Goal: Task Accomplishment & Management: Manage account settings

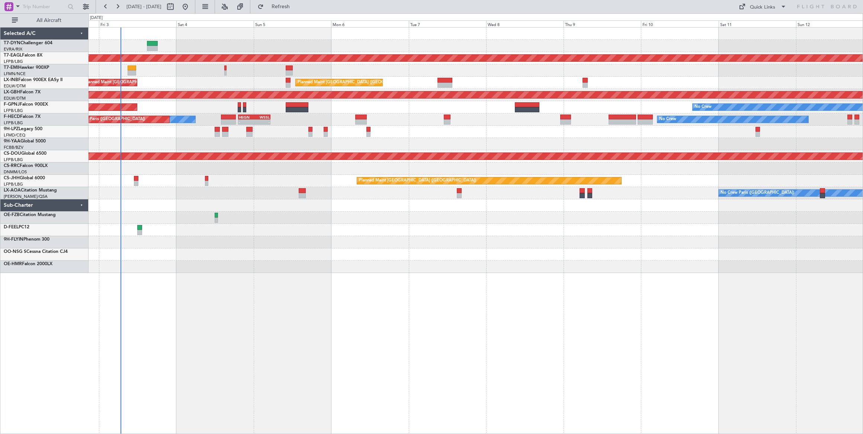
click at [102, 211] on div "Planned Maint Dubai (Al Maktoum Intl) No Crew Planned Maint London (Farnborough…" at bounding box center [475, 150] width 774 height 245
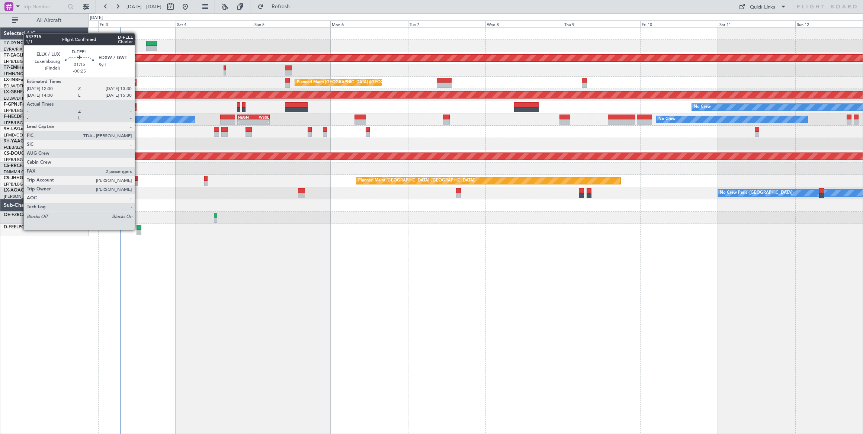
click at [139, 228] on div at bounding box center [138, 227] width 5 height 5
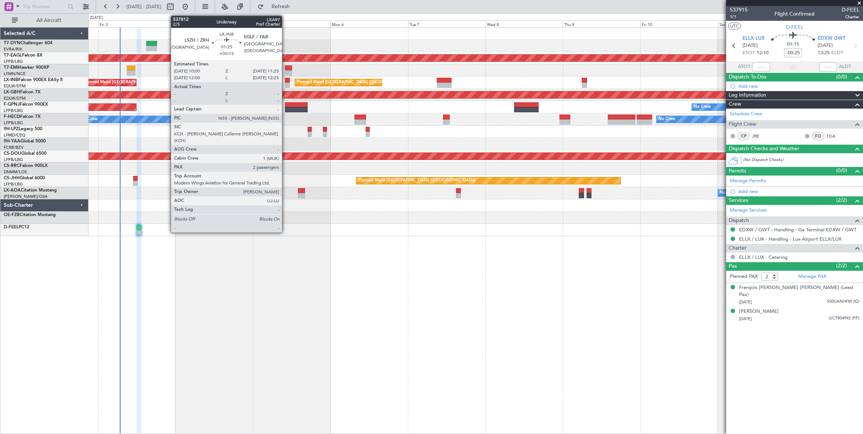
click at [286, 78] on div at bounding box center [287, 80] width 5 height 5
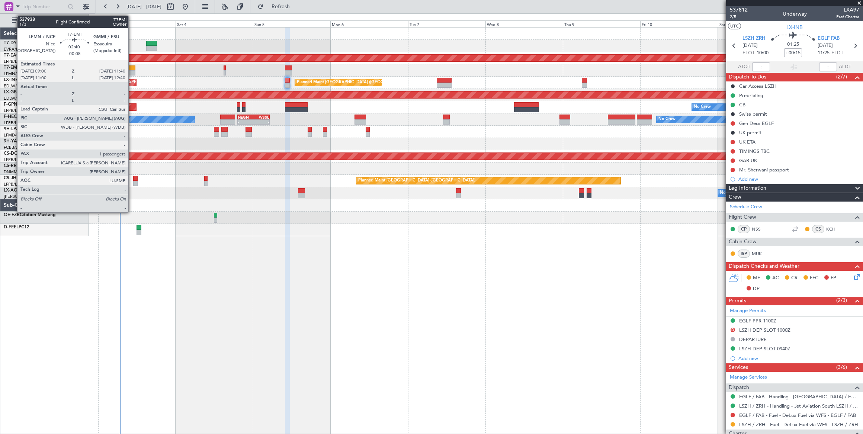
click at [132, 66] on div at bounding box center [131, 67] width 9 height 5
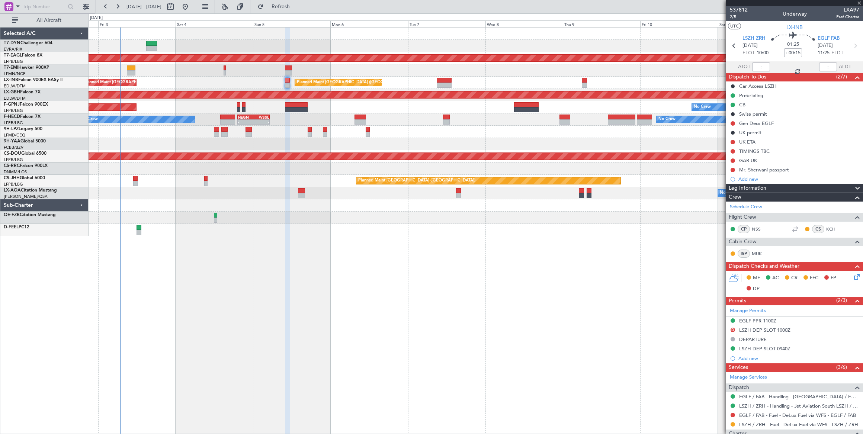
type input "-00:05"
type input "1"
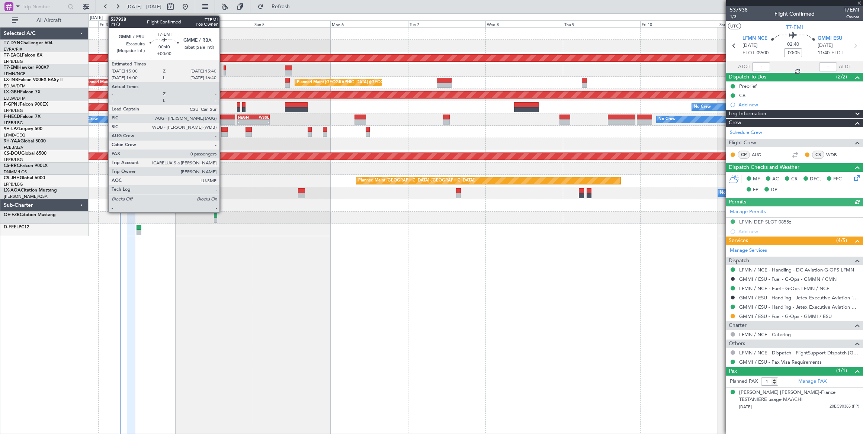
click at [222, 68] on div "No Crew" at bounding box center [475, 70] width 774 height 12
click at [224, 69] on div at bounding box center [224, 67] width 2 height 5
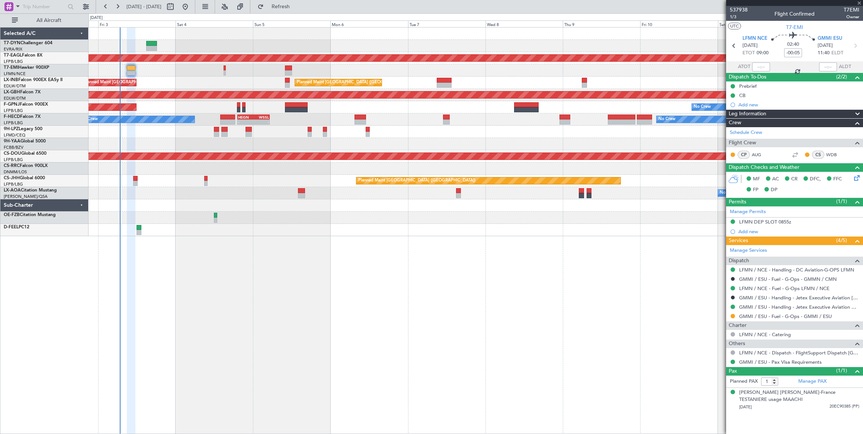
type input "0"
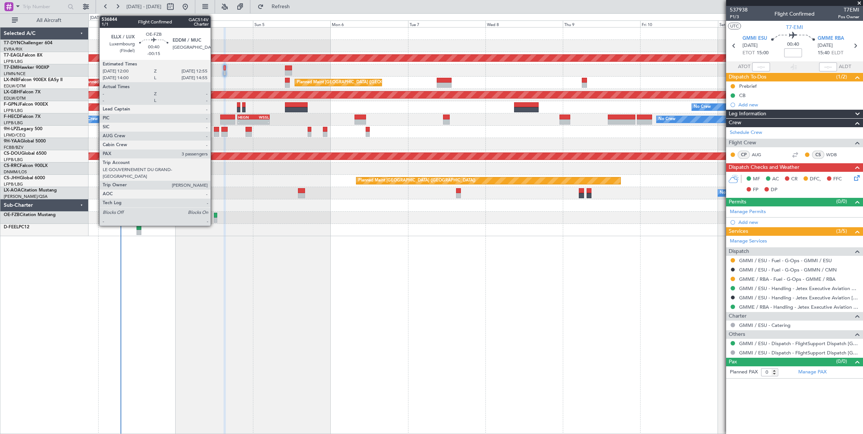
click at [215, 217] on div at bounding box center [215, 219] width 3 height 5
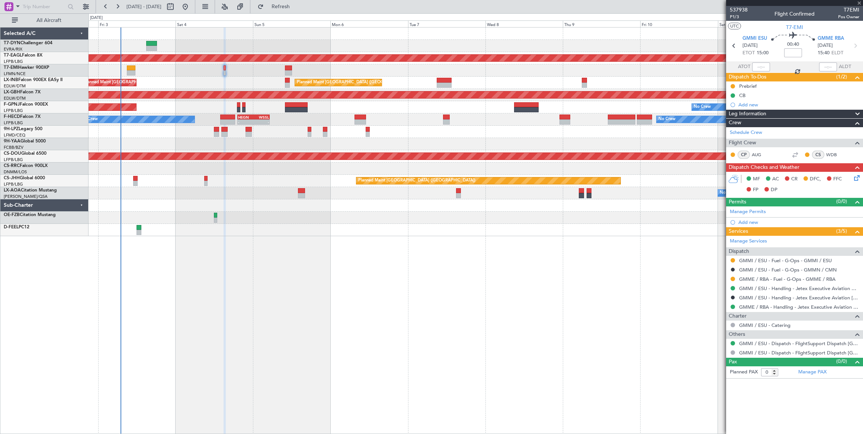
type input "-00:15"
type input "3"
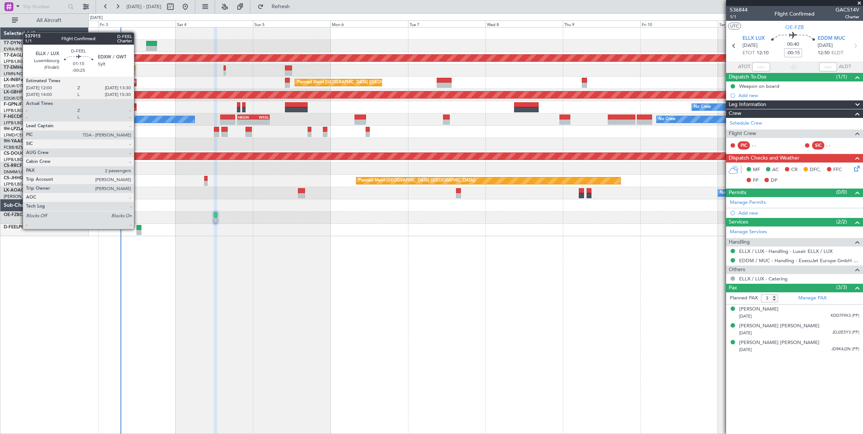
click at [138, 228] on div at bounding box center [138, 227] width 5 height 5
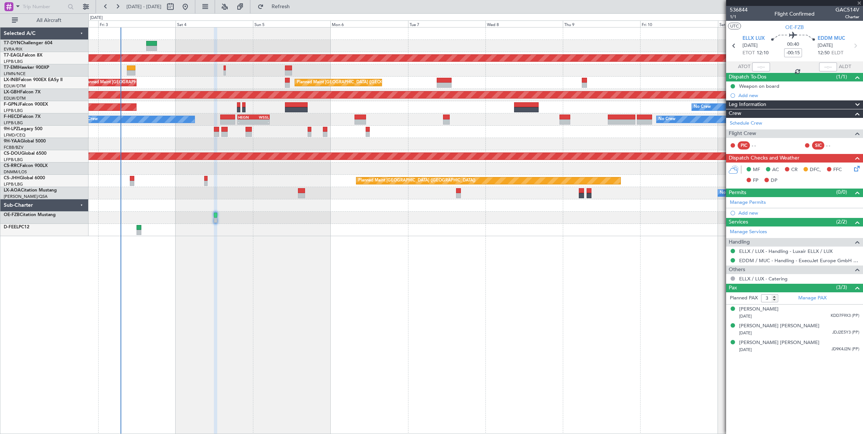
type input "-00:25"
type input "2"
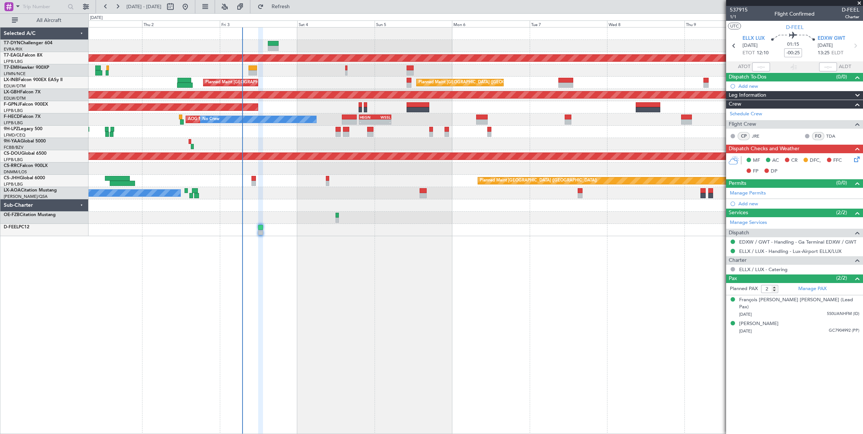
click at [267, 198] on div "No Crew Paris (Le Bourget) No Crew Antwerp (Deurne)" at bounding box center [475, 193] width 774 height 12
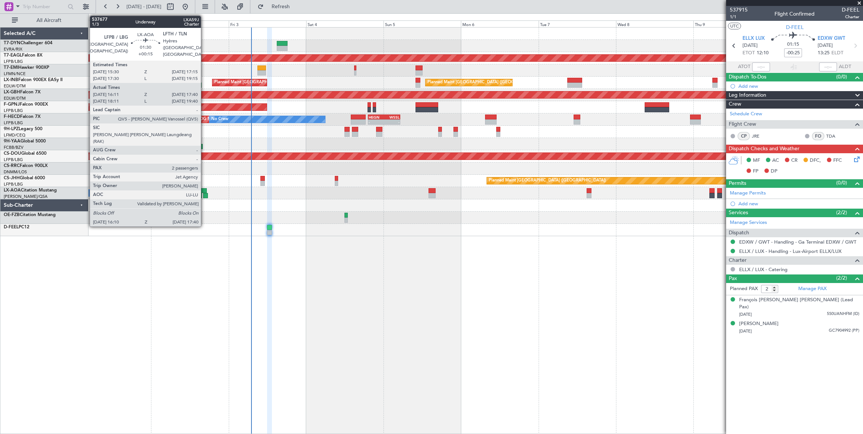
click at [204, 190] on div at bounding box center [204, 190] width 6 height 5
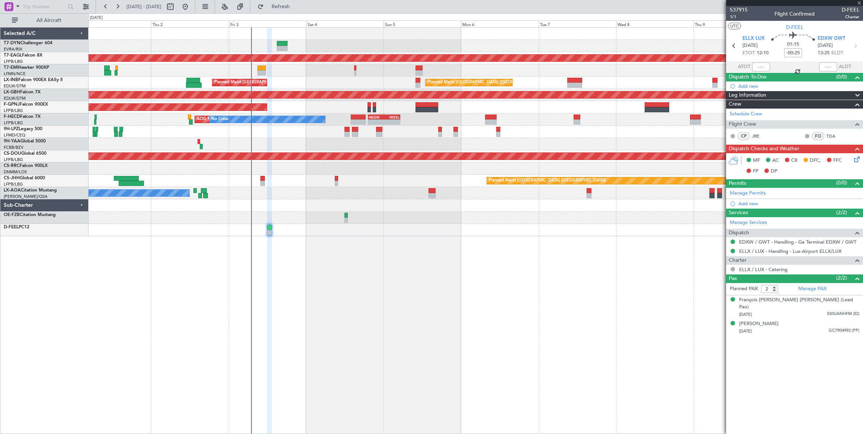
type input "+00:15"
type input "16:21"
type input "17:35"
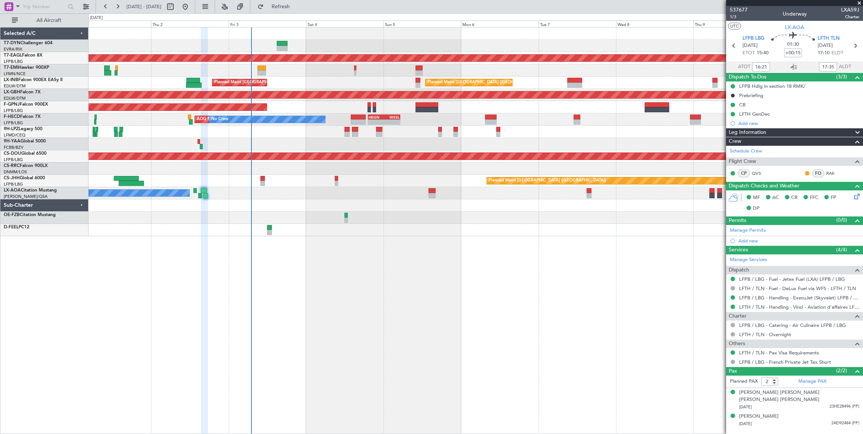
type input "18:21"
type input "19:35"
type input "16:21"
type input "17:35"
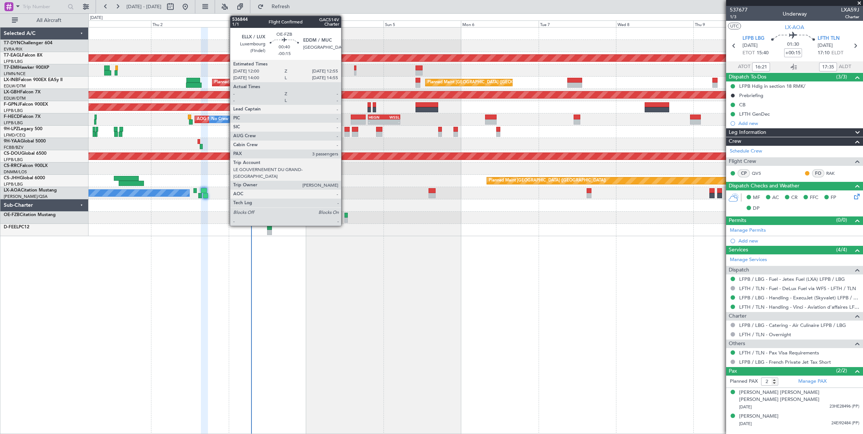
click at [345, 215] on div at bounding box center [345, 215] width 3 height 5
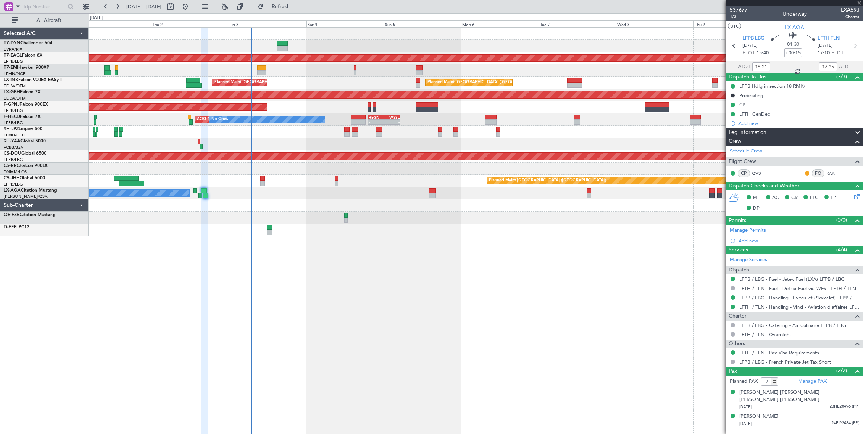
type input "-00:15"
type input "3"
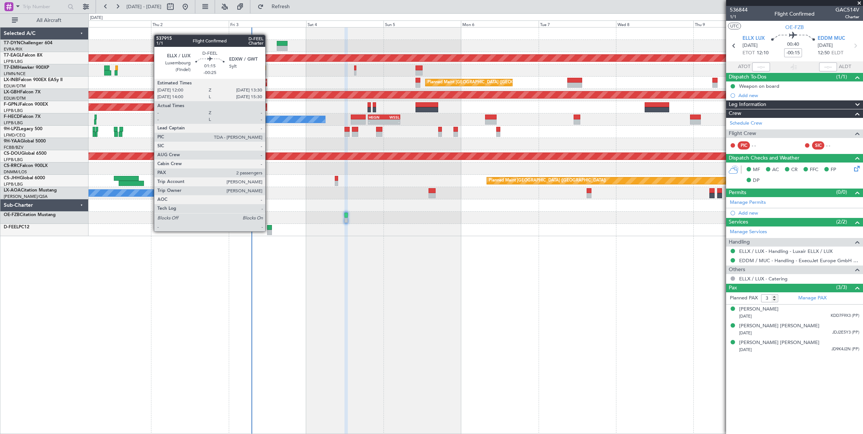
click at [269, 230] on div at bounding box center [269, 232] width 5 height 5
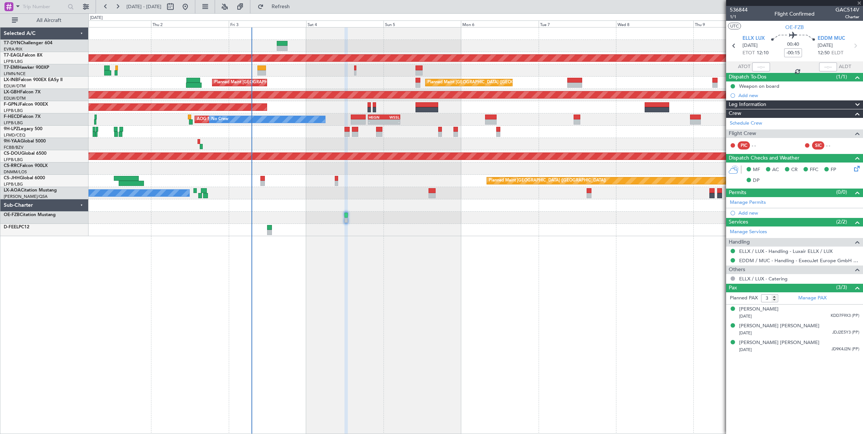
type input "-00:25"
type input "2"
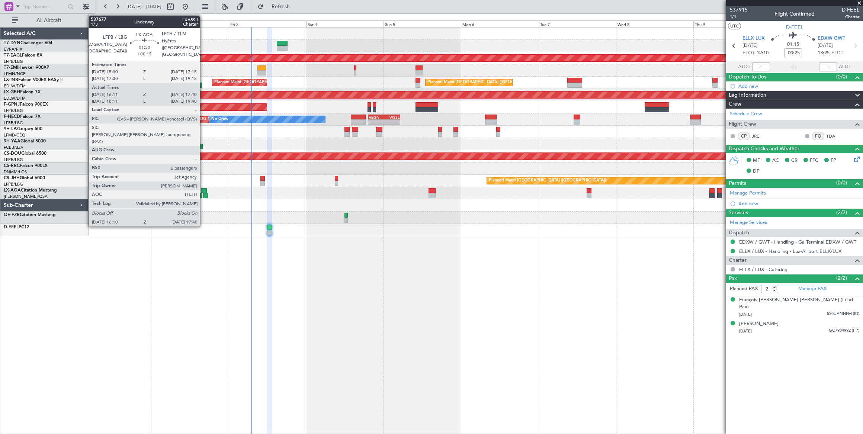
click at [203, 190] on div at bounding box center [204, 190] width 6 height 5
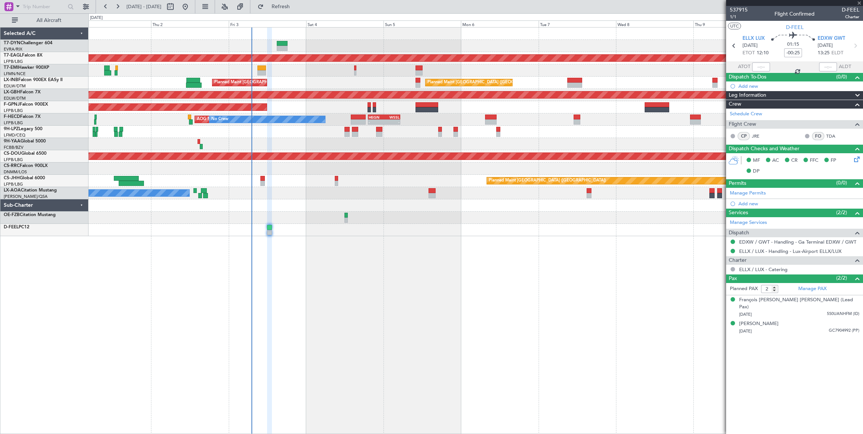
type input "+00:15"
type input "16:21"
type input "17:35"
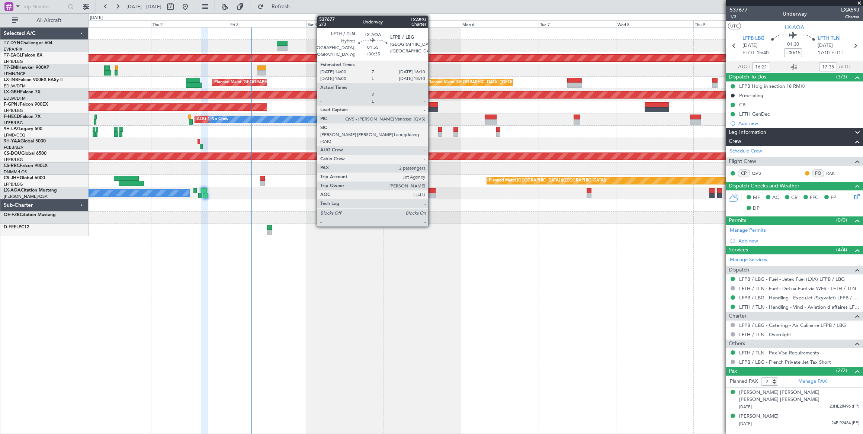
click at [432, 191] on div at bounding box center [431, 190] width 7 height 5
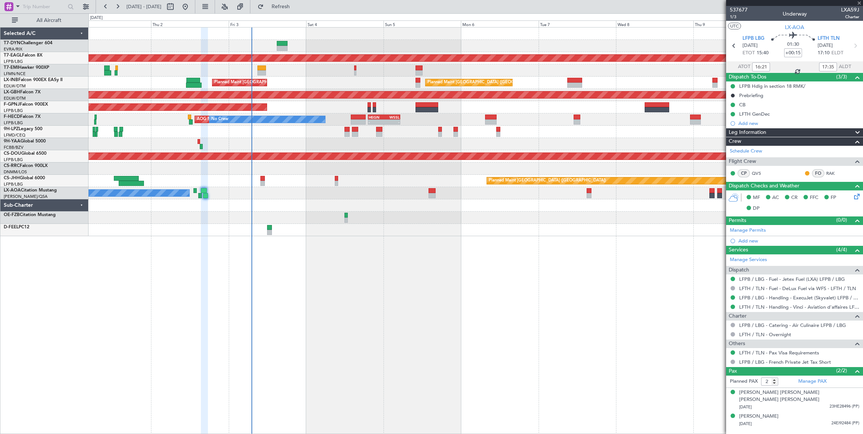
type input "+00:35"
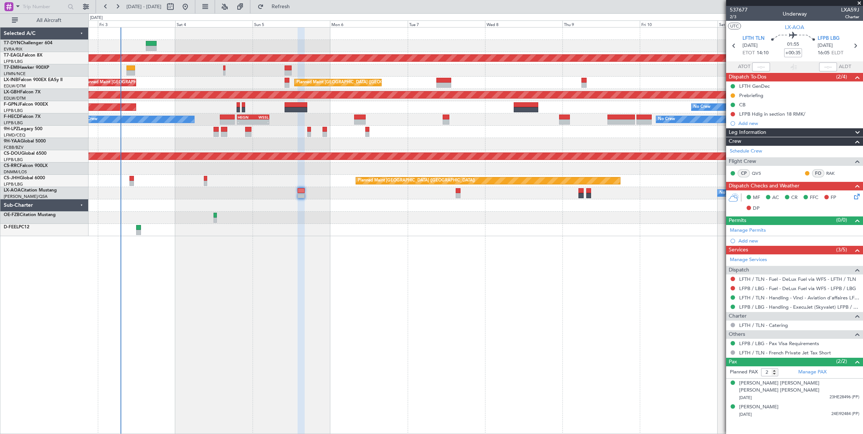
click at [154, 129] on div at bounding box center [475, 132] width 774 height 12
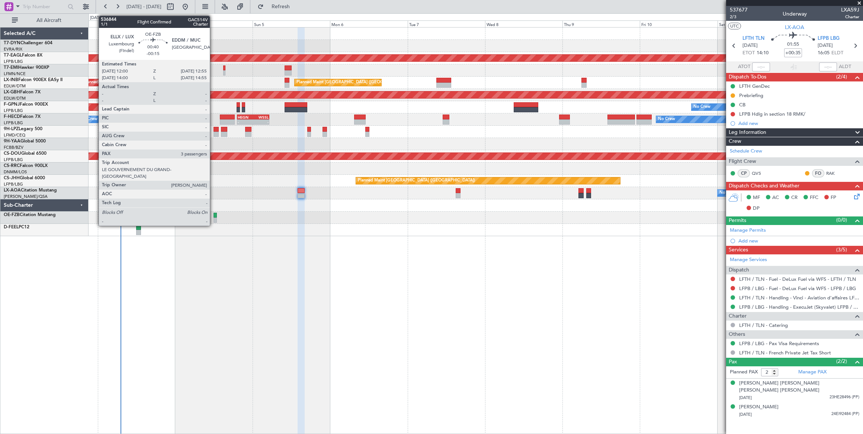
click at [214, 215] on div at bounding box center [214, 215] width 3 height 5
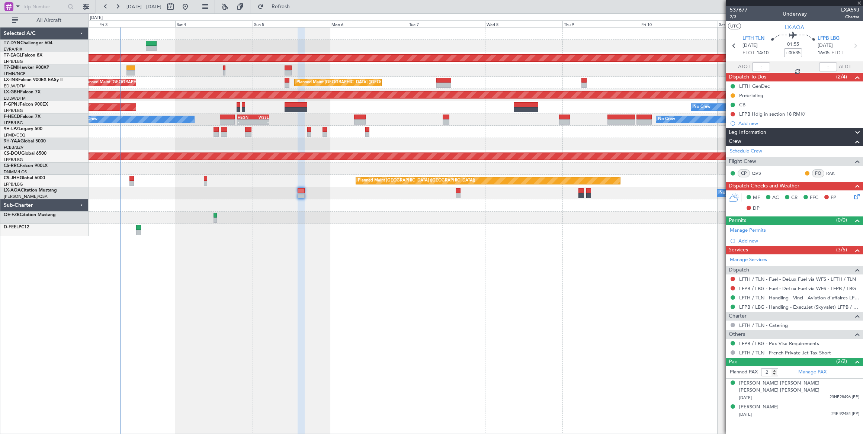
type input "-00:15"
type input "3"
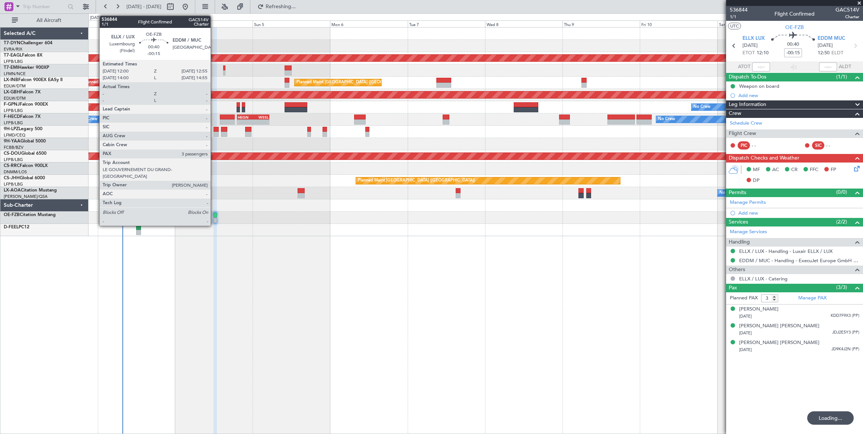
click at [214, 216] on div at bounding box center [214, 215] width 3 height 5
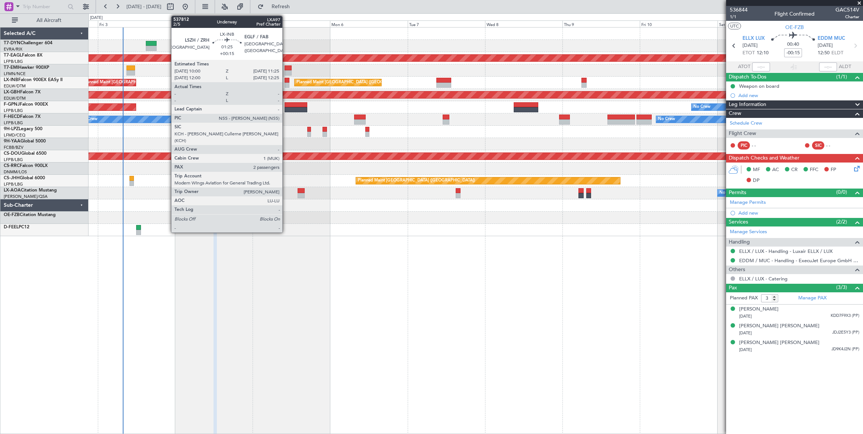
click at [285, 80] on div at bounding box center [286, 80] width 5 height 5
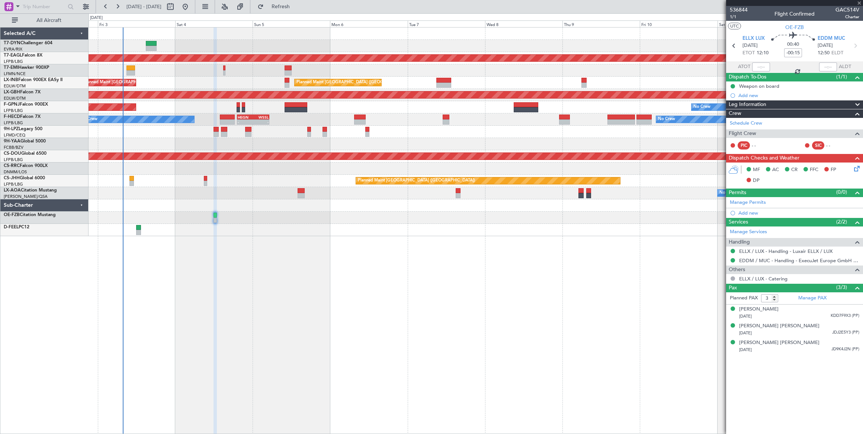
type input "+00:15"
type input "2"
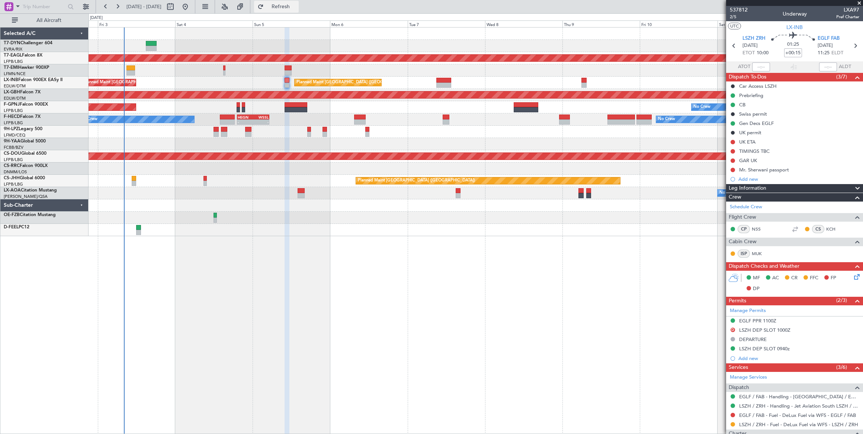
click at [296, 7] on span "Refresh" at bounding box center [280, 6] width 31 height 5
click at [299, 10] on button "Refreshing..." at bounding box center [276, 7] width 45 height 12
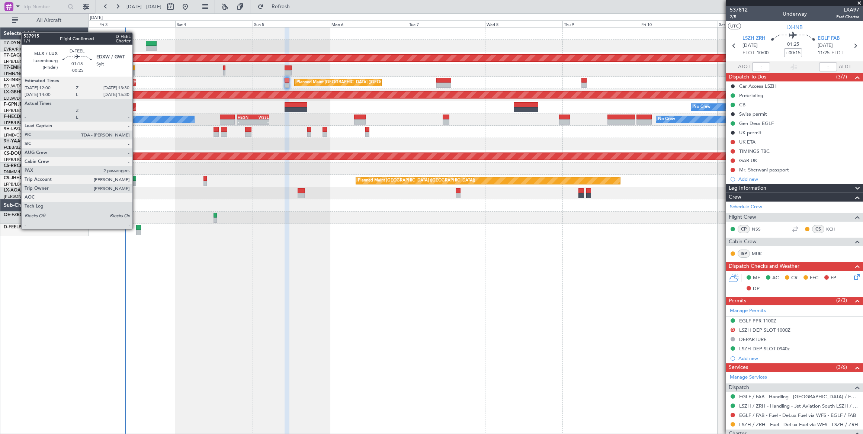
click at [136, 228] on div at bounding box center [138, 227] width 5 height 5
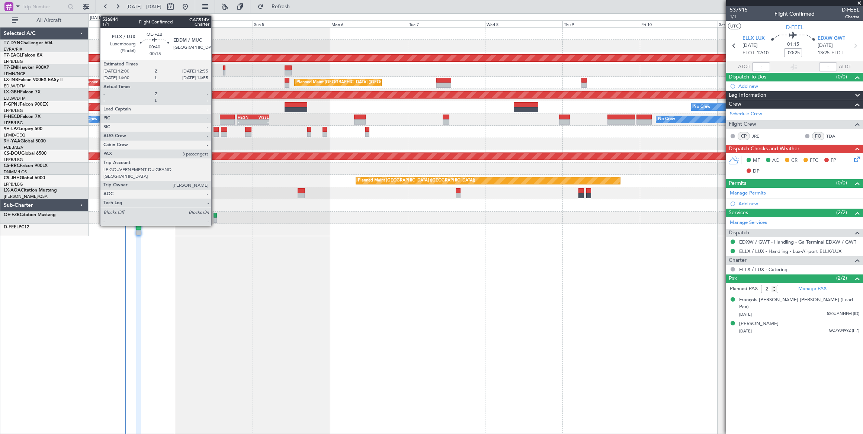
click at [215, 216] on div at bounding box center [214, 215] width 3 height 5
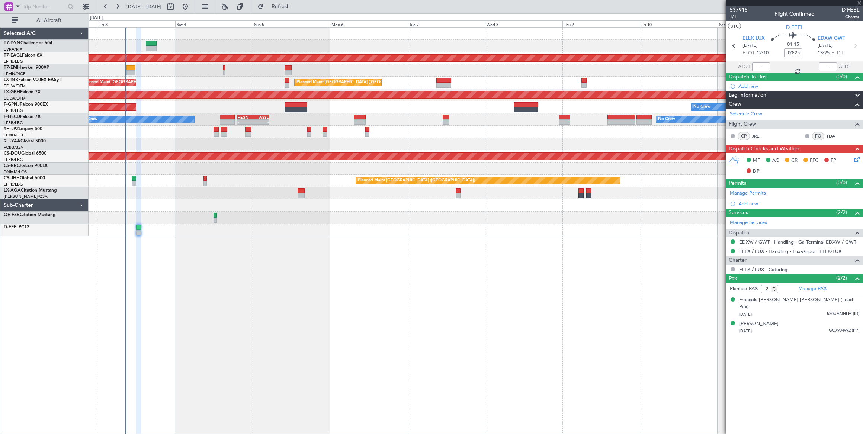
click at [215, 216] on div at bounding box center [214, 215] width 3 height 5
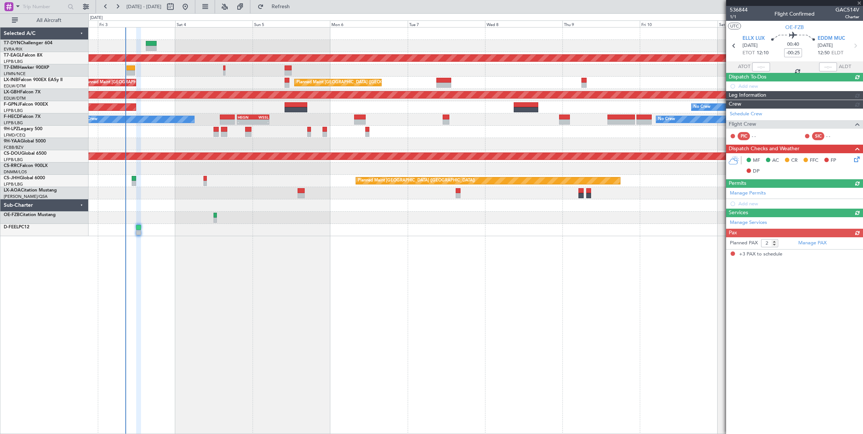
type input "-00:15"
type input "3"
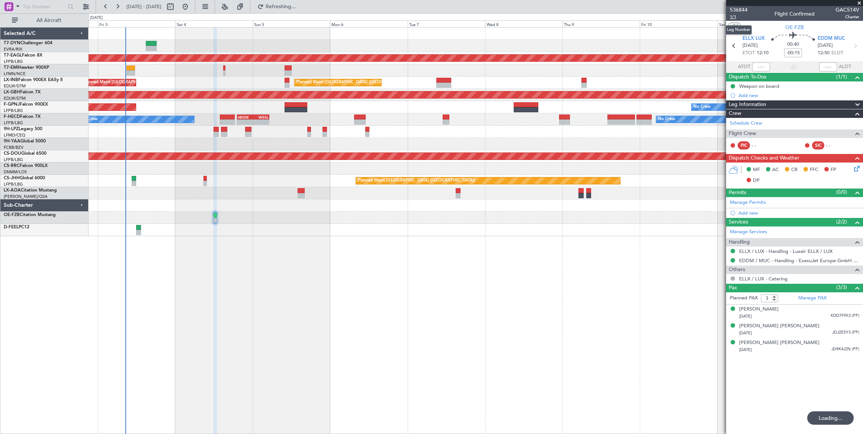
click at [731, 17] on span "1/1" at bounding box center [738, 17] width 18 height 6
click at [476, 319] on div "Planned Maint Dubai (Al Maktoum Intl) No Crew Planned Maint London (Farnborough…" at bounding box center [475, 230] width 774 height 407
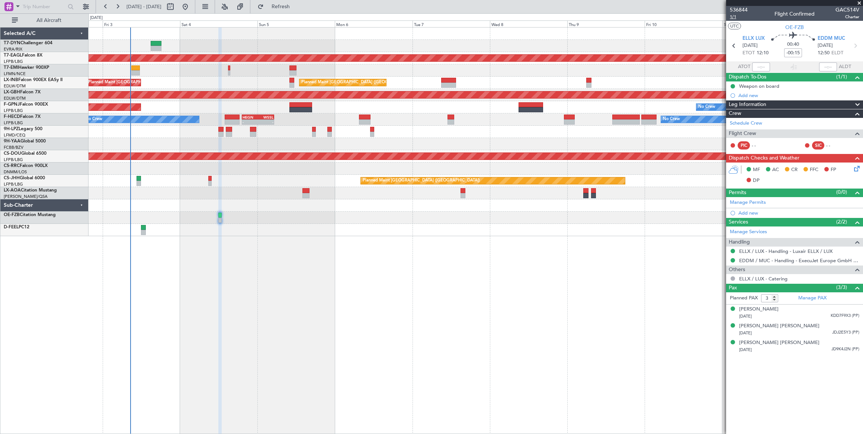
click at [733, 16] on span "1/1" at bounding box center [738, 17] width 18 height 6
click at [735, 17] on span "1/1" at bounding box center [738, 17] width 18 height 6
click at [740, 9] on span "536844" at bounding box center [738, 10] width 18 height 8
click at [296, 5] on span "Refresh" at bounding box center [280, 6] width 31 height 5
click at [296, 8] on span "Refresh" at bounding box center [280, 6] width 31 height 5
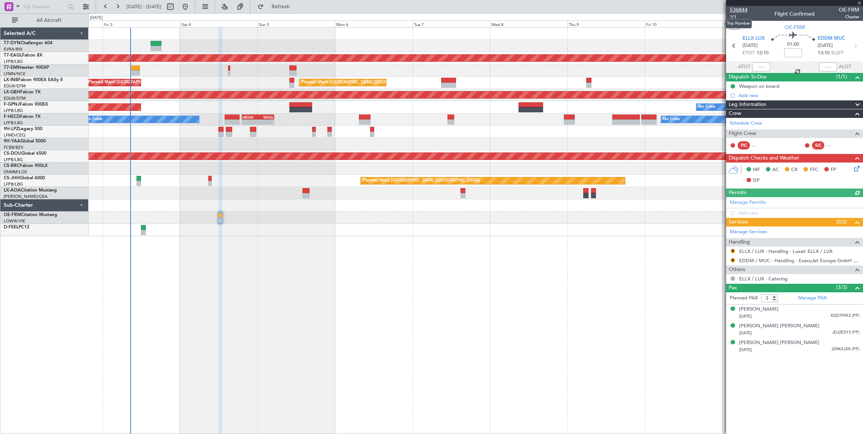
click at [740, 9] on span "536844" at bounding box center [738, 10] width 18 height 8
click at [247, 217] on div "Planned Maint Dubai (Al Maktoum Intl) No Crew Planned Maint London (Farnborough…" at bounding box center [475, 132] width 774 height 209
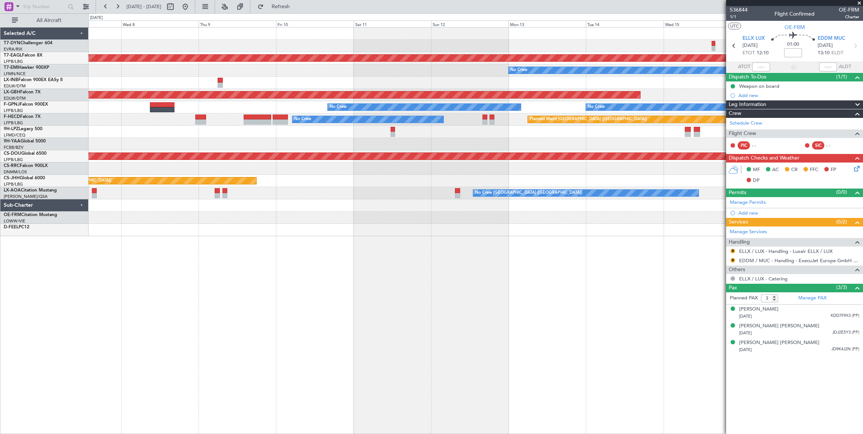
click at [246, 225] on div "Planned Maint Dubai (Al Maktoum Intl) No Crew Planned Maint London (Farnborough…" at bounding box center [475, 132] width 774 height 209
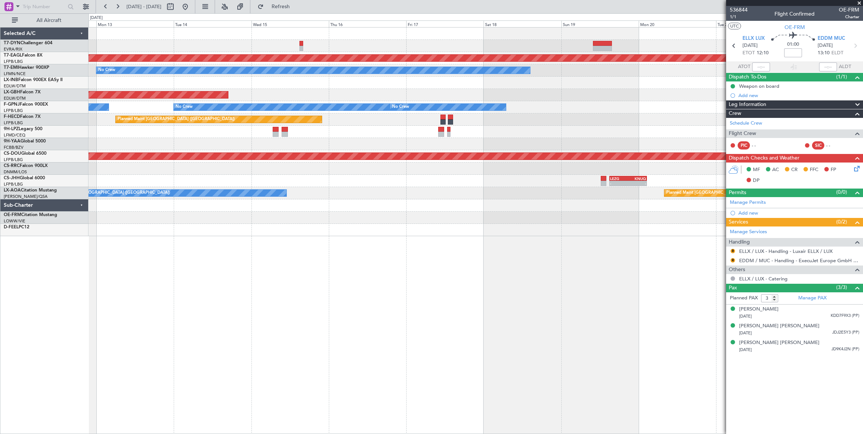
click at [296, 226] on div at bounding box center [475, 230] width 774 height 12
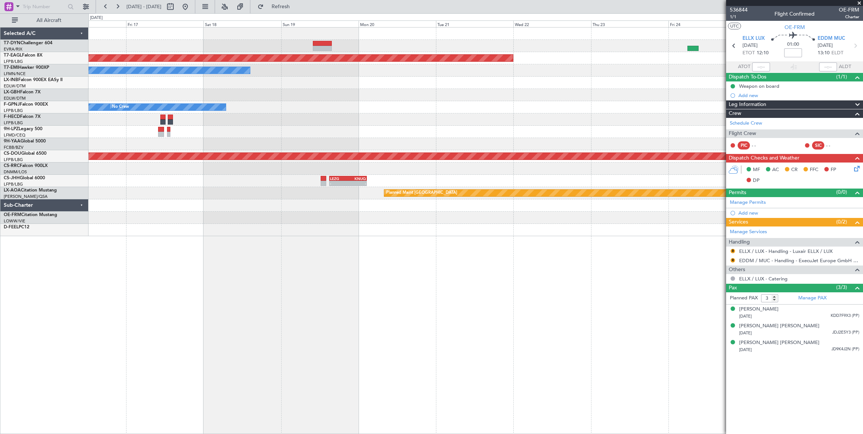
click at [324, 228] on div "Planned Maint Dubai (Al Maktoum Intl) No Crew Planned Maint Nurnberg No Crew No…" at bounding box center [475, 230] width 774 height 407
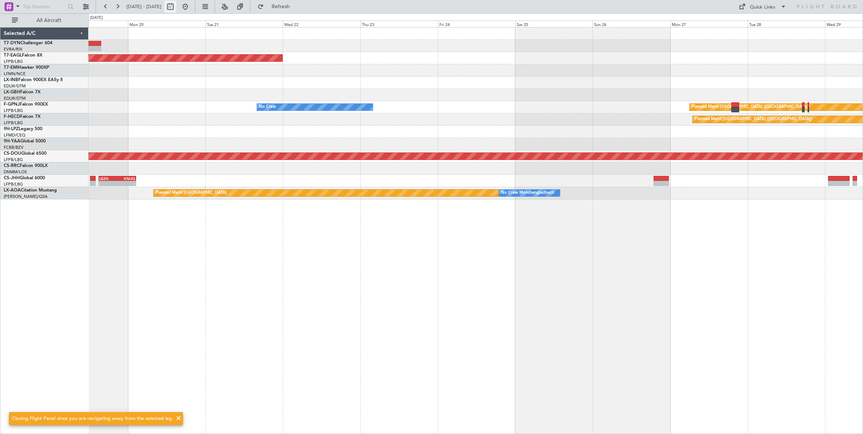
click at [176, 10] on button at bounding box center [170, 7] width 12 height 12
select select "10"
select select "2025"
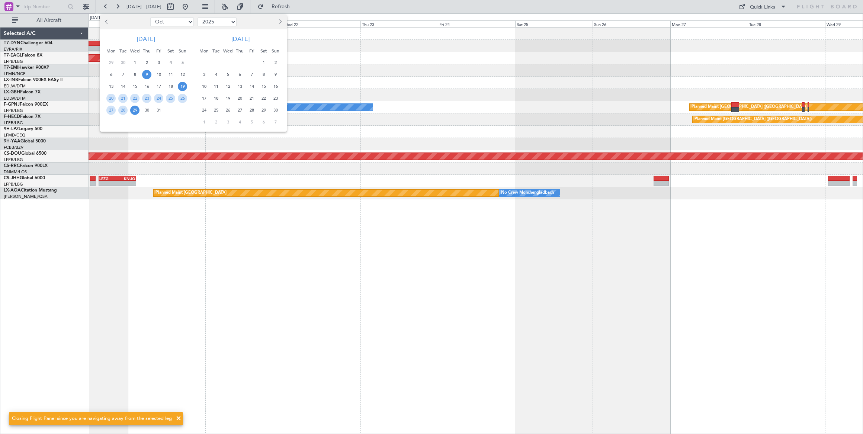
click at [147, 73] on span "9" at bounding box center [146, 74] width 9 height 9
click at [146, 73] on span "9" at bounding box center [146, 74] width 9 height 9
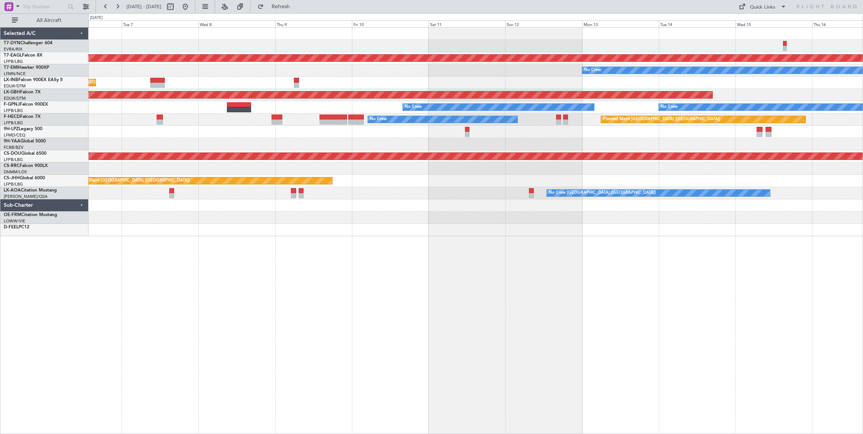
click at [577, 215] on div at bounding box center [475, 218] width 774 height 12
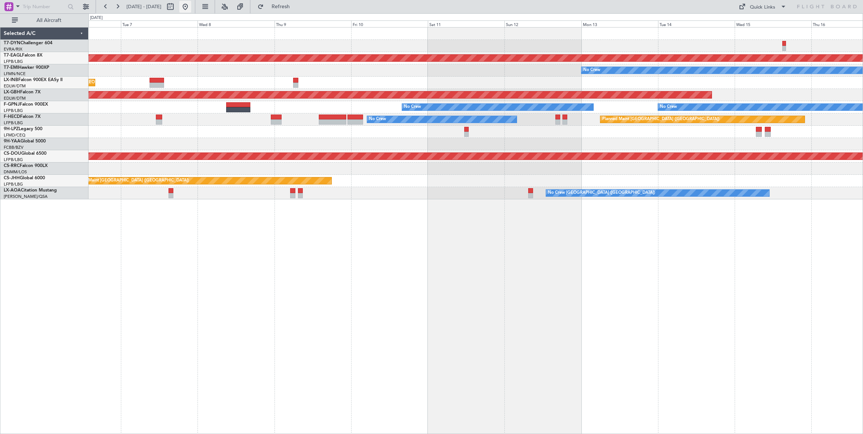
click at [191, 7] on button at bounding box center [185, 7] width 12 height 12
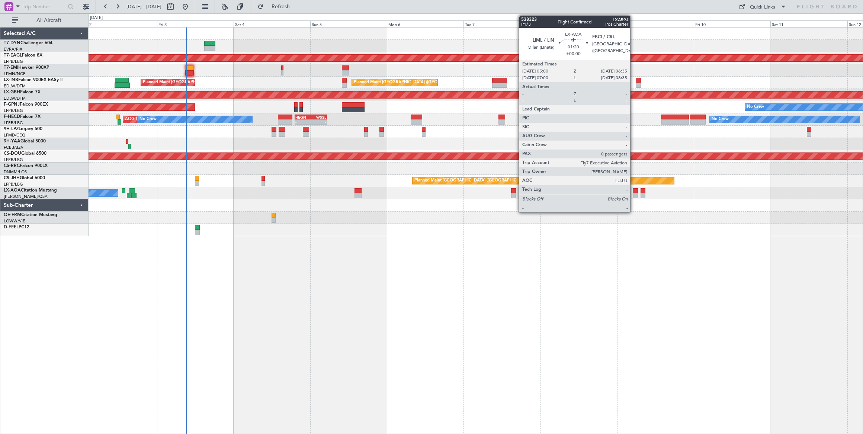
click at [633, 192] on div at bounding box center [634, 190] width 5 height 5
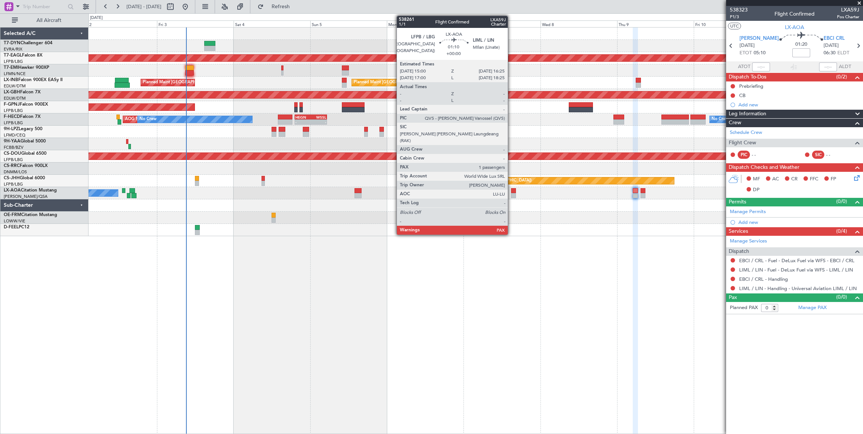
click at [511, 192] on div at bounding box center [513, 190] width 5 height 5
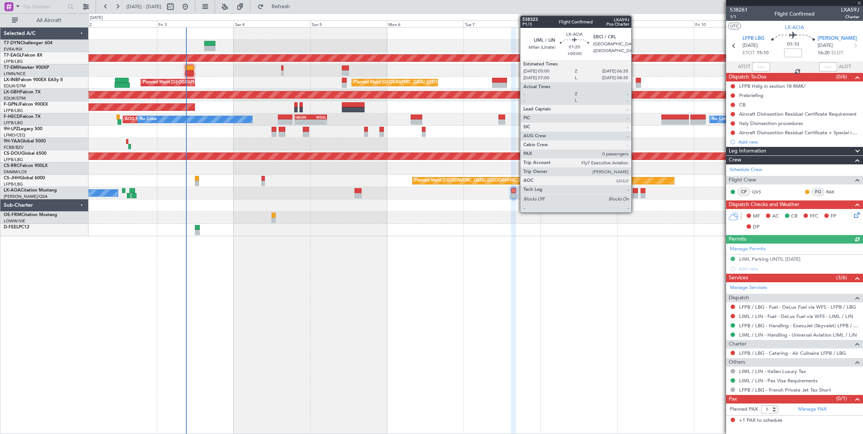
click at [635, 191] on div at bounding box center [634, 190] width 5 height 5
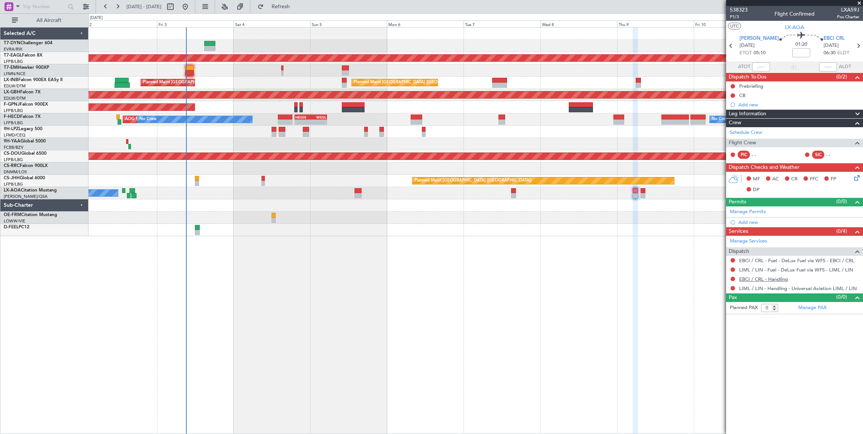
click at [778, 276] on link "EBCI / CRL - Handling" at bounding box center [763, 279] width 49 height 6
click at [774, 278] on mat-tooltip-component "EBCI / CRL - Fuel - DeLux Fuel via WFS - EBCI / CRL" at bounding box center [796, 272] width 110 height 20
click at [782, 278] on link "EBCI / CRL - Handling" at bounding box center [763, 279] width 49 height 6
click at [296, 7] on span "Refresh" at bounding box center [280, 6] width 31 height 5
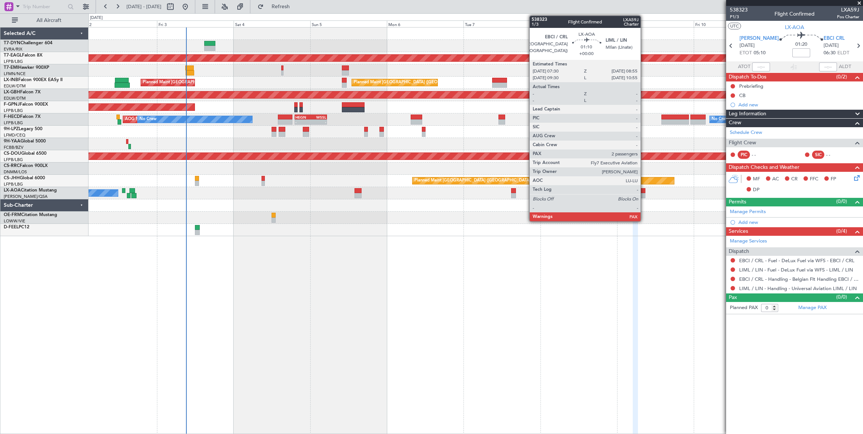
click at [644, 191] on div at bounding box center [642, 190] width 5 height 5
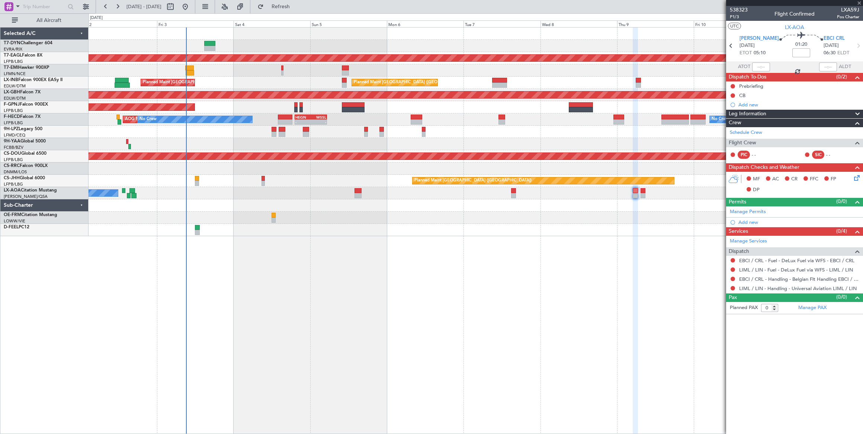
type input "2"
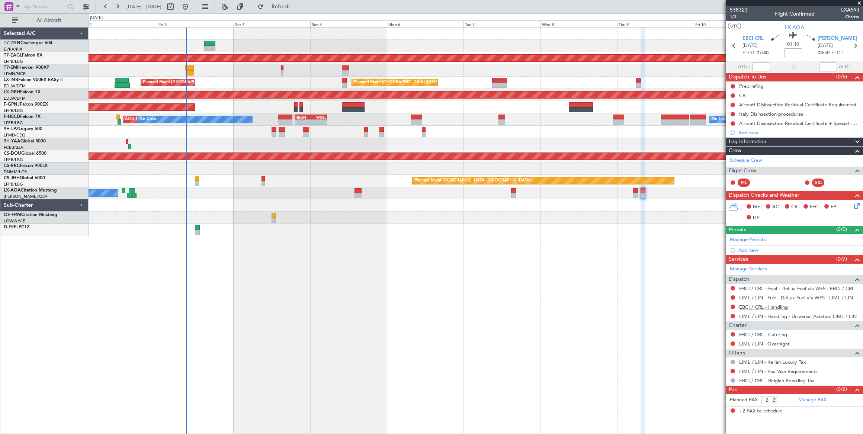
click at [783, 304] on link "EBCI / CRL - Handling" at bounding box center [763, 307] width 49 height 6
click at [390, 173] on div "Planned Maint Dubai (Al Maktoum Intl) No Crew Planned Maint London (Farnborough…" at bounding box center [475, 132] width 774 height 209
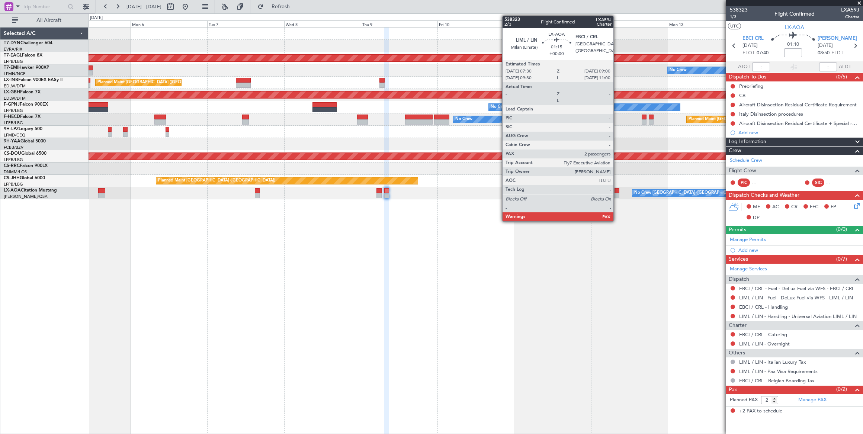
click at [617, 191] on div at bounding box center [616, 190] width 5 height 5
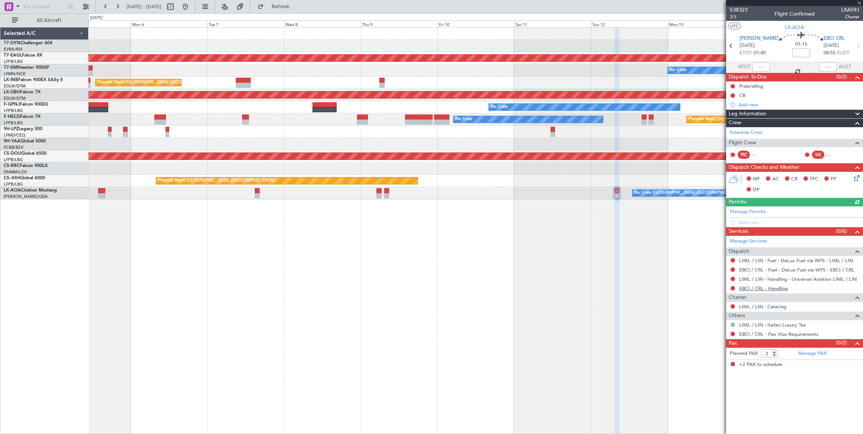
click at [777, 285] on link "EBCI / CRL - Handling" at bounding box center [763, 288] width 49 height 6
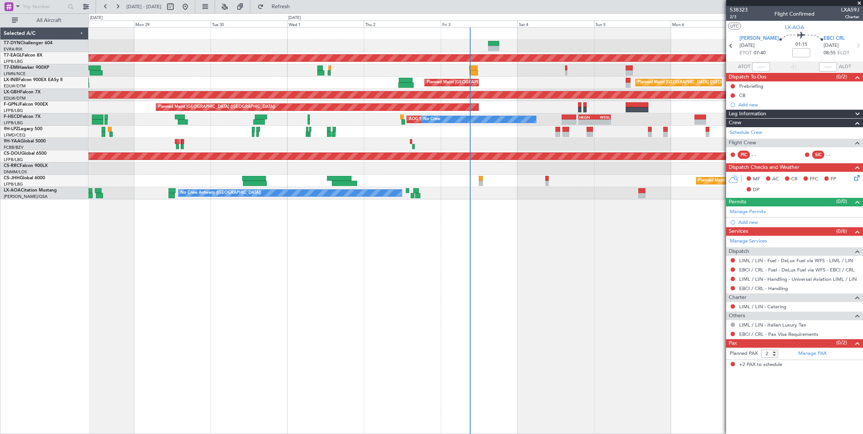
click at [741, 147] on fb-app "05 Oct 2025 - 15 Oct 2025 Refresh Quick Links All Aircraft Planned Maint Dubai …" at bounding box center [431, 220] width 863 height 428
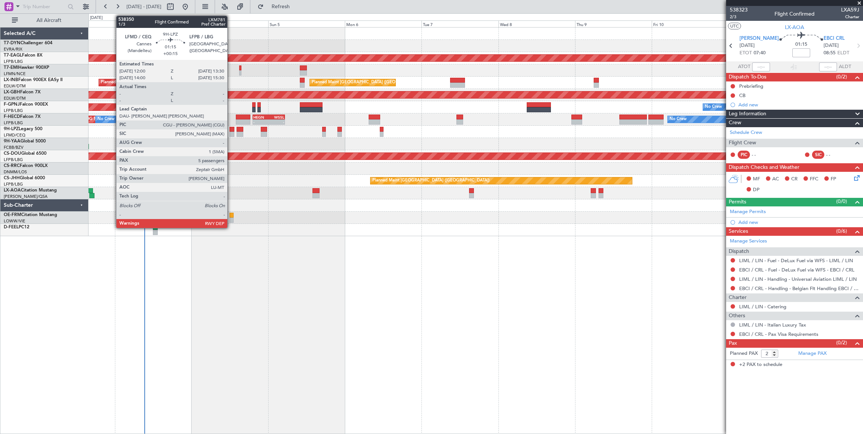
click at [231, 130] on div at bounding box center [231, 129] width 5 height 5
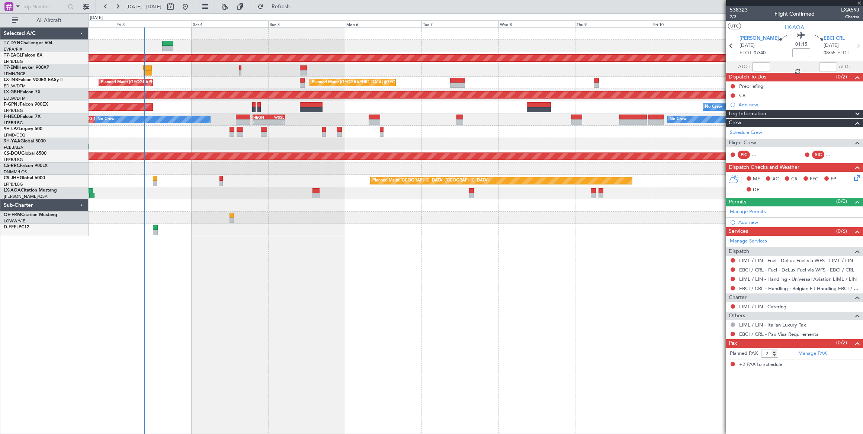
type input "+00:15"
type input "5"
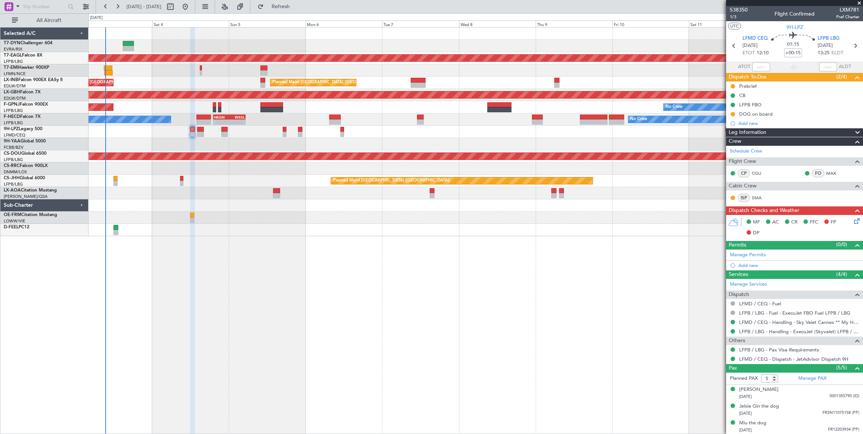
click at [131, 68] on div "Planned Maint Dubai (Al Maktoum Intl) No Crew Planned Maint London (Farnborough…" at bounding box center [475, 132] width 774 height 209
click at [296, 9] on span "Refresh" at bounding box center [280, 6] width 31 height 5
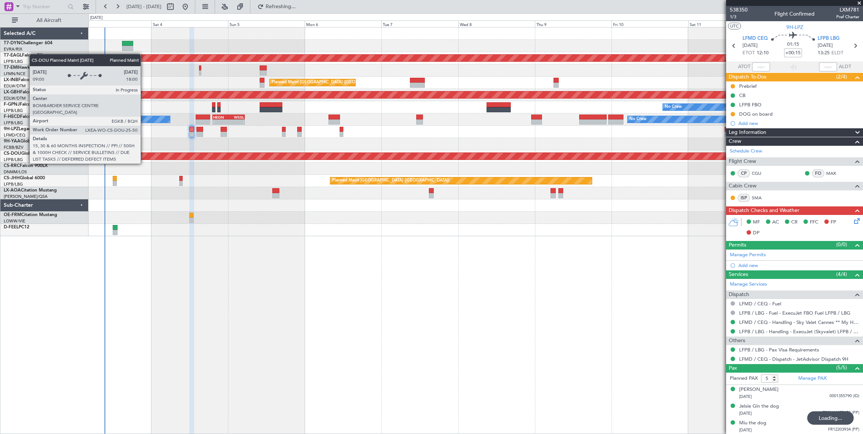
click at [142, 224] on div at bounding box center [475, 230] width 774 height 12
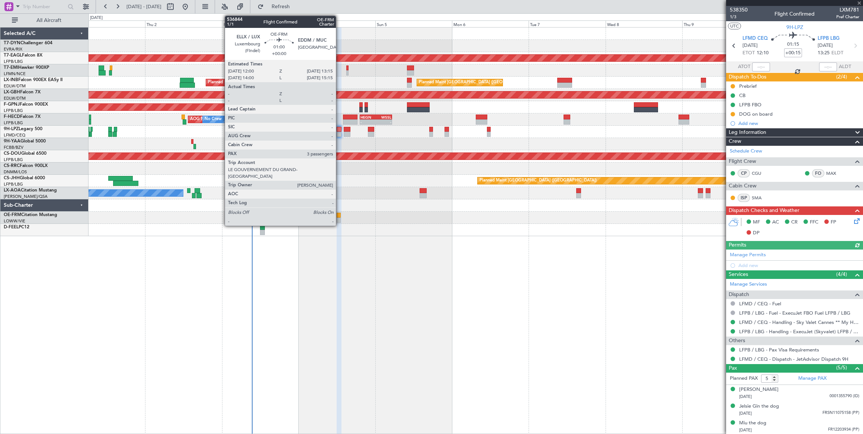
click at [339, 215] on div at bounding box center [338, 215] width 4 height 5
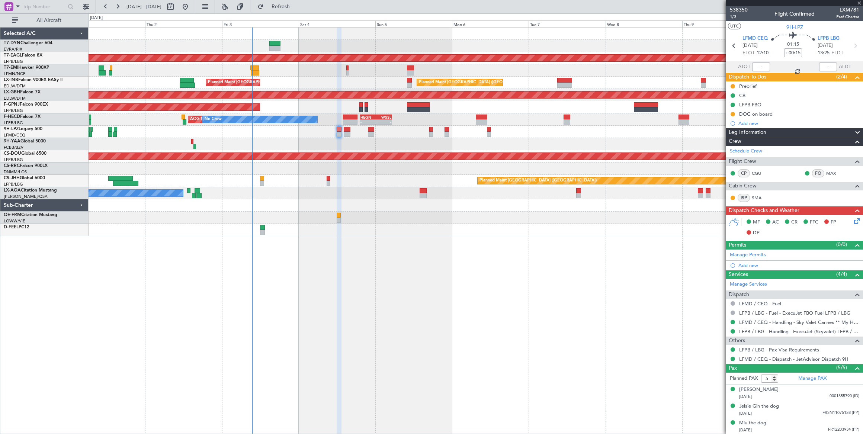
type input "3"
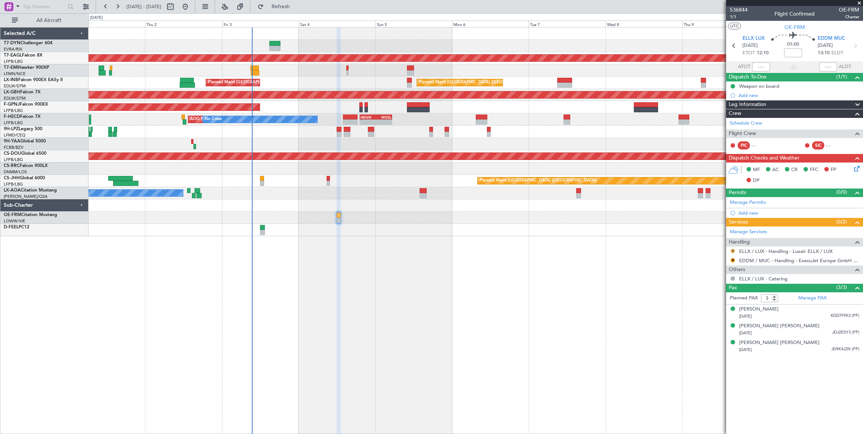
click at [731, 249] on button "R" at bounding box center [732, 251] width 4 height 4
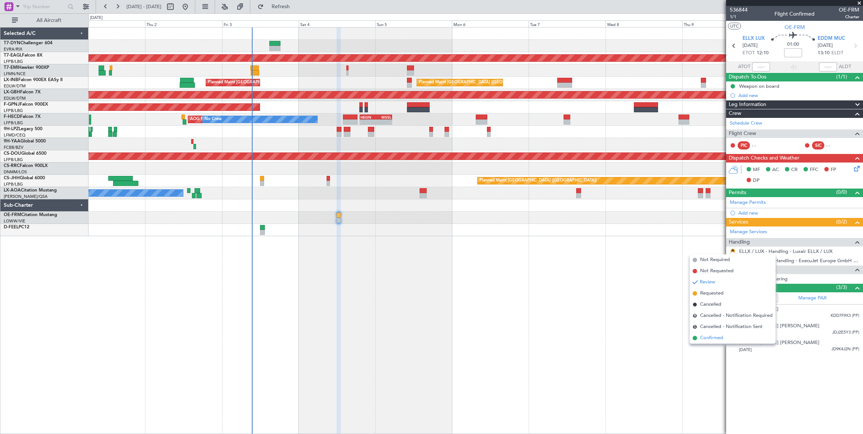
click at [695, 334] on li "Confirmed" at bounding box center [732, 337] width 86 height 11
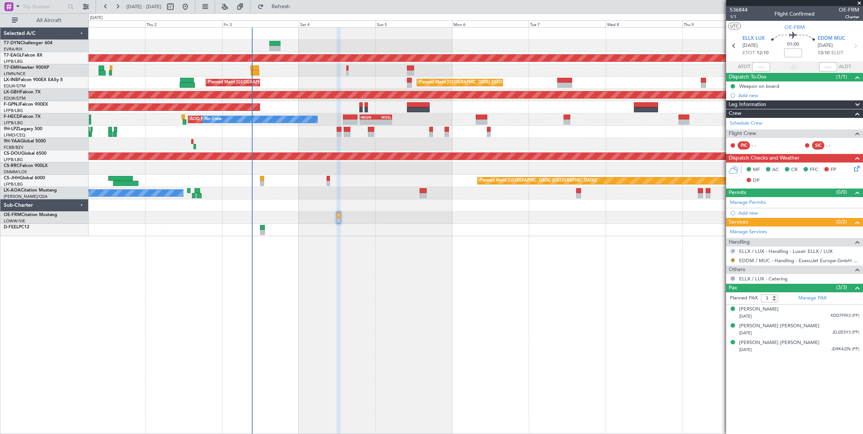
click at [732, 258] on button "R" at bounding box center [732, 260] width 4 height 4
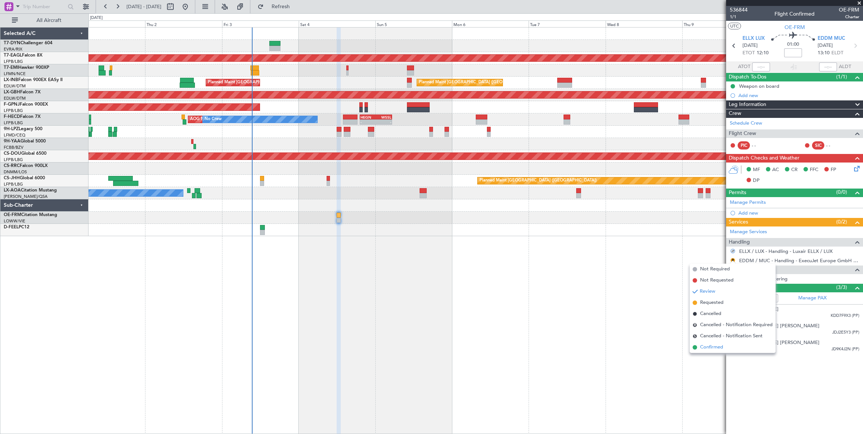
click at [697, 345] on li "Confirmed" at bounding box center [732, 347] width 86 height 11
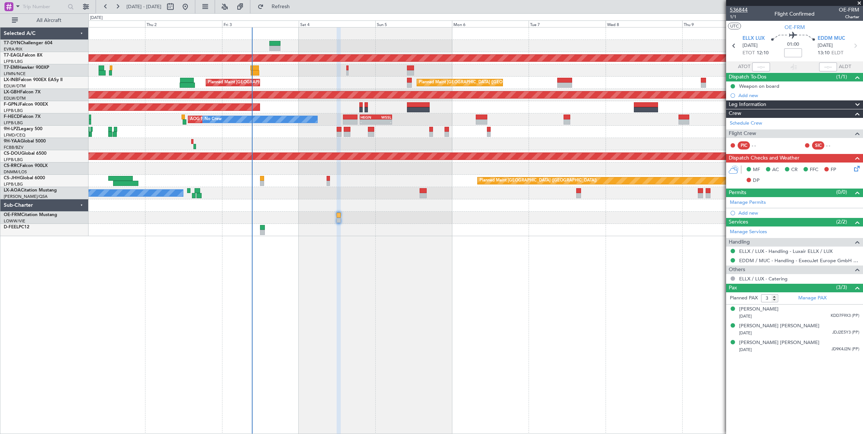
click at [734, 9] on span "536844" at bounding box center [738, 10] width 18 height 8
click at [786, 52] on input at bounding box center [793, 52] width 18 height 9
click at [810, 55] on mat-tooltip-component "Estimated Landing Time" at bounding box center [828, 59] width 59 height 20
click at [296, 4] on span "Refresh" at bounding box center [280, 6] width 31 height 5
click at [296, 7] on span "Refreshing..." at bounding box center [280, 6] width 31 height 5
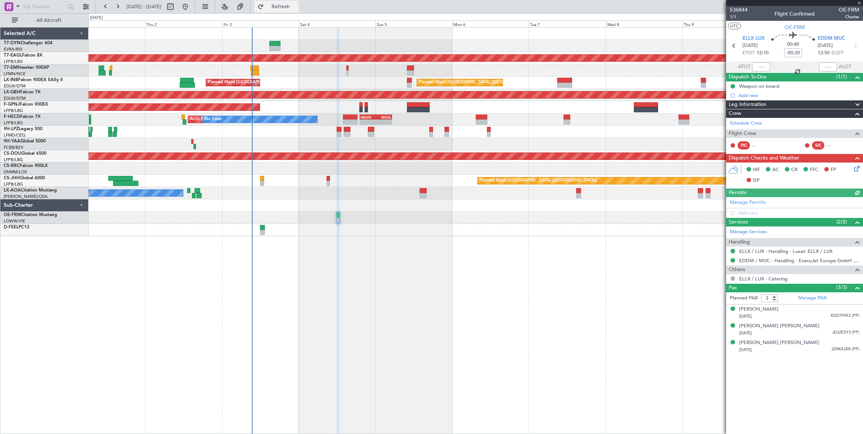
click at [299, 9] on button "Refresh" at bounding box center [276, 7] width 45 height 12
click at [743, 10] on span "536844" at bounding box center [738, 10] width 18 height 8
click at [816, 295] on link "Manage PAX" at bounding box center [812, 297] width 28 height 7
click at [296, 7] on span "Refresh" at bounding box center [280, 6] width 31 height 5
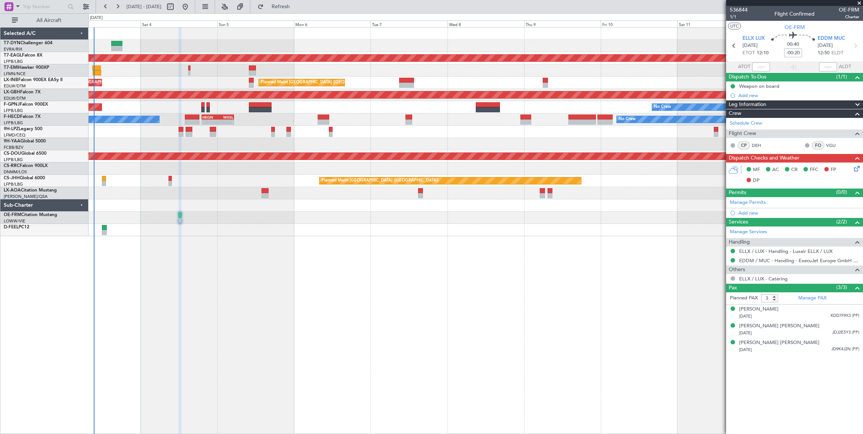
click at [219, 180] on div "Planned Maint [GEOGRAPHIC_DATA] ([GEOGRAPHIC_DATA])" at bounding box center [475, 181] width 774 height 12
click at [732, 18] on mat-tooltip-component "Trip Number" at bounding box center [738, 24] width 37 height 20
click at [731, 16] on span "1/1" at bounding box center [738, 17] width 18 height 6
click at [296, 7] on span "Refresh" at bounding box center [280, 6] width 31 height 5
click at [296, 7] on span "Refreshing..." at bounding box center [280, 6] width 31 height 5
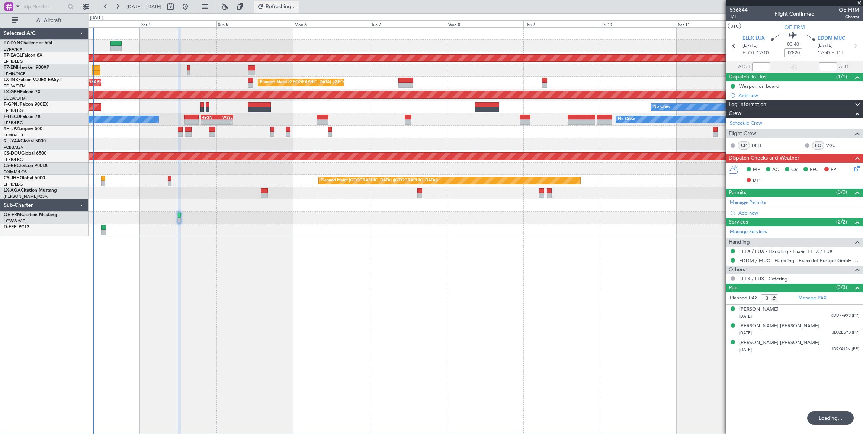
click at [296, 7] on span "Refreshing..." at bounding box center [280, 6] width 31 height 5
click at [735, 10] on span "536844" at bounding box center [738, 10] width 18 height 8
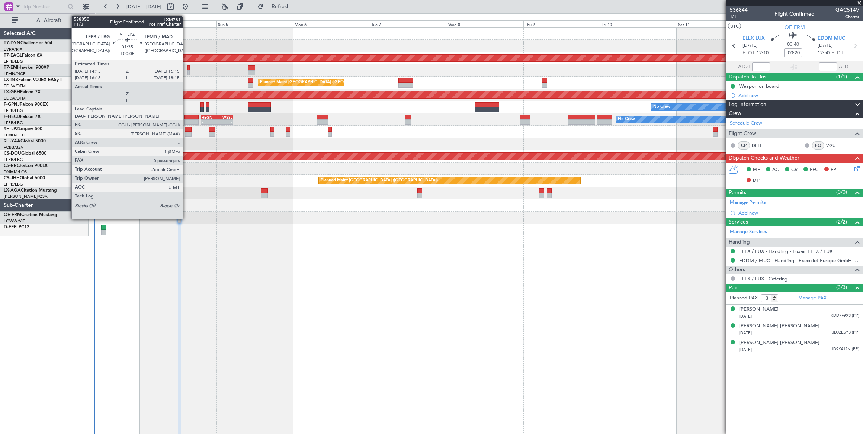
click at [186, 129] on div at bounding box center [188, 129] width 7 height 5
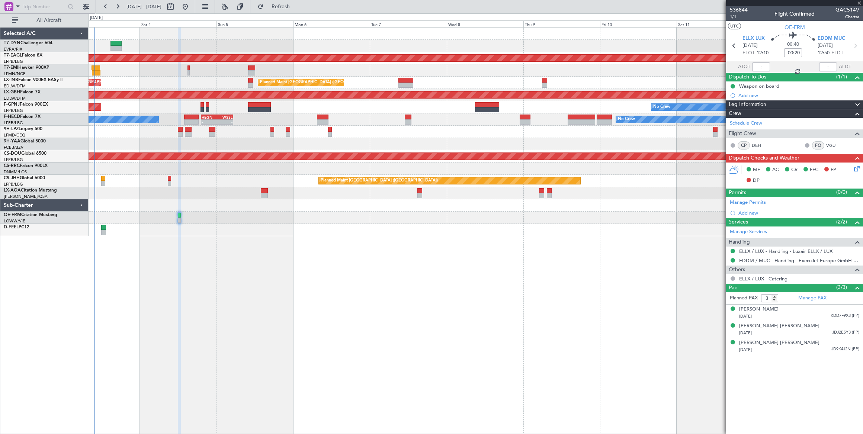
type input "+00:05"
type input "0"
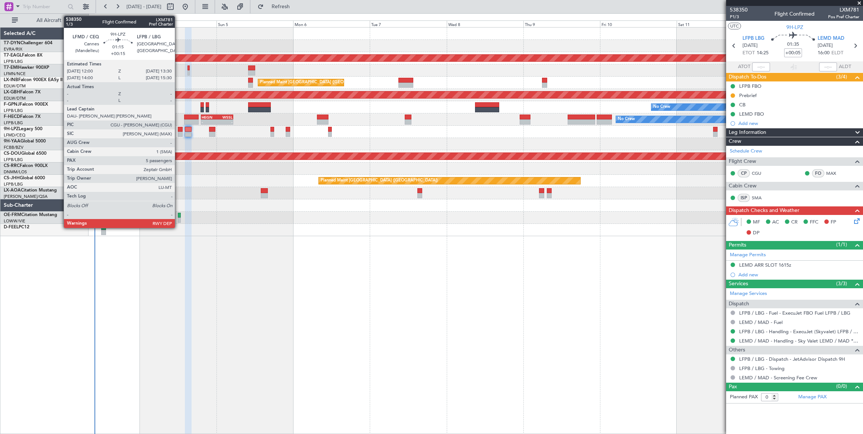
click at [178, 129] on div at bounding box center [180, 129] width 5 height 5
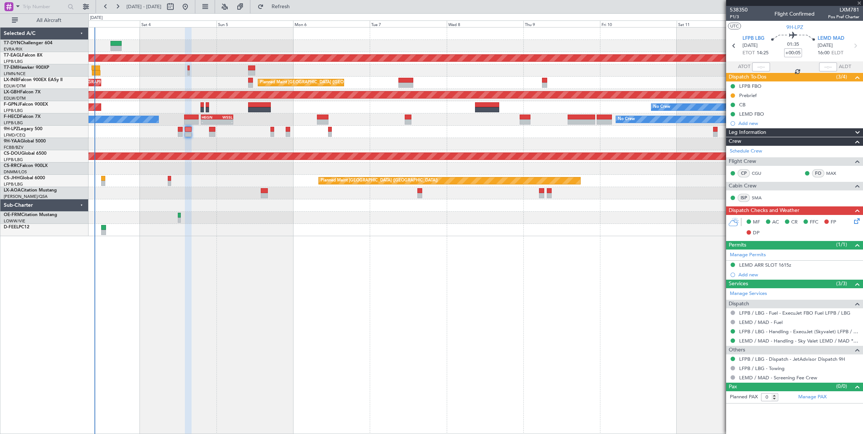
type input "+00:15"
type input "5"
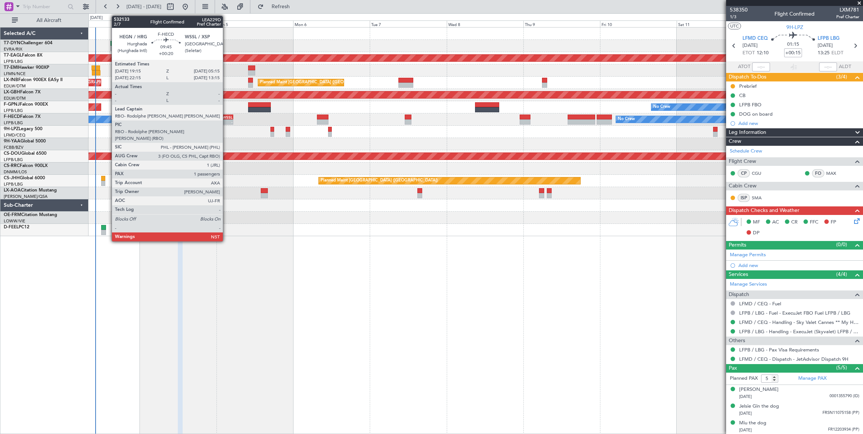
click at [226, 115] on div "WSSL" at bounding box center [224, 117] width 15 height 4
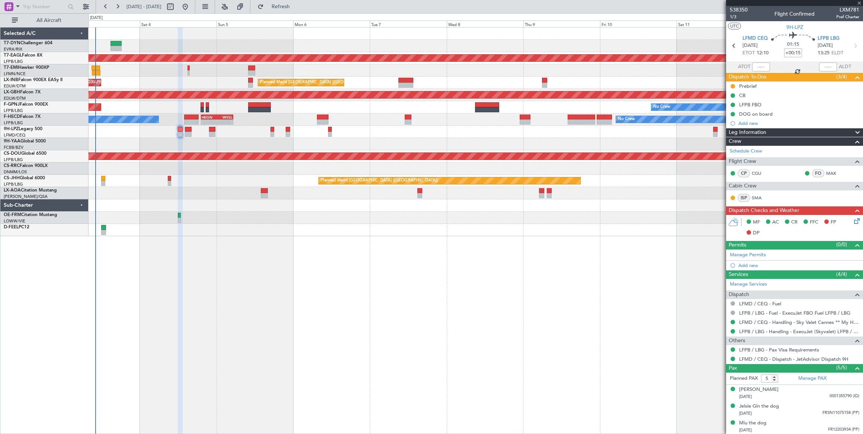
type input "+00:20"
type input "1"
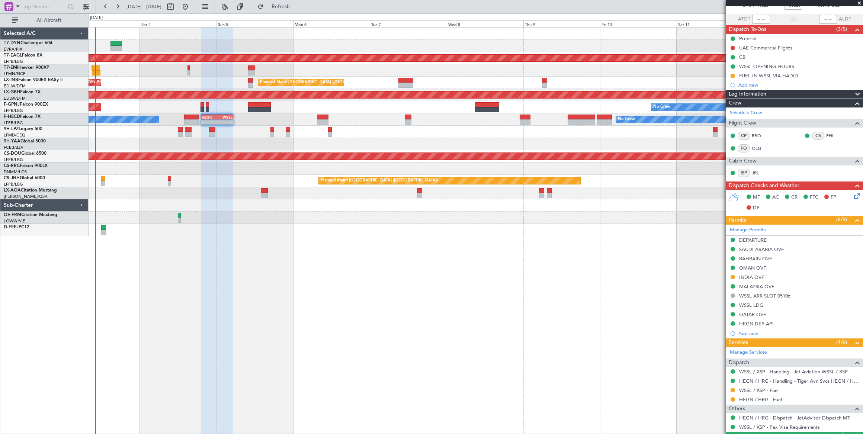
scroll to position [80, 0]
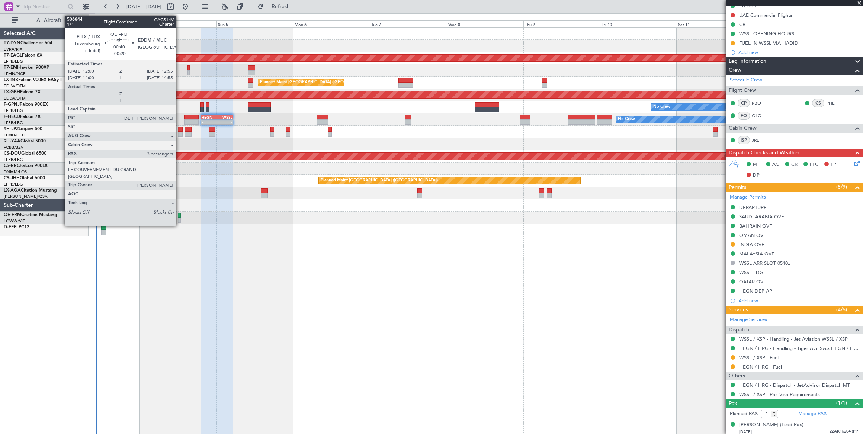
click at [180, 217] on div at bounding box center [179, 215] width 3 height 5
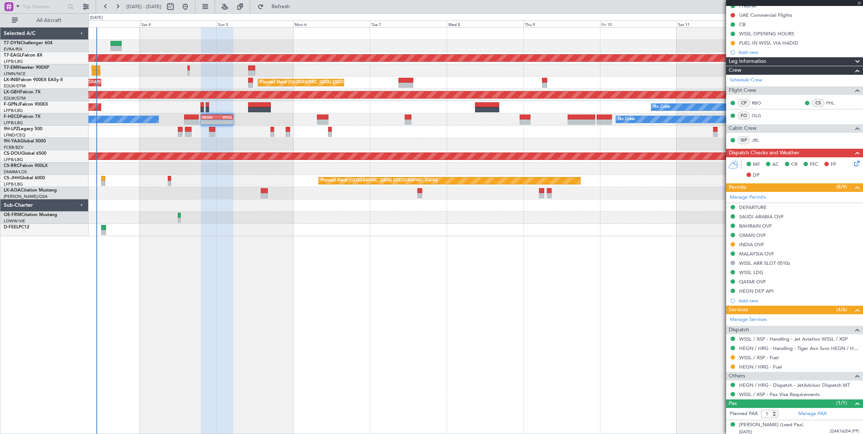
type input "-00:20"
type input "3"
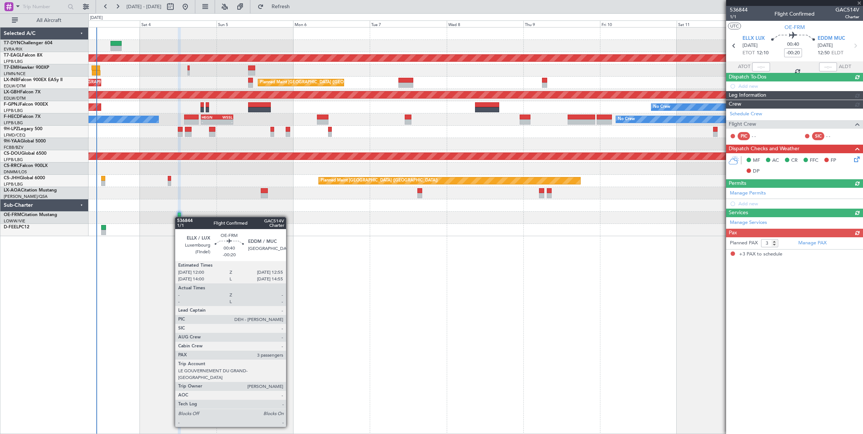
scroll to position [0, 0]
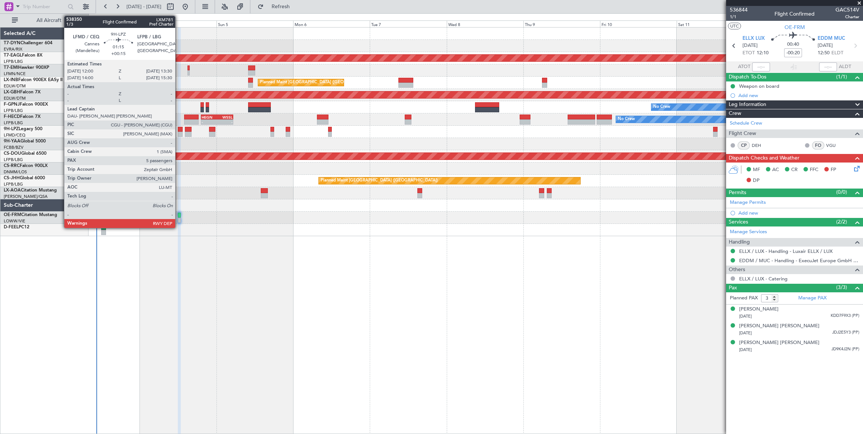
click at [178, 130] on div at bounding box center [180, 129] width 5 height 5
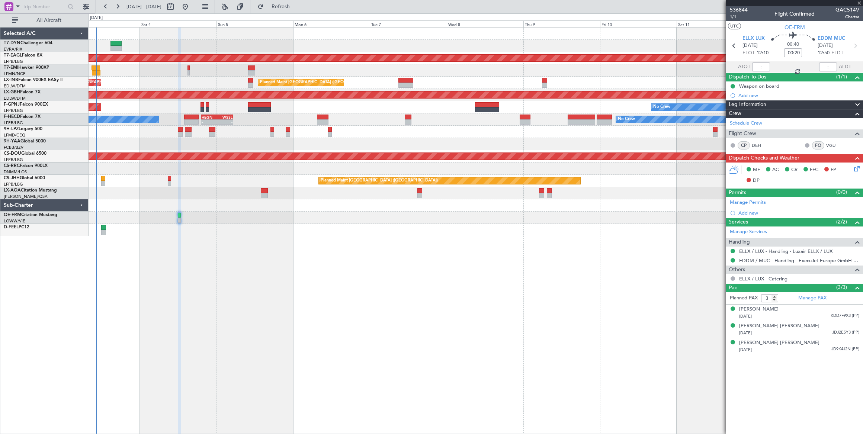
type input "+00:15"
type input "5"
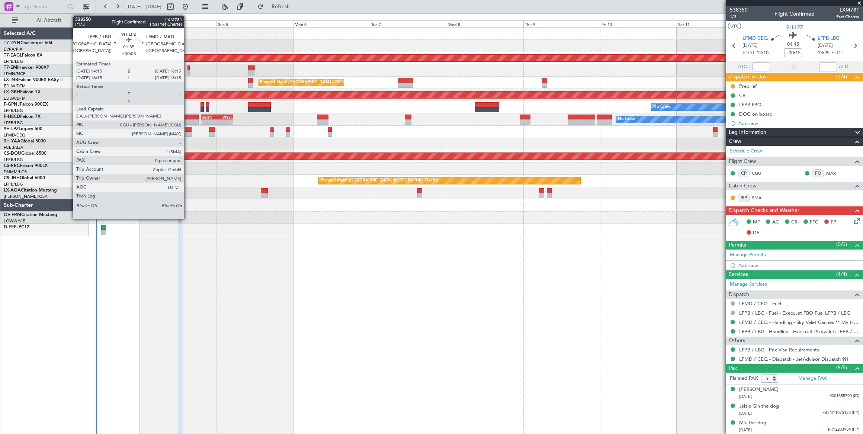
click at [188, 131] on div at bounding box center [188, 129] width 7 height 5
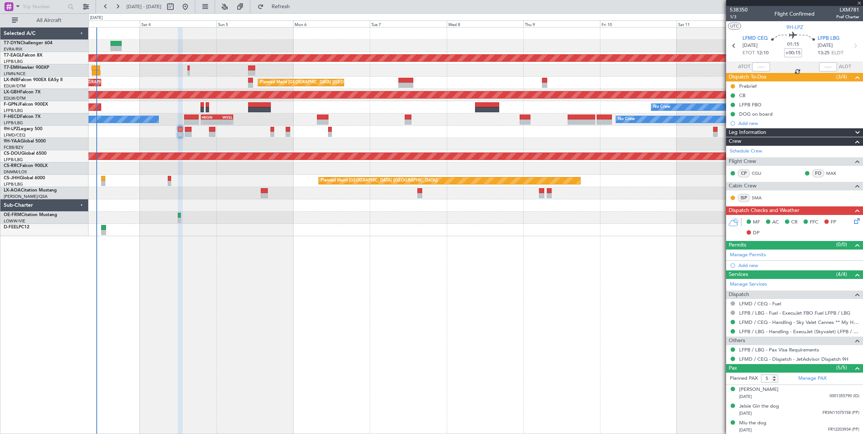
type input "+00:05"
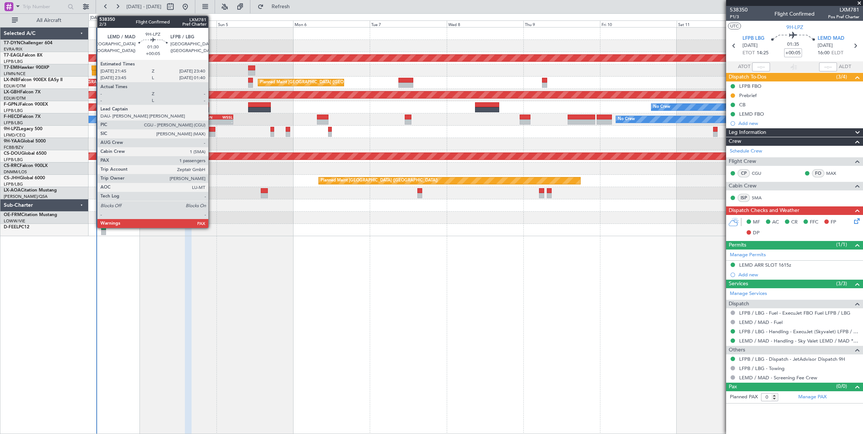
click at [212, 130] on div at bounding box center [212, 129] width 6 height 5
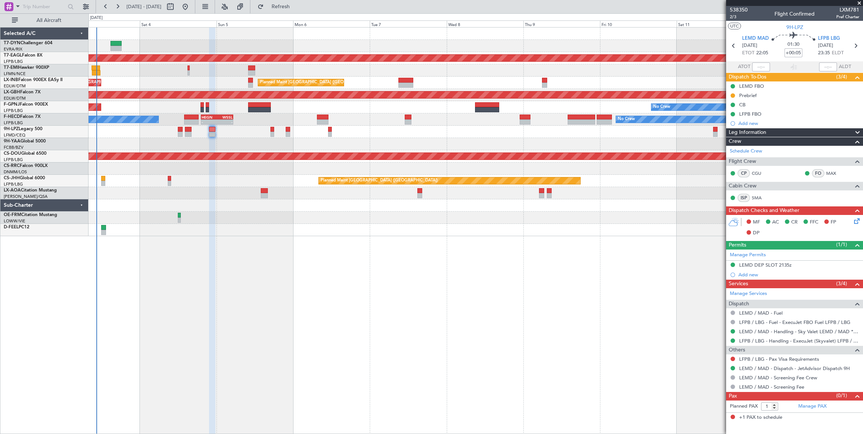
click at [186, 130] on div at bounding box center [188, 129] width 7 height 5
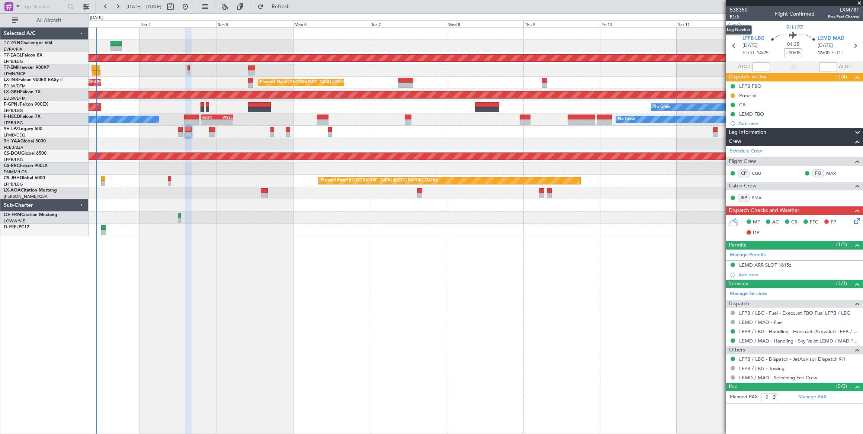
click at [735, 16] on span "P1/3" at bounding box center [738, 17] width 18 height 6
click at [296, 8] on span "Refresh" at bounding box center [280, 6] width 31 height 5
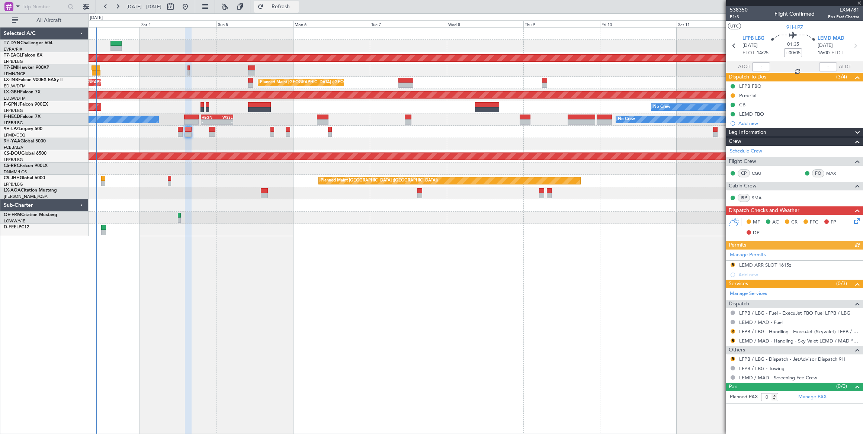
click at [296, 7] on span "Refresh" at bounding box center [280, 6] width 31 height 5
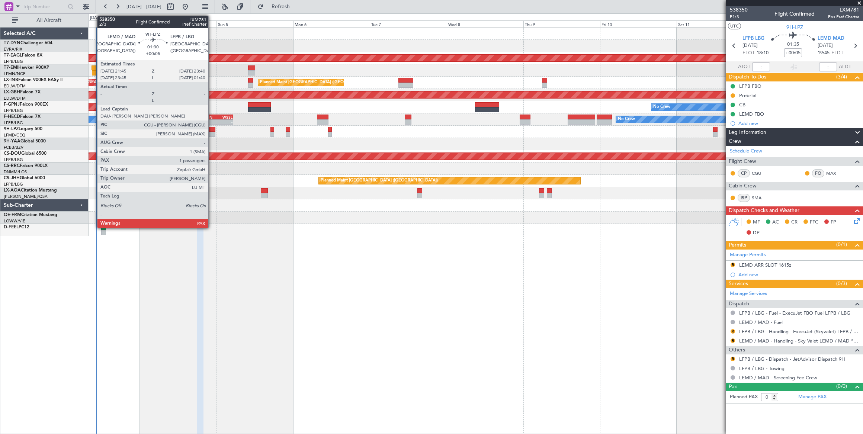
click at [212, 129] on div at bounding box center [212, 129] width 6 height 5
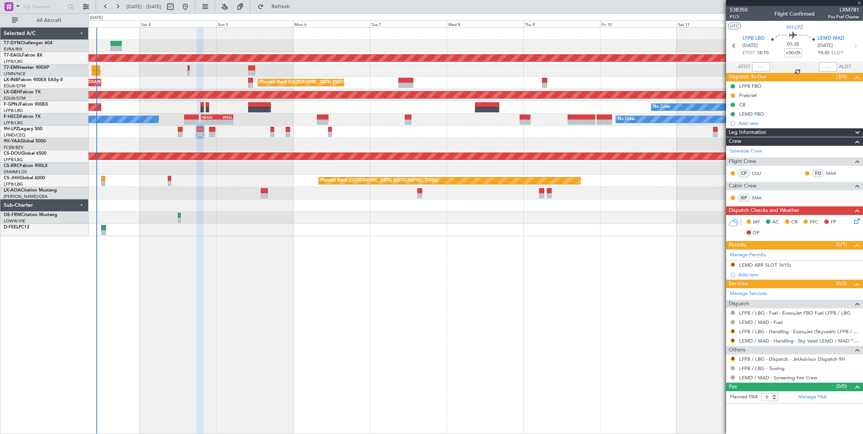
type input "1"
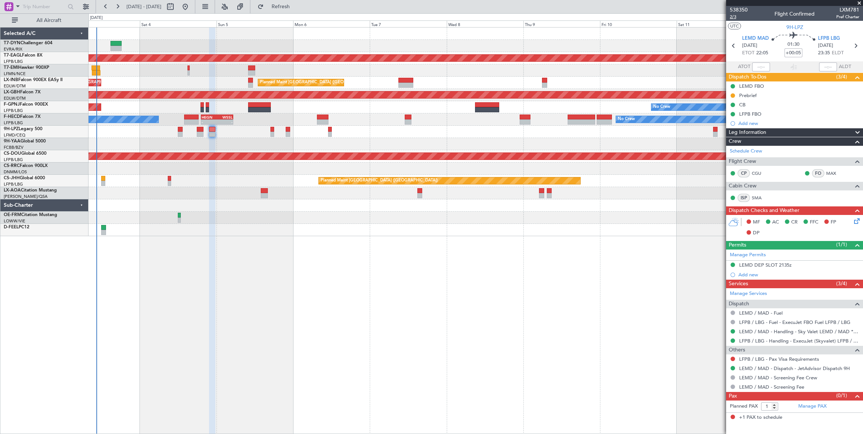
click at [731, 16] on span "2/3" at bounding box center [738, 17] width 18 height 6
click at [296, 7] on span "Refresh" at bounding box center [280, 6] width 31 height 5
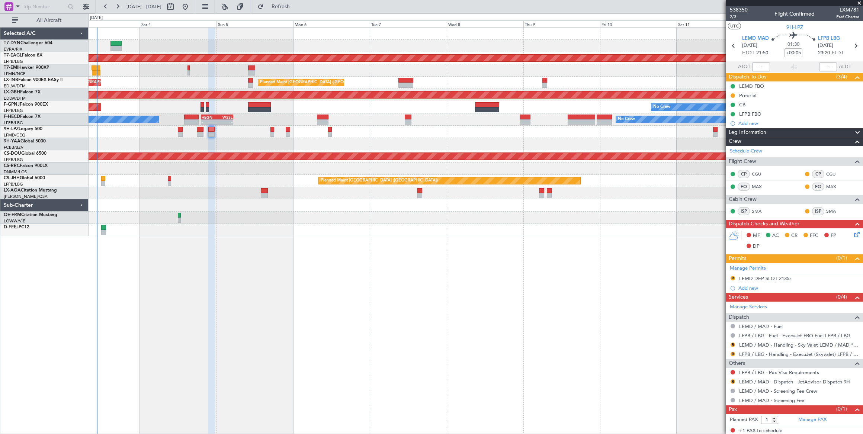
click at [736, 10] on span "538350" at bounding box center [738, 10] width 18 height 8
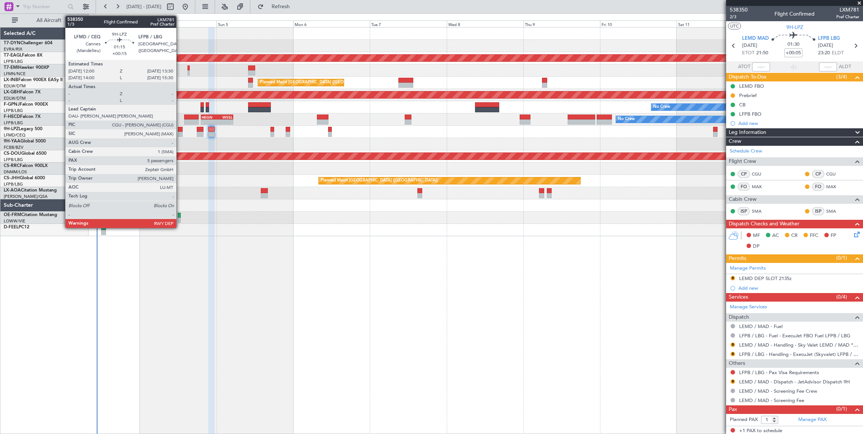
click at [180, 128] on div at bounding box center [180, 129] width 5 height 5
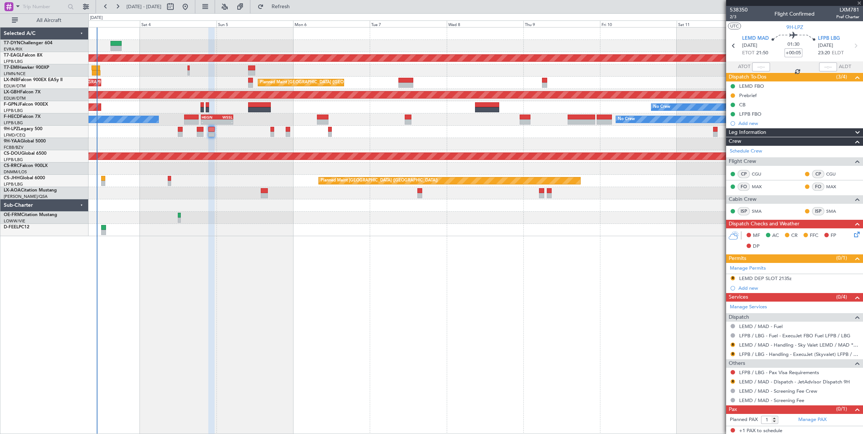
type input "+00:15"
type input "5"
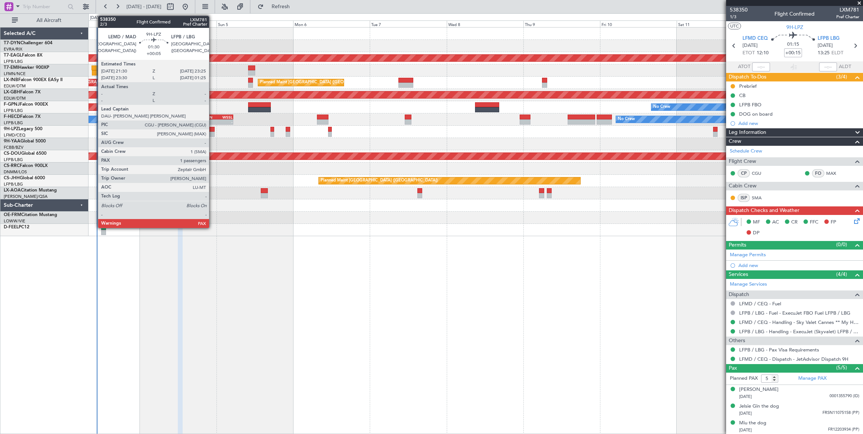
click at [212, 129] on div at bounding box center [211, 129] width 6 height 5
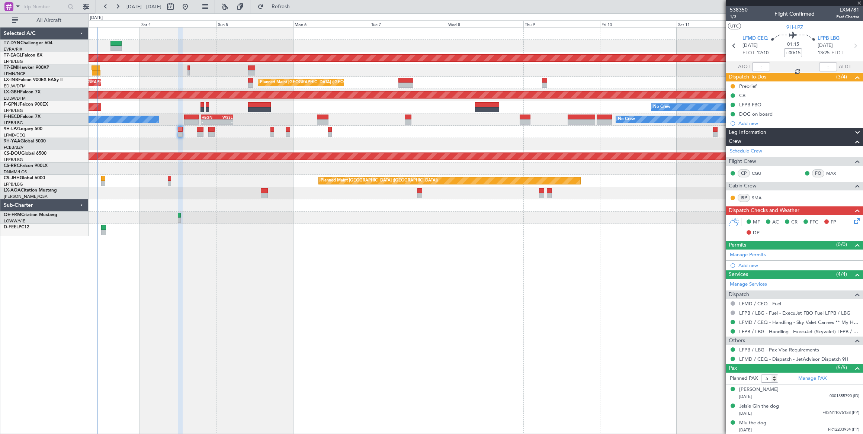
type input "+00:05"
type input "1"
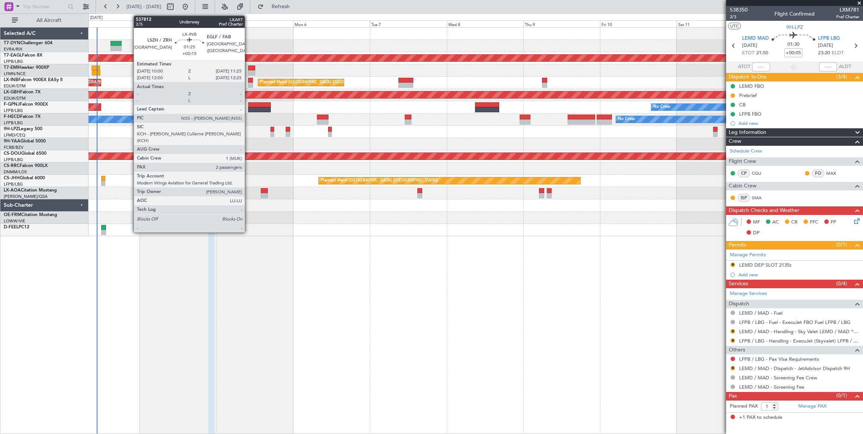
click at [249, 80] on div at bounding box center [250, 80] width 5 height 5
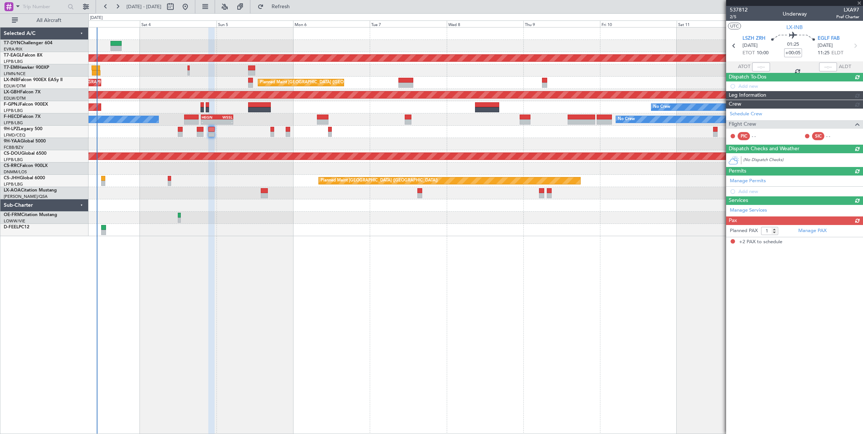
type input "+00:15"
type input "2"
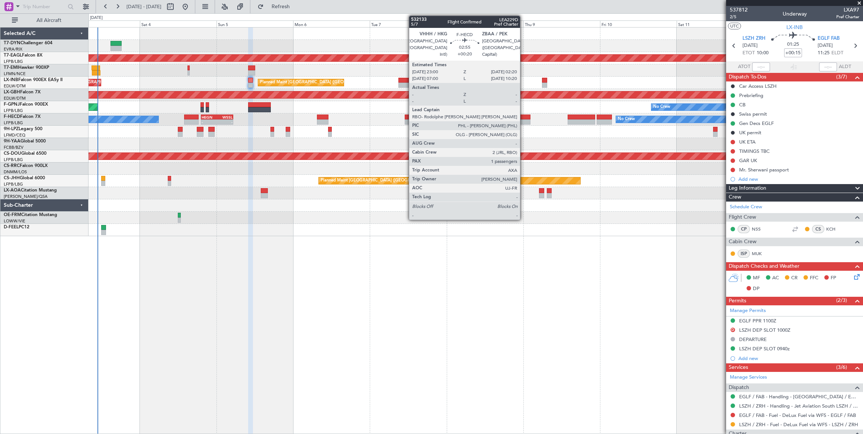
click at [523, 117] on div at bounding box center [524, 117] width 11 height 5
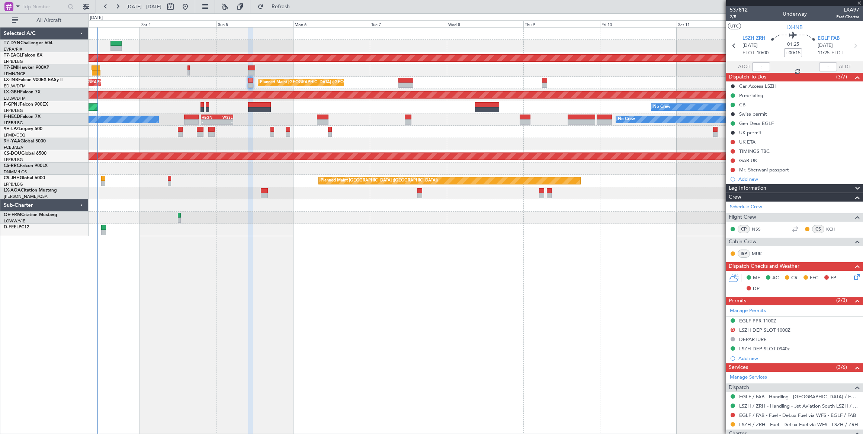
type input "+00:20"
type input "1"
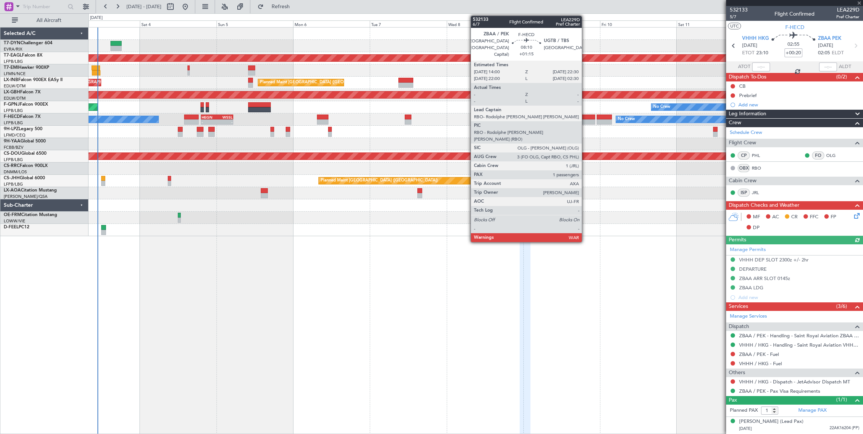
click at [586, 118] on div at bounding box center [581, 117] width 28 height 5
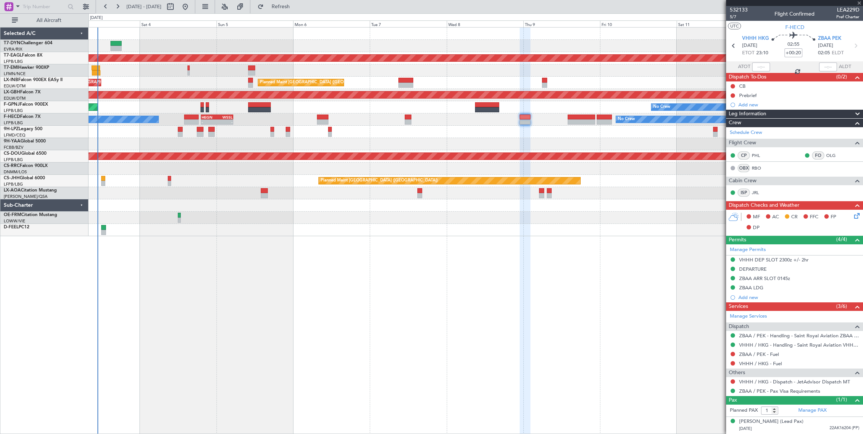
type input "+01:15"
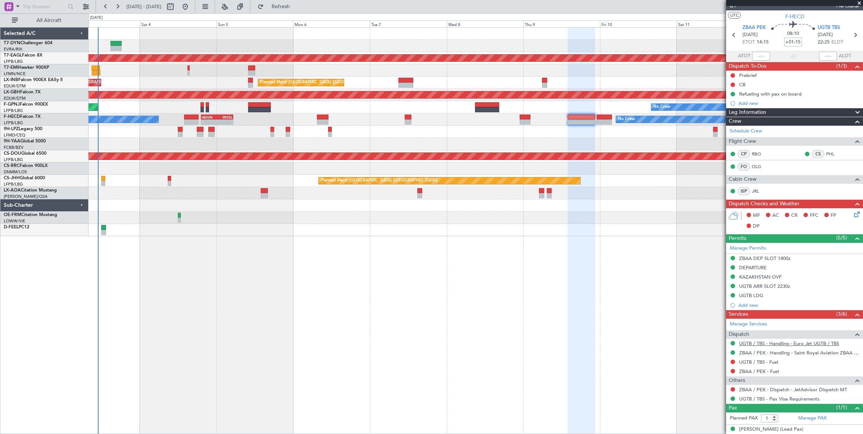
scroll to position [15, 0]
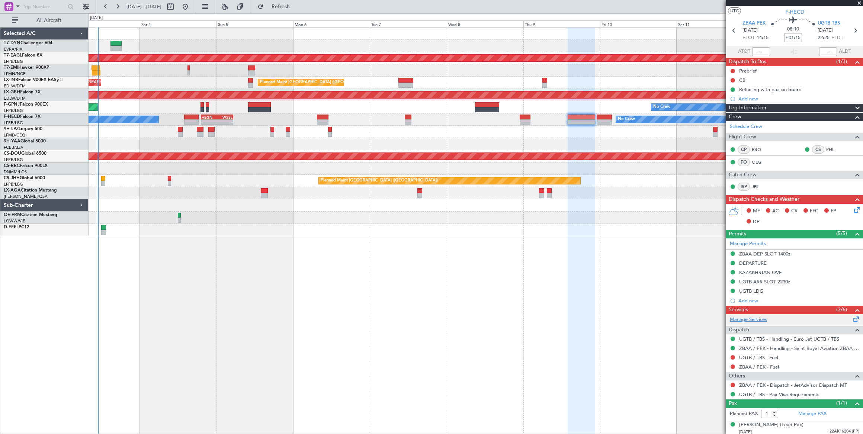
click at [758, 319] on link "Manage Services" at bounding box center [747, 319] width 37 height 7
click at [296, 4] on span "Refresh" at bounding box center [280, 6] width 31 height 5
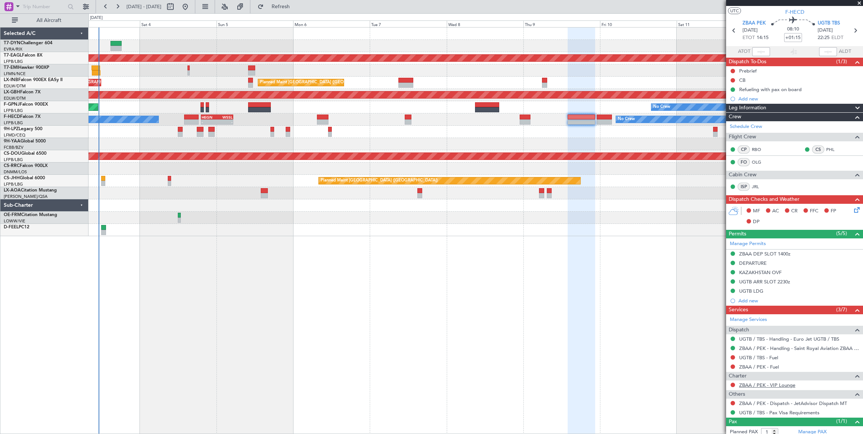
click at [786, 383] on link "ZBAA / PEK - VIP Lounge" at bounding box center [767, 385] width 56 height 6
click at [733, 383] on button at bounding box center [732, 385] width 4 height 4
click at [706, 326] on span "Requested" at bounding box center [711, 326] width 23 height 7
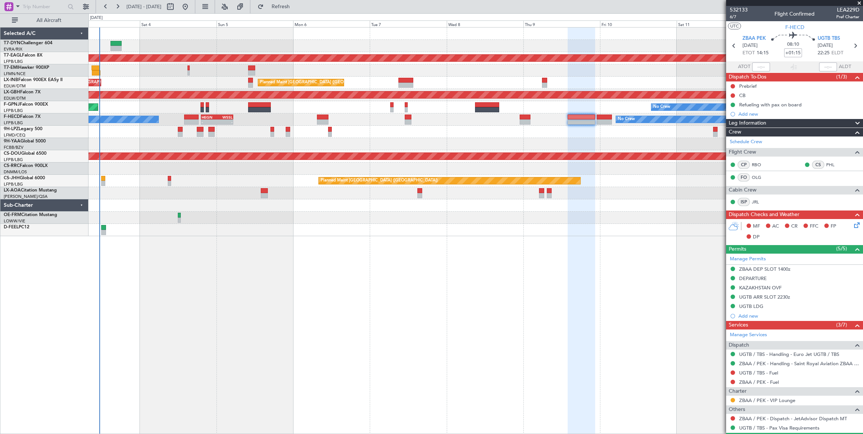
scroll to position [15, 0]
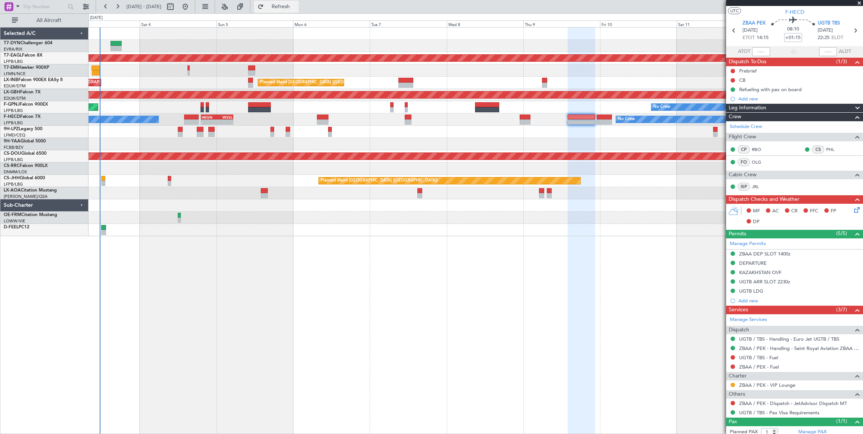
drag, startPoint x: 306, startPoint y: 6, endPoint x: 312, endPoint y: 10, distance: 7.4
click at [296, 6] on span "Refresh" at bounding box center [280, 6] width 31 height 5
click at [732, 383] on button at bounding box center [732, 385] width 4 height 4
click at [704, 371] on span "Confirmed" at bounding box center [711, 371] width 23 height 7
click at [414, 79] on div "Planned Maint Dubai (Al Maktoum Intl) No Crew Planned Maint [GEOGRAPHIC_DATA] (…" at bounding box center [475, 132] width 774 height 209
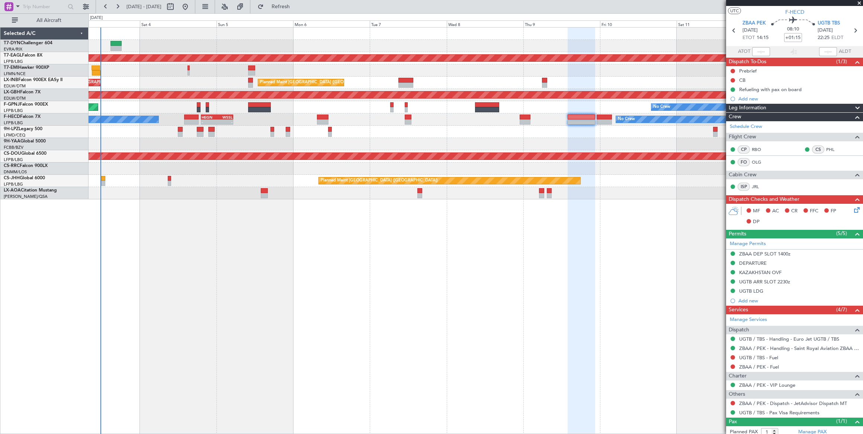
click at [416, 131] on div at bounding box center [475, 132] width 774 height 12
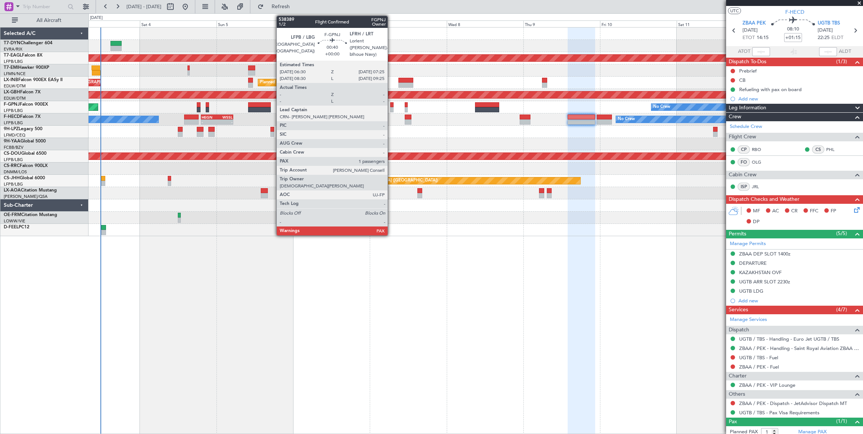
click at [391, 108] on div at bounding box center [391, 109] width 3 height 5
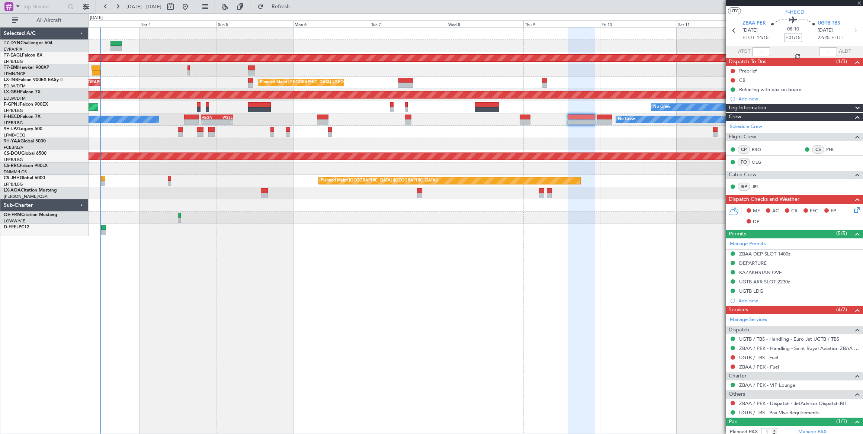
type input "4"
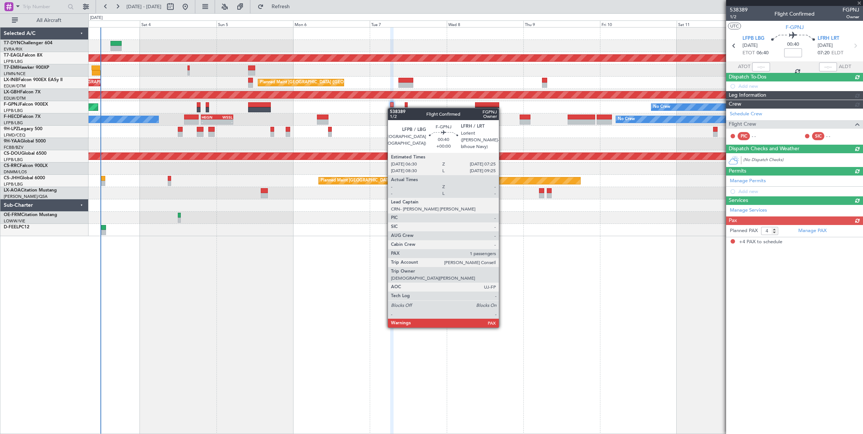
scroll to position [0, 0]
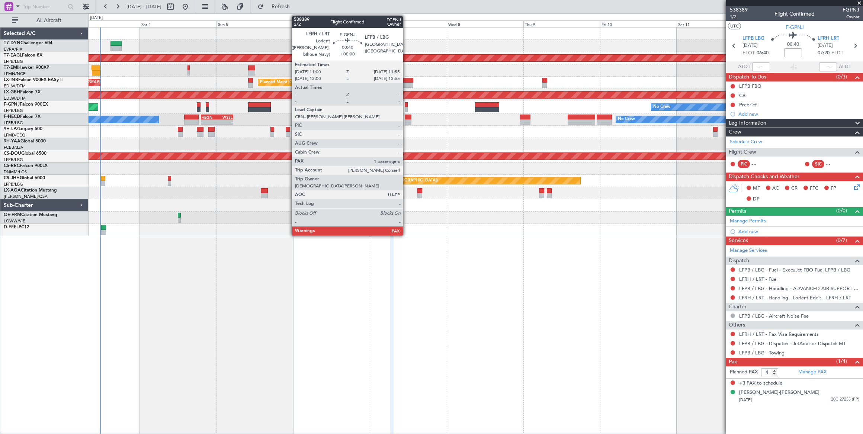
click at [406, 106] on div at bounding box center [405, 104] width 3 height 5
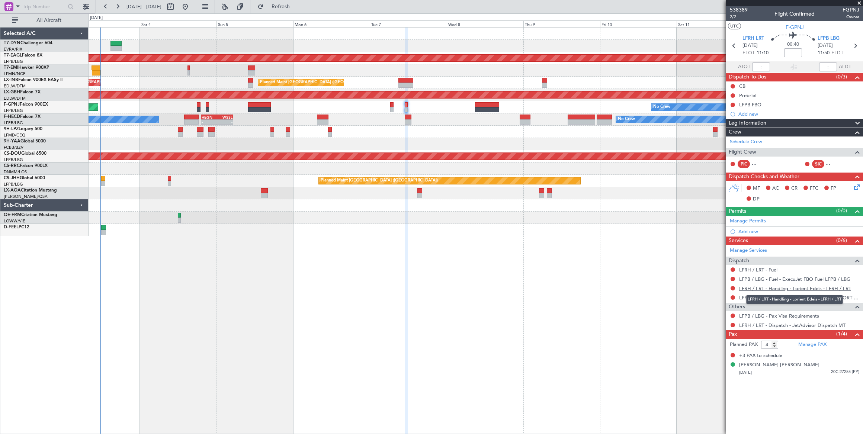
click at [805, 285] on link "LFRH / LRT - Handling - Lorient Edeis - LFRH / LRT" at bounding box center [795, 288] width 112 height 6
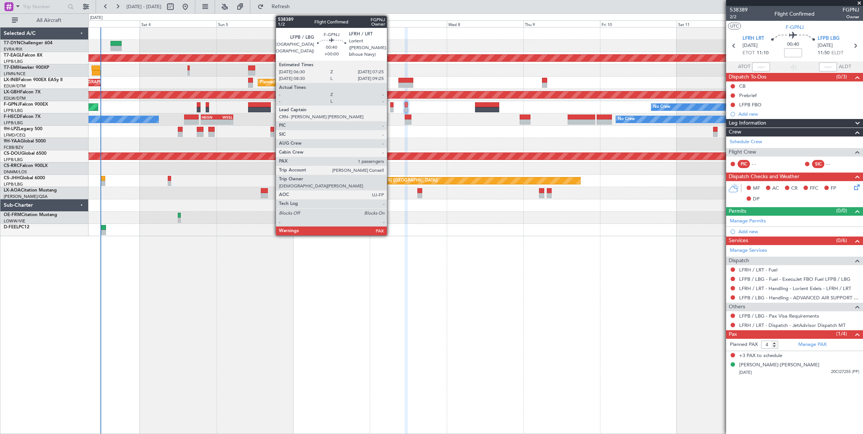
click at [390, 107] on div at bounding box center [391, 109] width 3 height 5
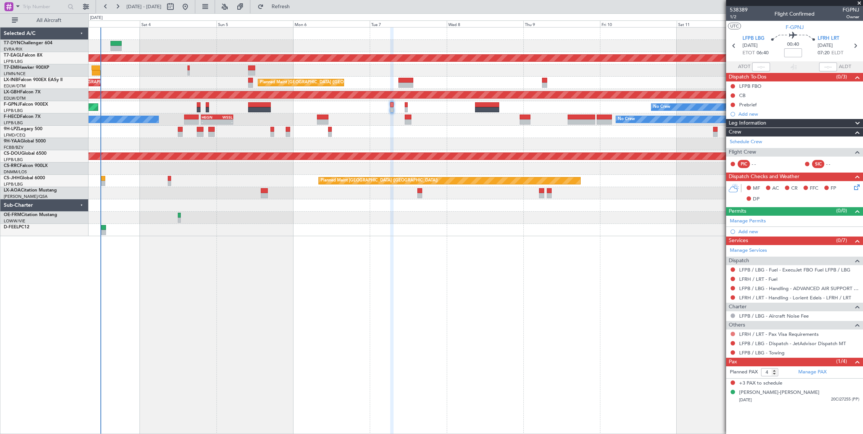
click at [731, 332] on button at bounding box center [732, 334] width 4 height 4
click at [707, 420] on span "Confirmed" at bounding box center [711, 420] width 23 height 7
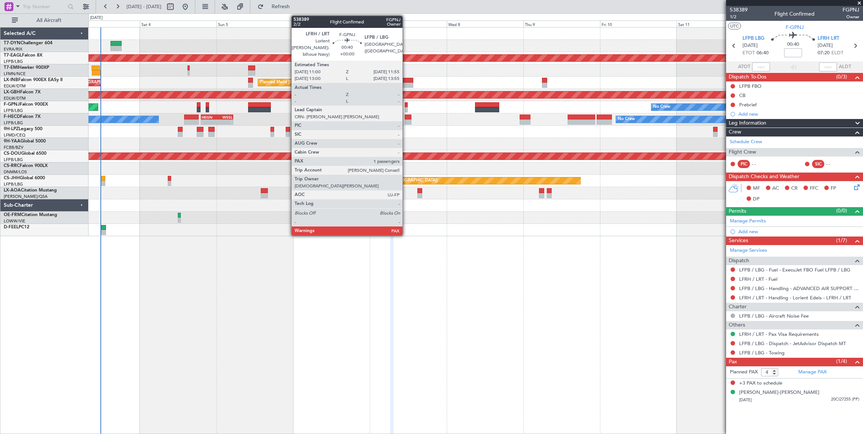
click at [406, 105] on div at bounding box center [405, 104] width 3 height 5
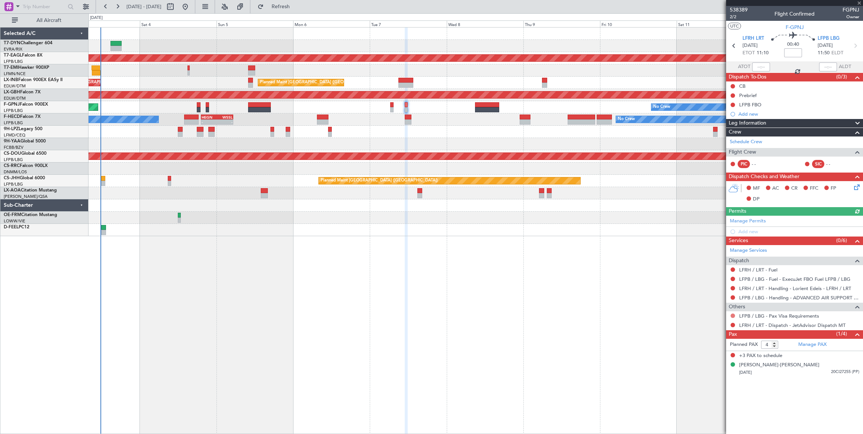
click at [732, 313] on button at bounding box center [732, 315] width 4 height 4
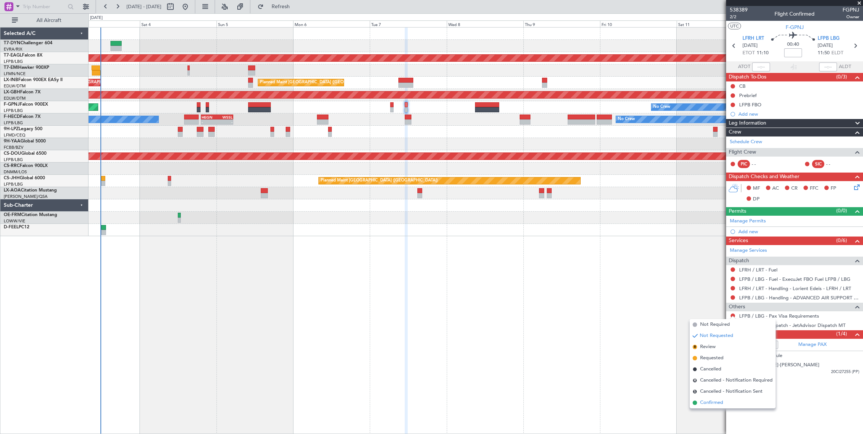
click at [700, 402] on span "Confirmed" at bounding box center [711, 402] width 23 height 7
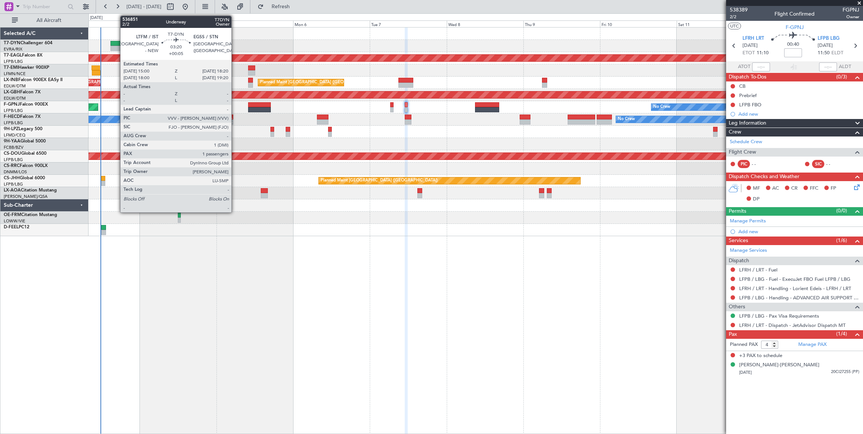
click at [116, 42] on div at bounding box center [115, 43] width 11 height 5
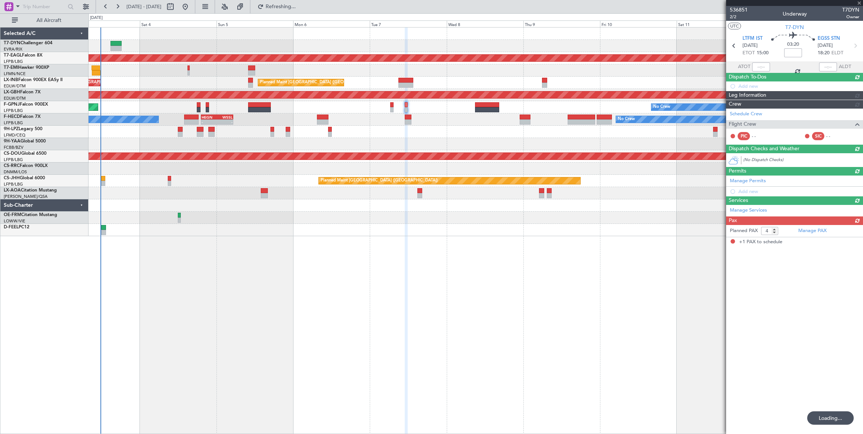
type input "+00:05"
type input "1"
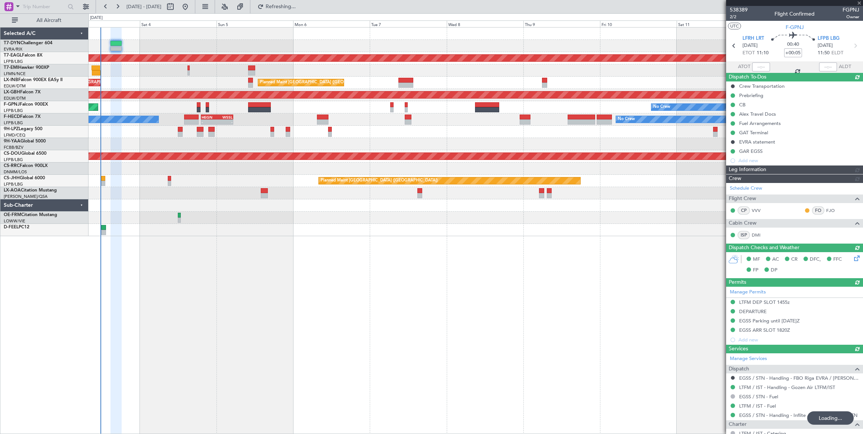
type input "4"
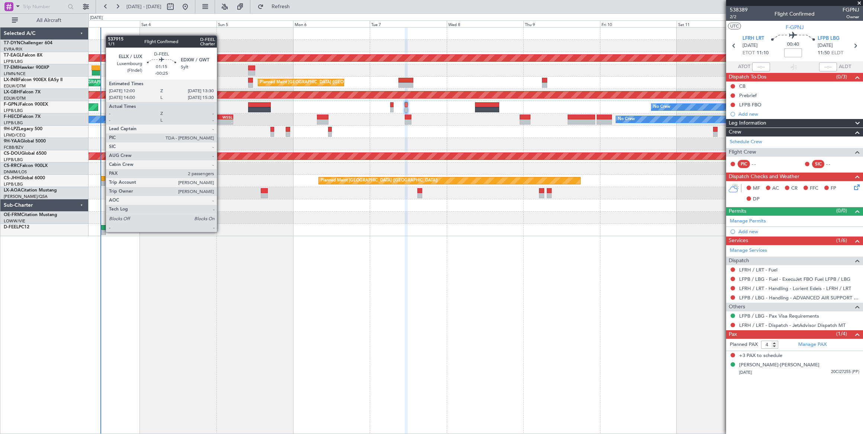
click at [102, 231] on div at bounding box center [103, 232] width 5 height 5
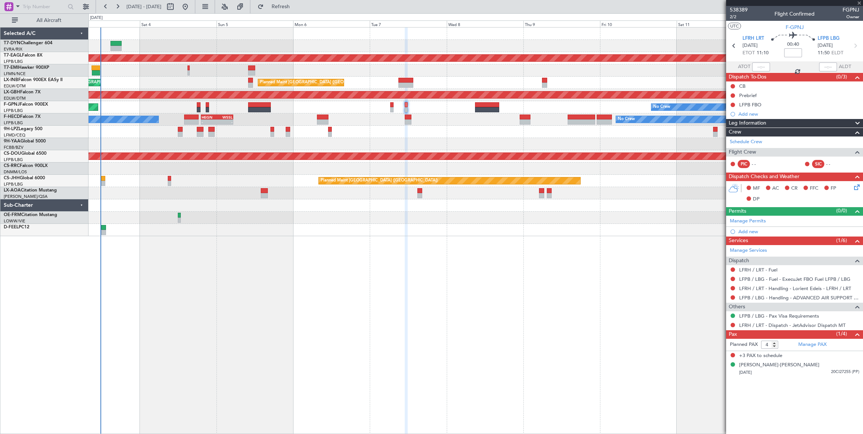
type input "-00:25"
type input "2"
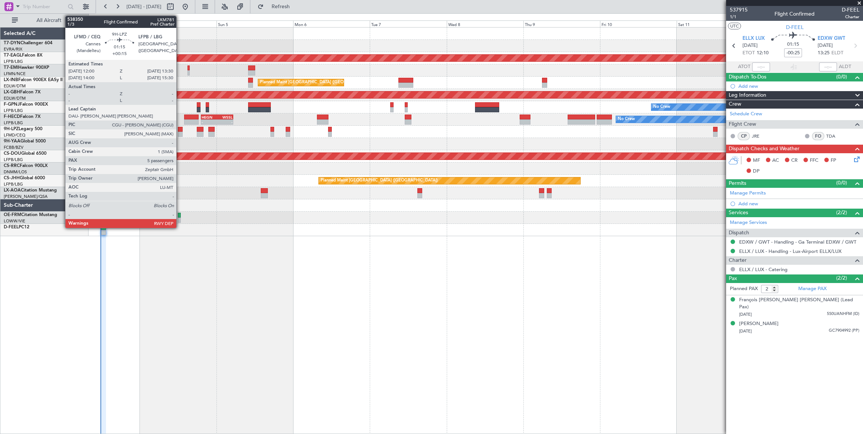
click at [180, 129] on div at bounding box center [180, 129] width 5 height 5
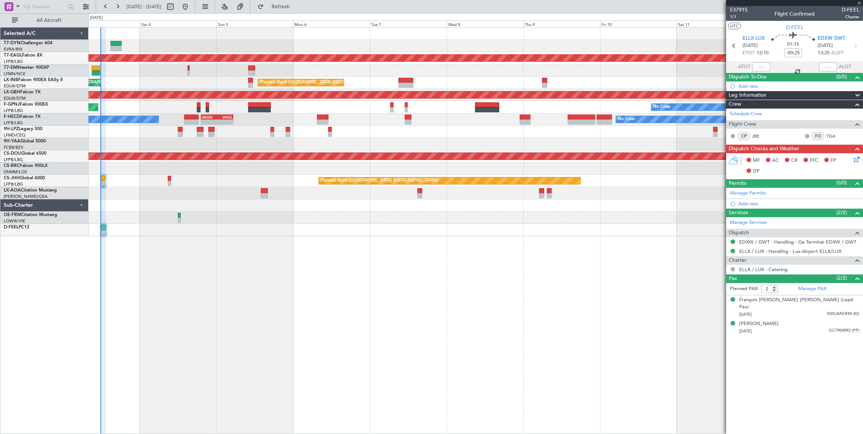
type input "+00:15"
type input "5"
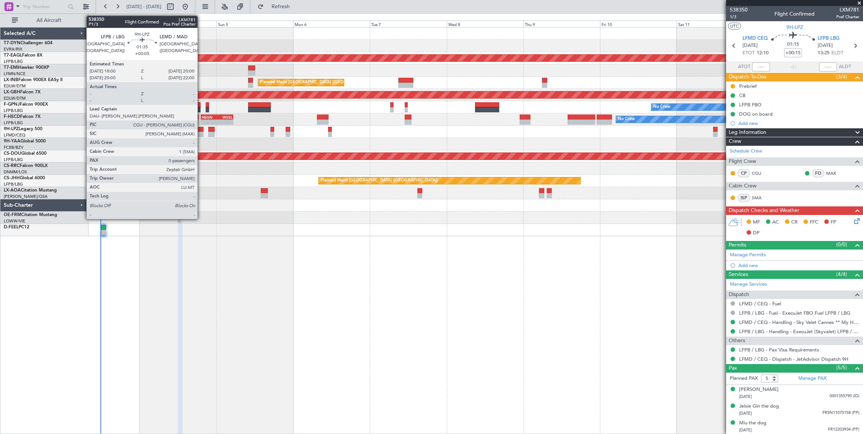
click at [201, 128] on div at bounding box center [200, 129] width 7 height 5
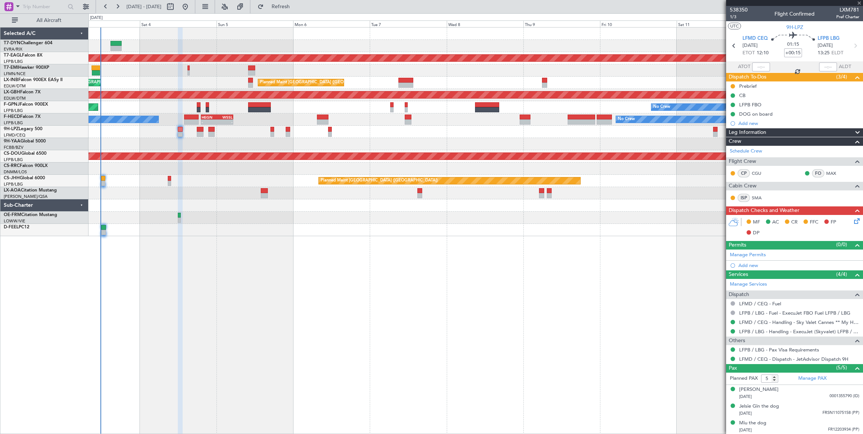
type input "+00:05"
type input "0"
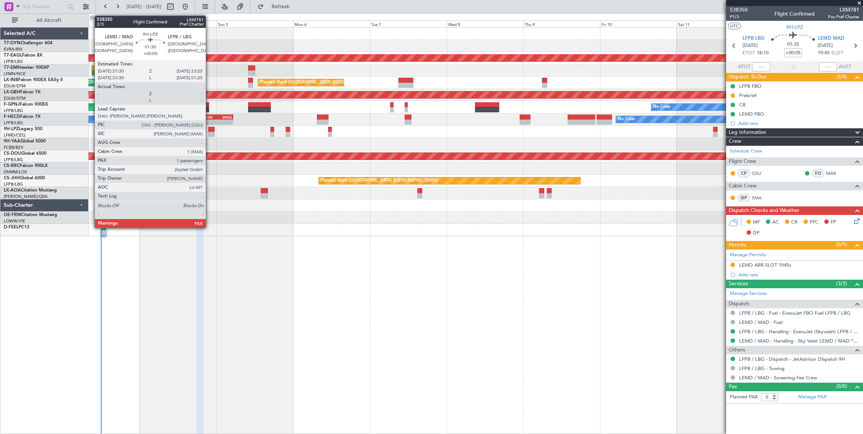
click at [210, 130] on div at bounding box center [211, 129] width 6 height 5
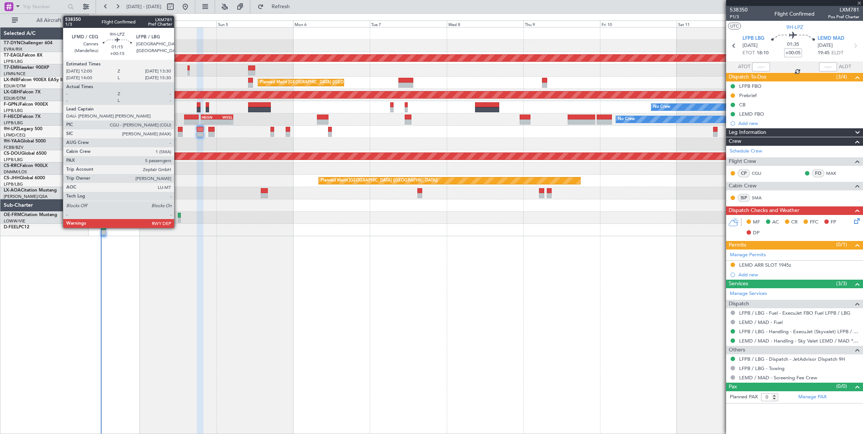
click at [178, 130] on div at bounding box center [180, 129] width 5 height 5
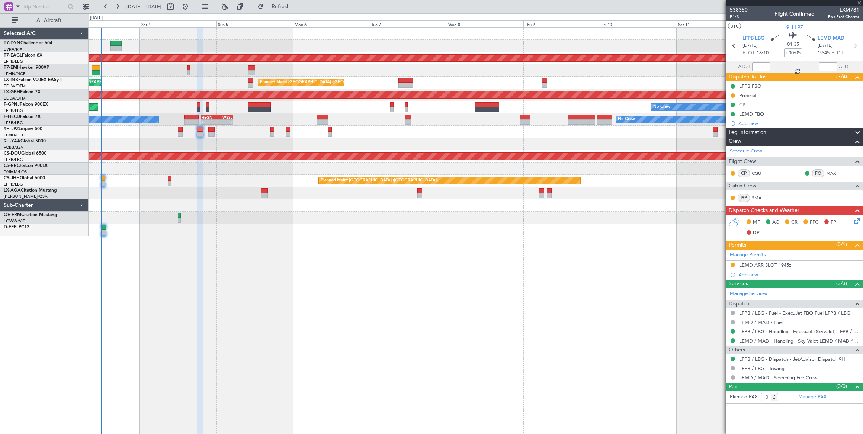
type input "+00:15"
type input "5"
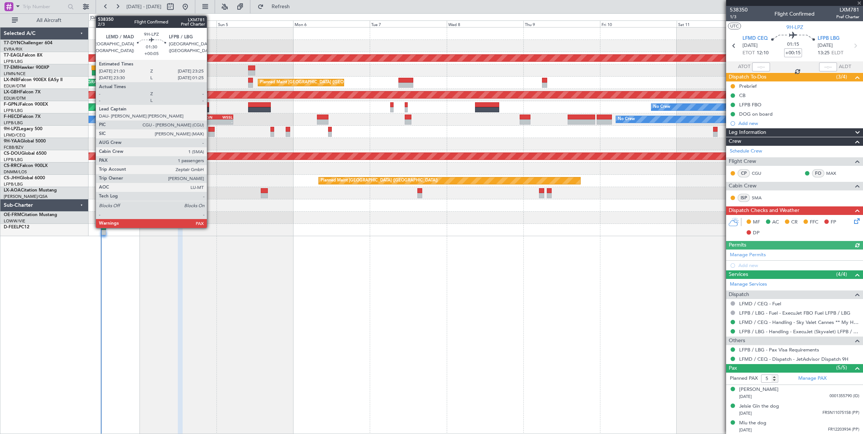
click at [211, 129] on div at bounding box center [211, 129] width 6 height 5
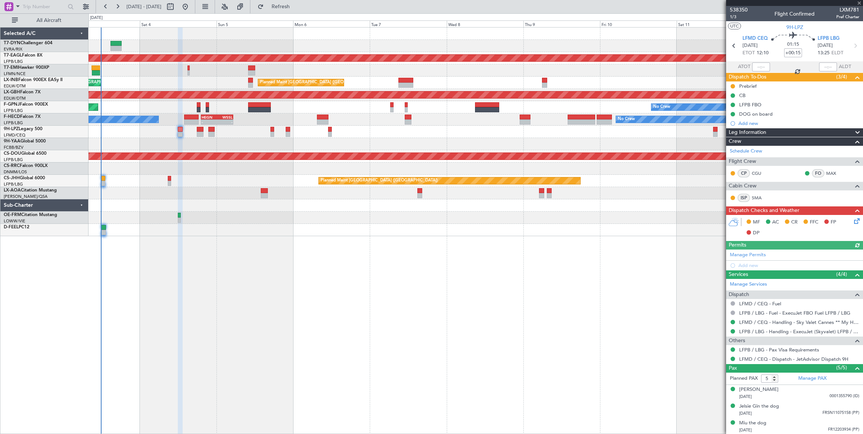
type input "+00:05"
type input "1"
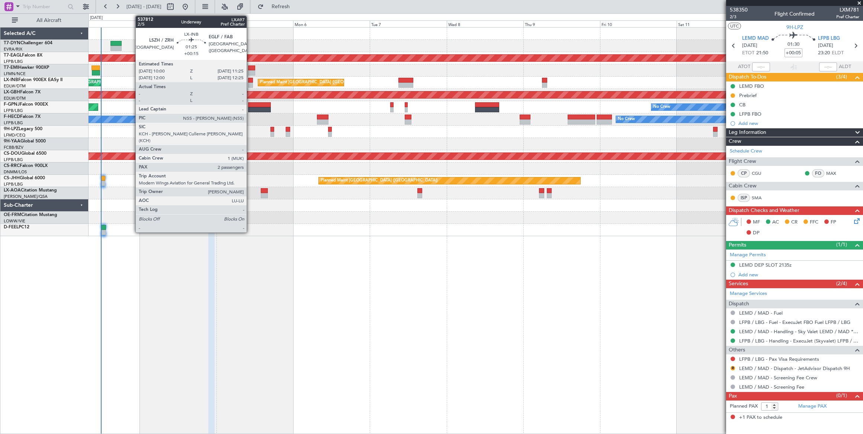
click at [250, 83] on div at bounding box center [250, 85] width 5 height 5
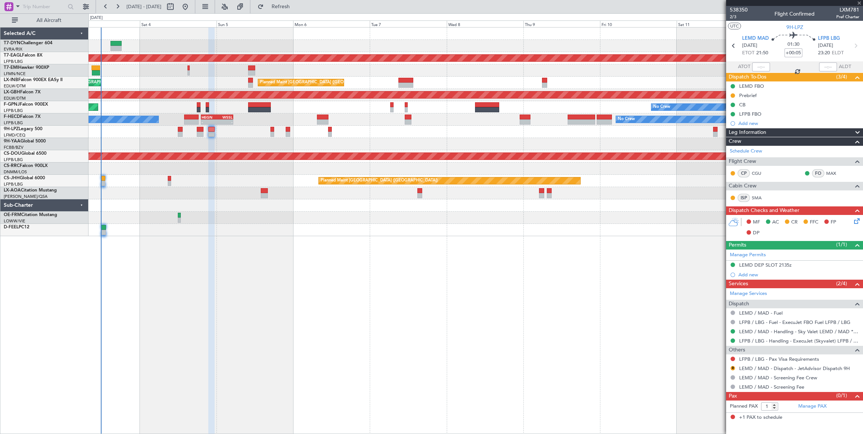
type input "+00:15"
type input "2"
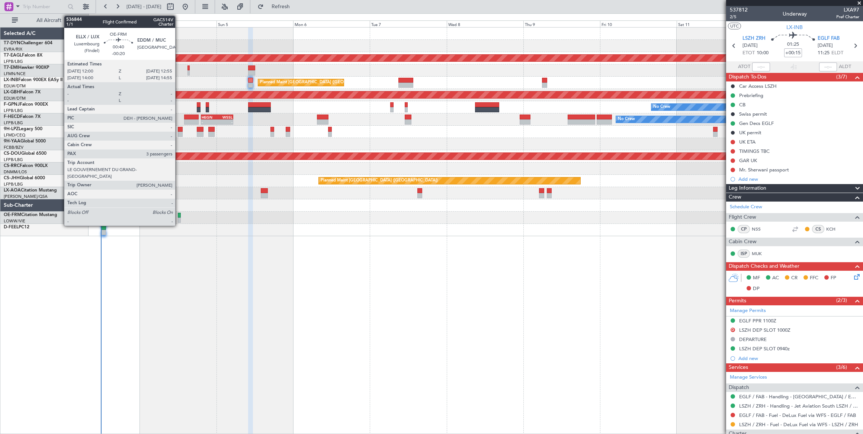
click at [179, 214] on div at bounding box center [179, 215] width 3 height 5
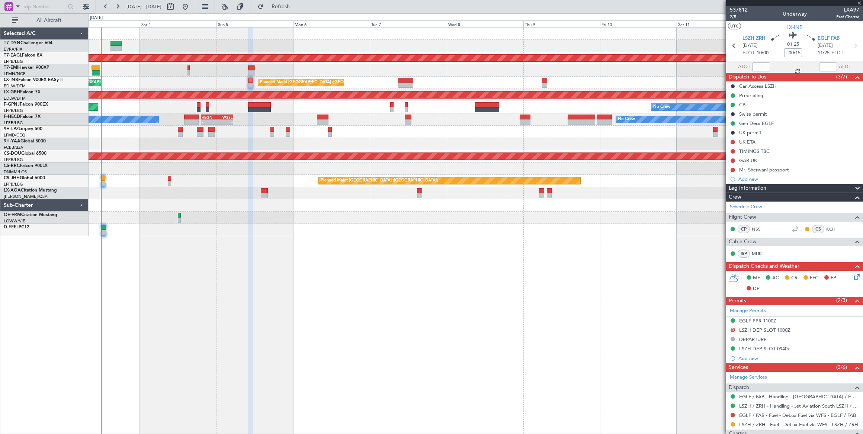
type input "-00:20"
type input "3"
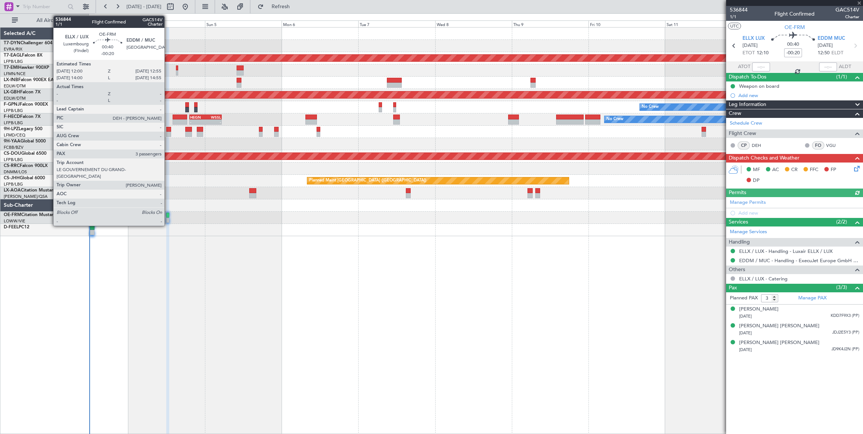
click at [168, 214] on div at bounding box center [167, 215] width 3 height 5
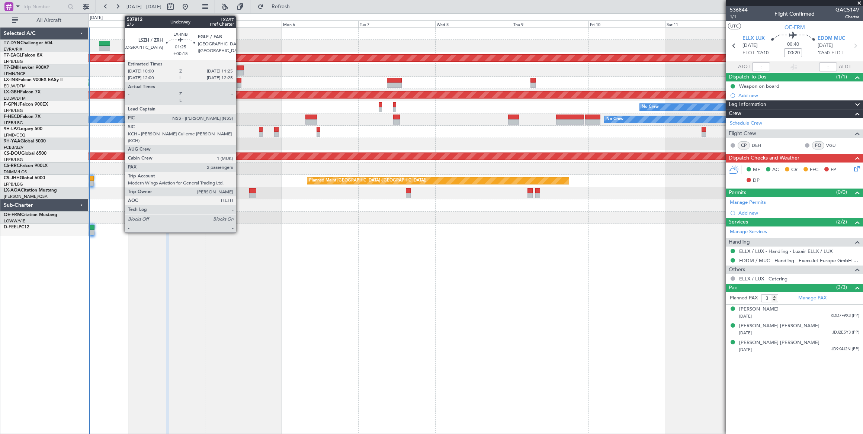
click at [238, 83] on div at bounding box center [238, 85] width 5 height 5
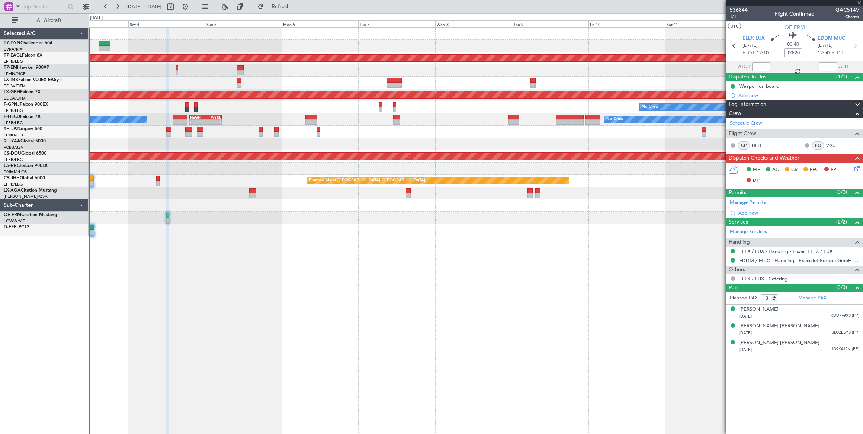
type input "+00:15"
type input "2"
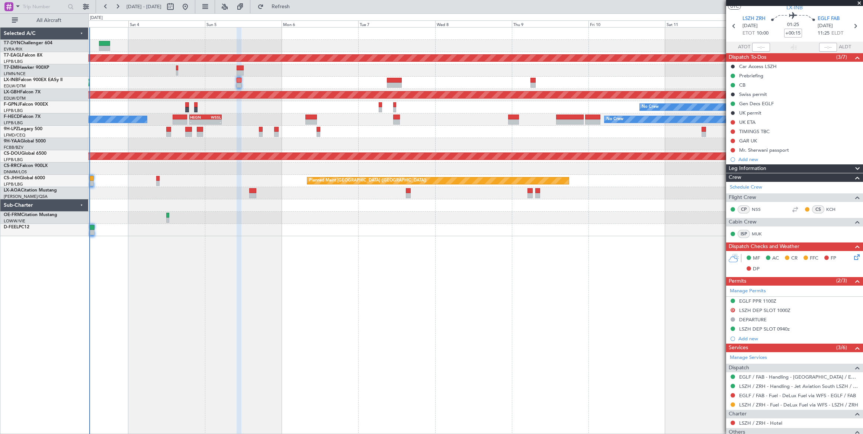
scroll to position [102, 0]
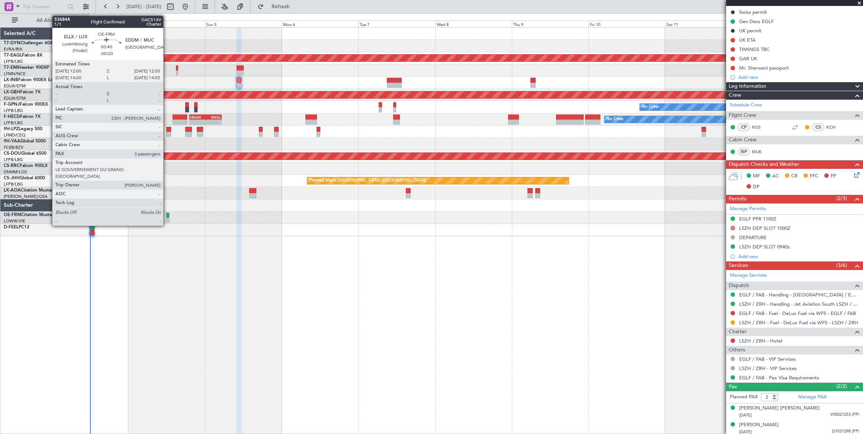
click at [167, 215] on div at bounding box center [167, 215] width 3 height 5
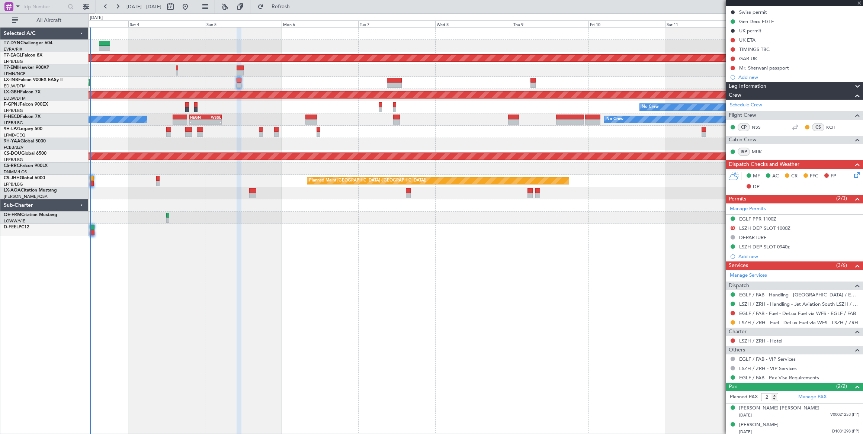
type input "-00:20"
type input "3"
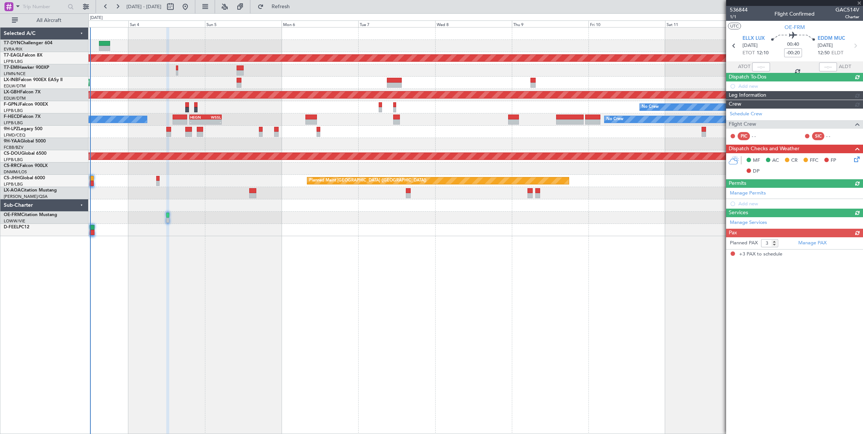
scroll to position [0, 0]
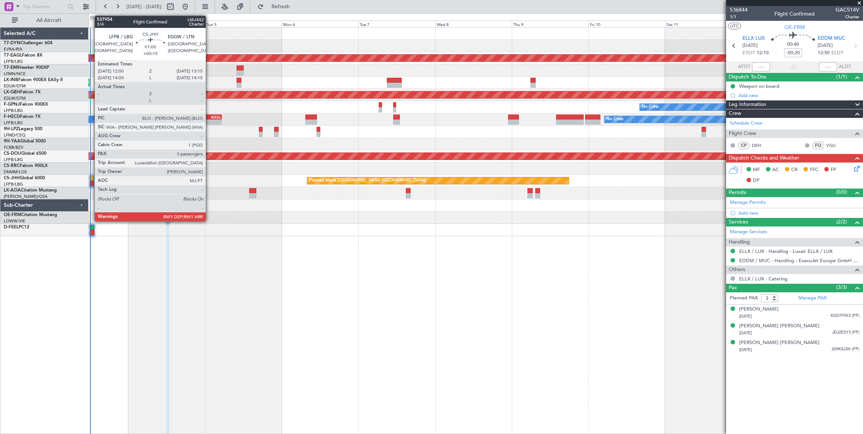
click at [91, 180] on div at bounding box center [92, 178] width 4 height 5
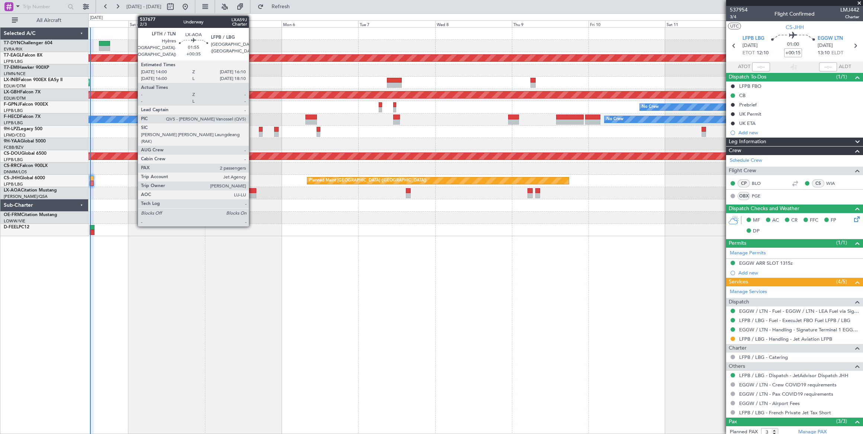
click at [253, 191] on div at bounding box center [252, 190] width 7 height 5
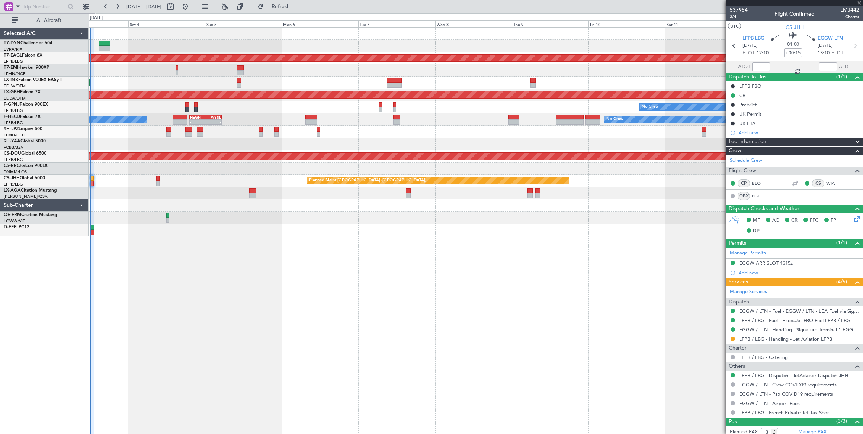
type input "+00:35"
type input "2"
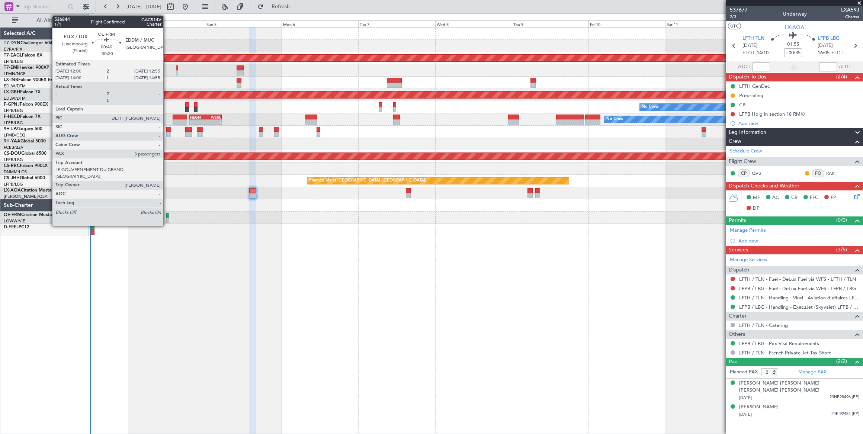
click at [167, 216] on div at bounding box center [167, 215] width 3 height 5
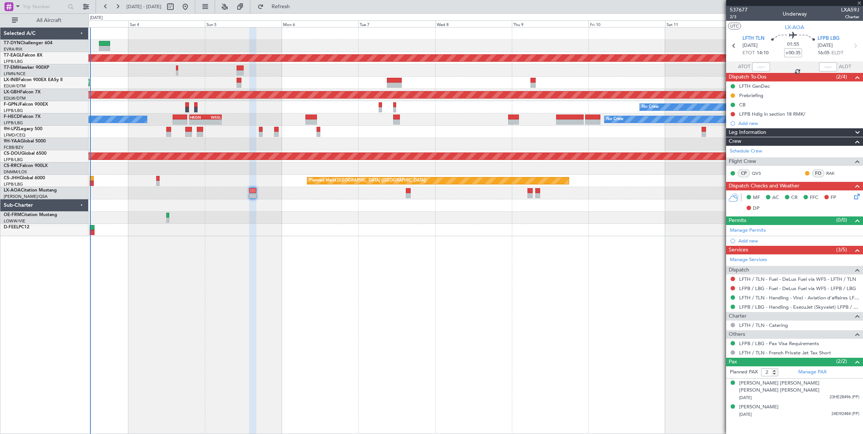
type input "-00:20"
type input "3"
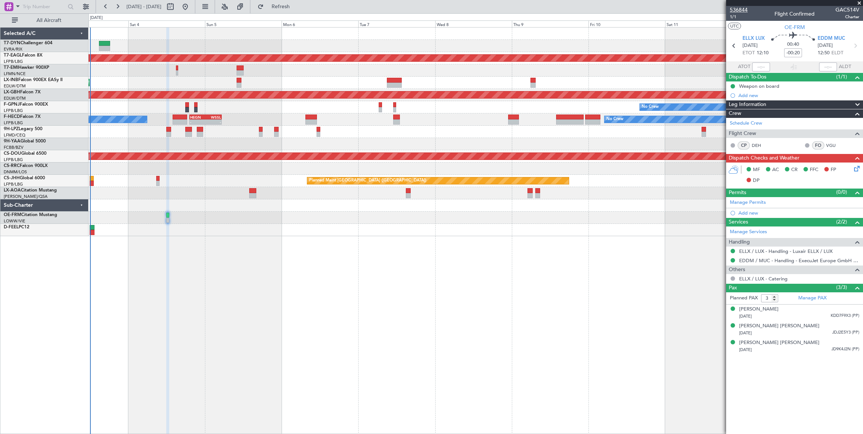
click at [737, 8] on span "536844" at bounding box center [738, 10] width 18 height 8
click at [732, 17] on span "1/1" at bounding box center [738, 17] width 18 height 6
click at [296, 4] on span "Refresh" at bounding box center [280, 6] width 31 height 5
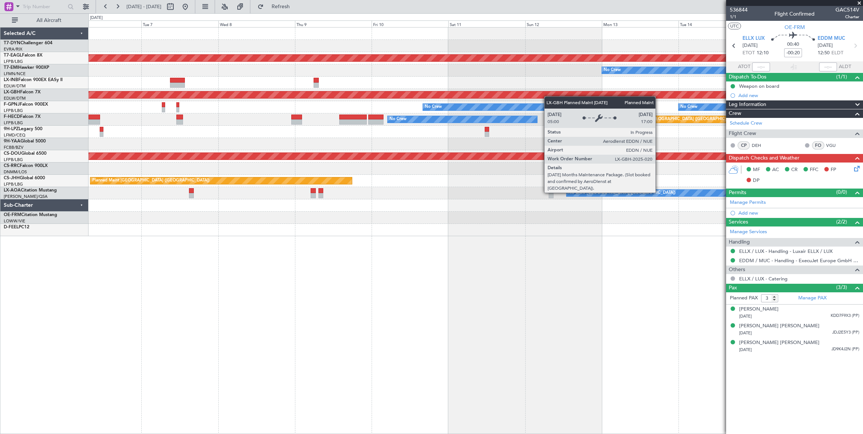
click at [409, 92] on div "Planned Maint Dubai (Al Maktoum Intl) No Crew Planned Maint Nurnberg No Crew No…" at bounding box center [475, 132] width 774 height 209
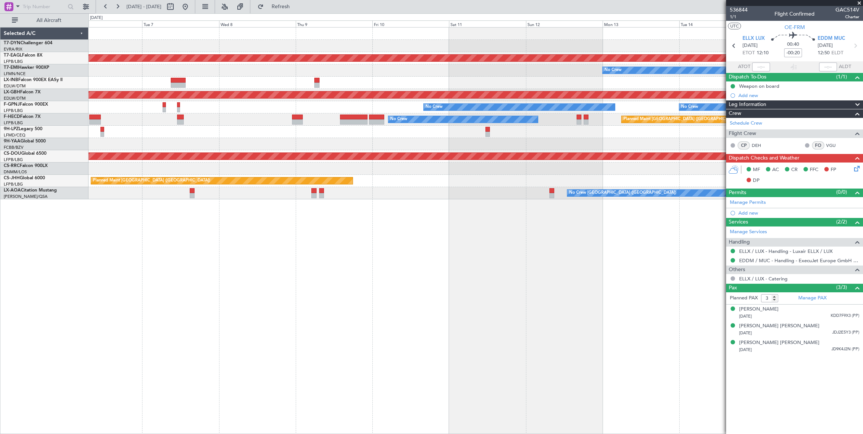
click at [649, 82] on div "Planned Maint Dubai (Al Maktoum Intl) No Crew Planned Maint Nurnberg No Crew No…" at bounding box center [475, 114] width 774 height 172
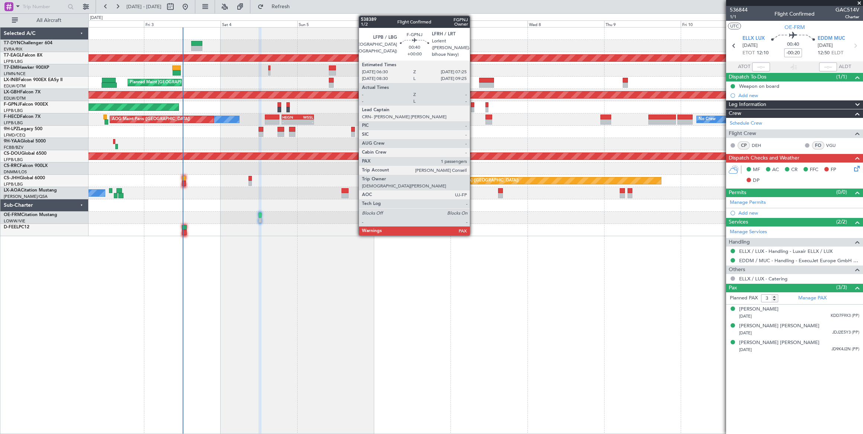
click at [473, 105] on div at bounding box center [472, 104] width 3 height 5
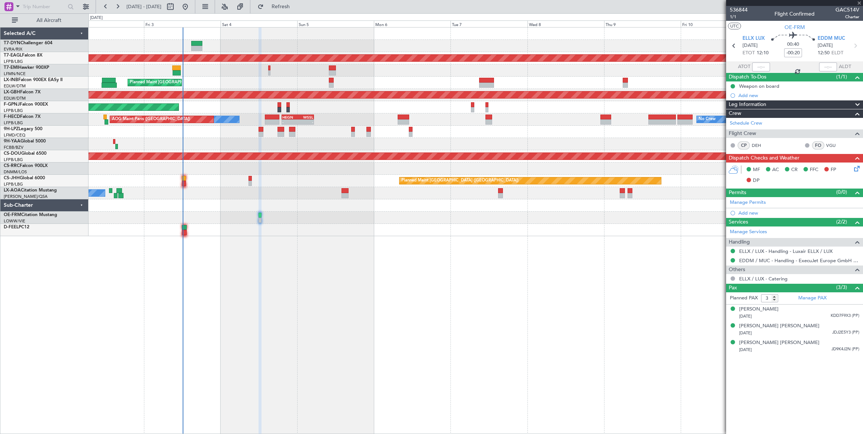
type input "4"
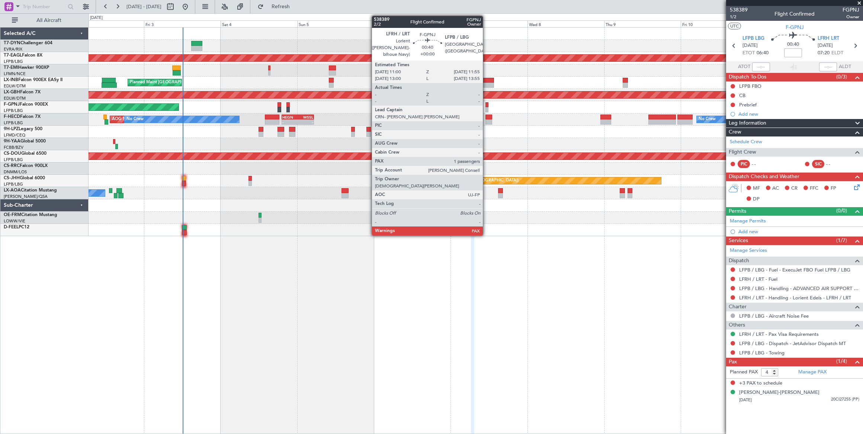
click at [486, 106] on div at bounding box center [486, 104] width 3 height 5
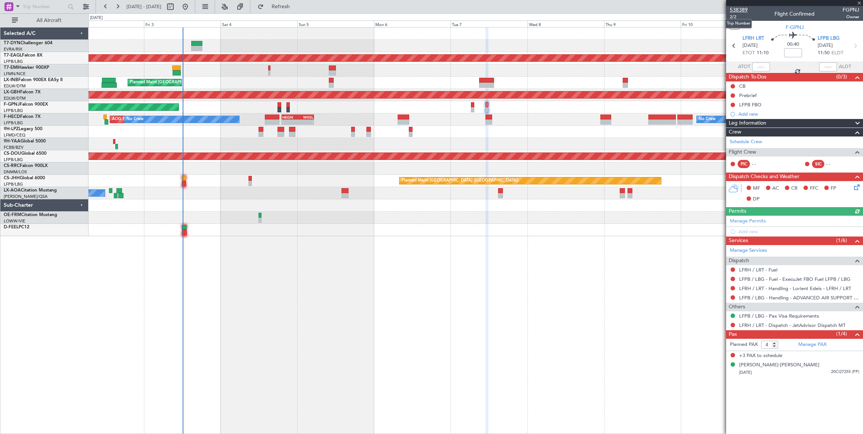
click at [741, 9] on span "538389" at bounding box center [738, 10] width 18 height 8
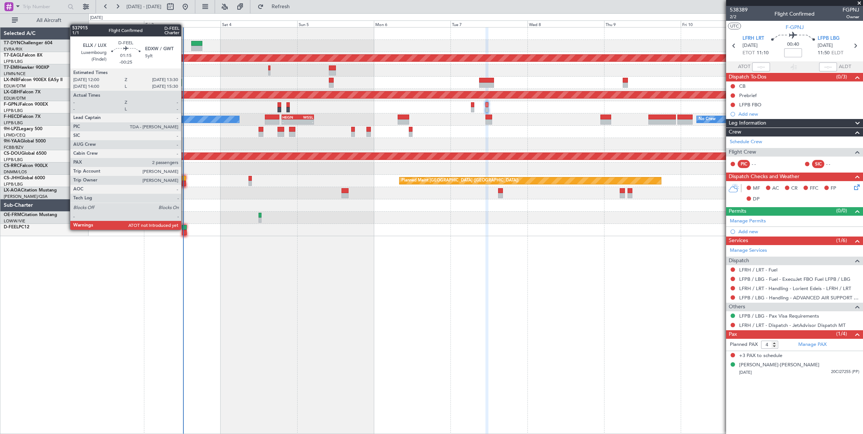
click at [185, 229] on div at bounding box center [184, 227] width 5 height 5
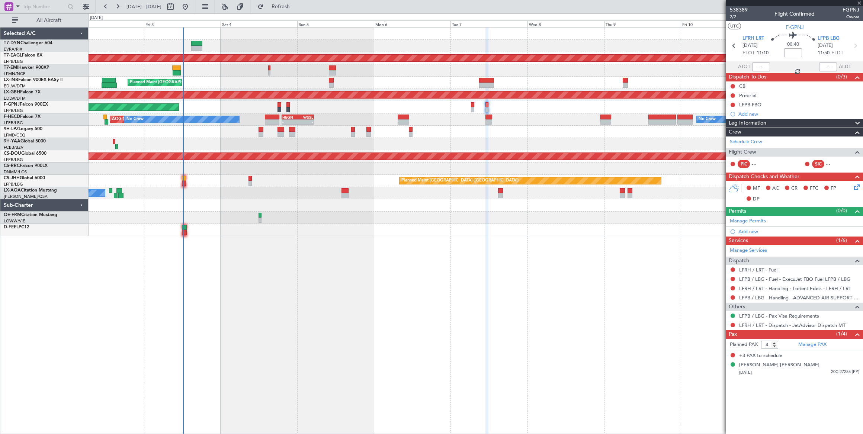
type input "-00:25"
type input "2"
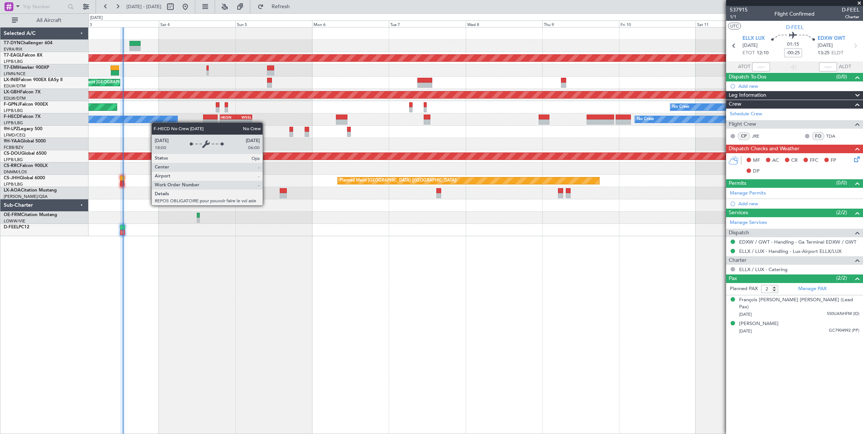
click at [152, 122] on div "Planned Maint Dubai (Al Maktoum Intl) No Crew Planned Maint Zurich Planned Main…" at bounding box center [475, 132] width 774 height 209
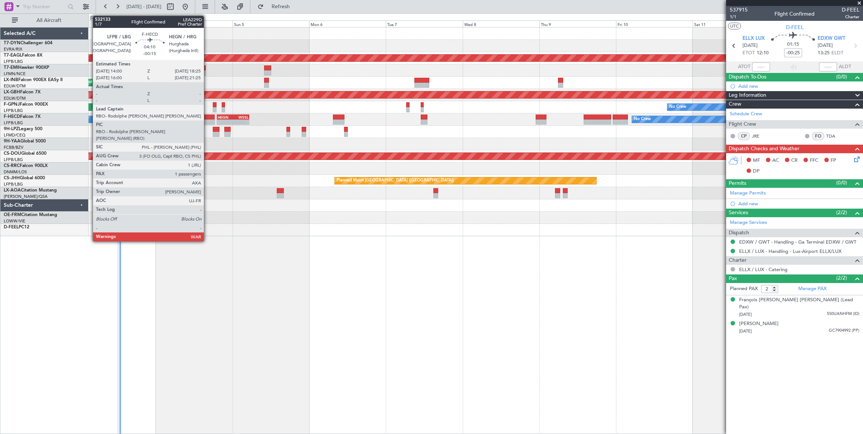
click at [207, 116] on div at bounding box center [207, 117] width 14 height 5
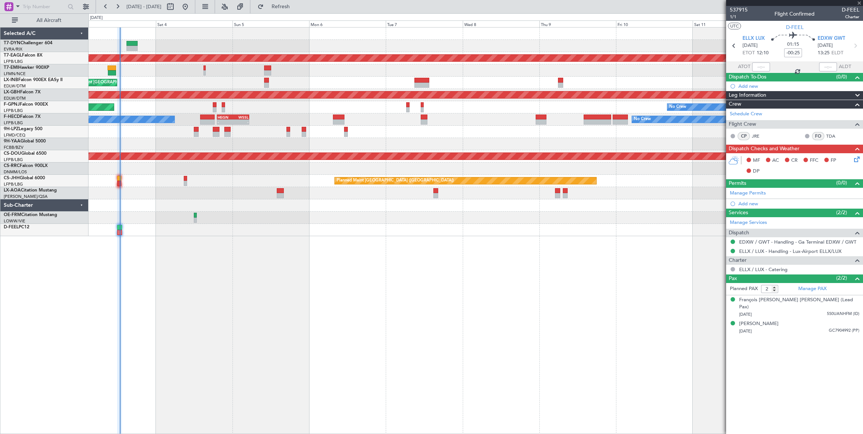
type input "-00:15"
type input "1"
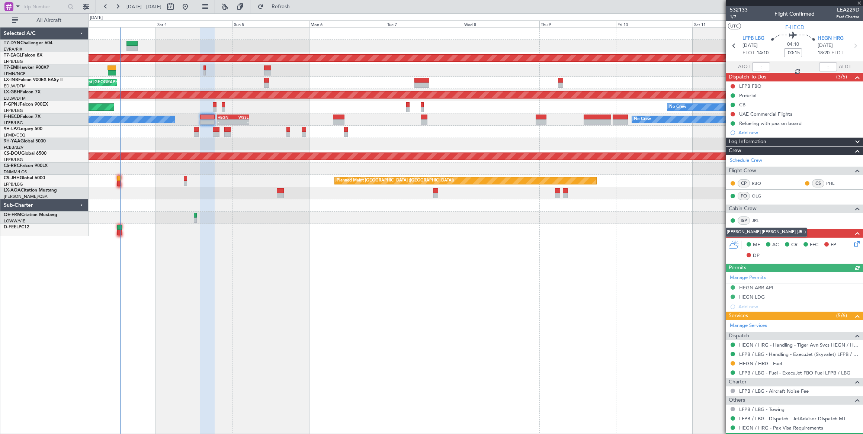
click at [756, 219] on link "JRL" at bounding box center [759, 220] width 17 height 7
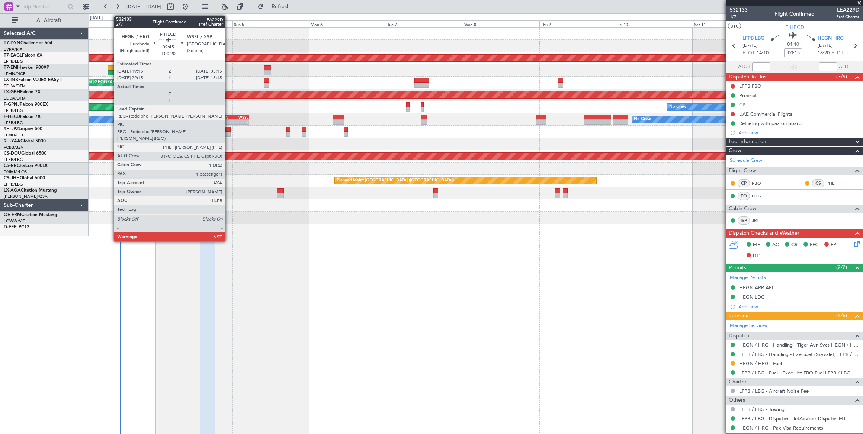
click at [229, 115] on div "HEGN" at bounding box center [224, 117] width 15 height 4
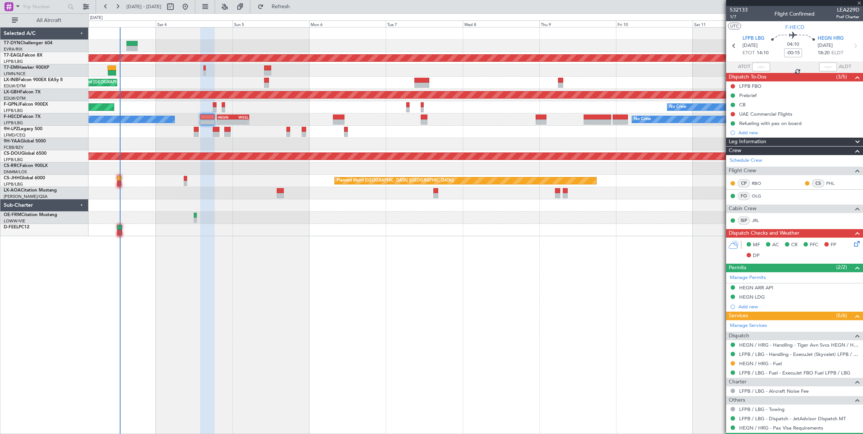
type input "+00:20"
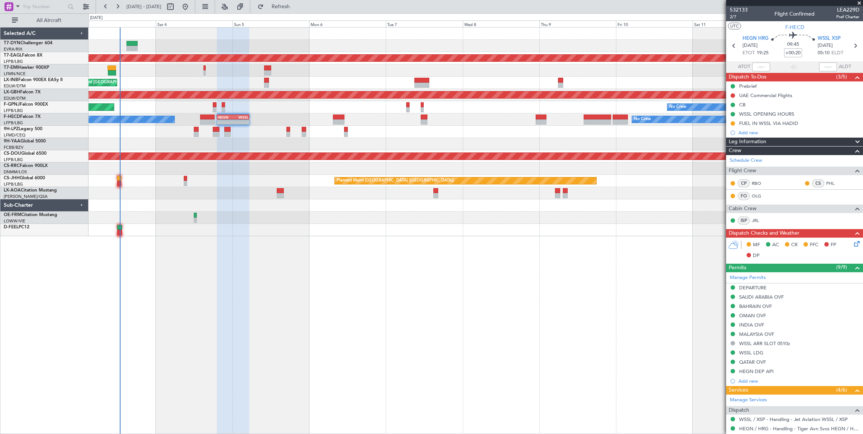
click at [852, 241] on icon at bounding box center [855, 242] width 6 height 6
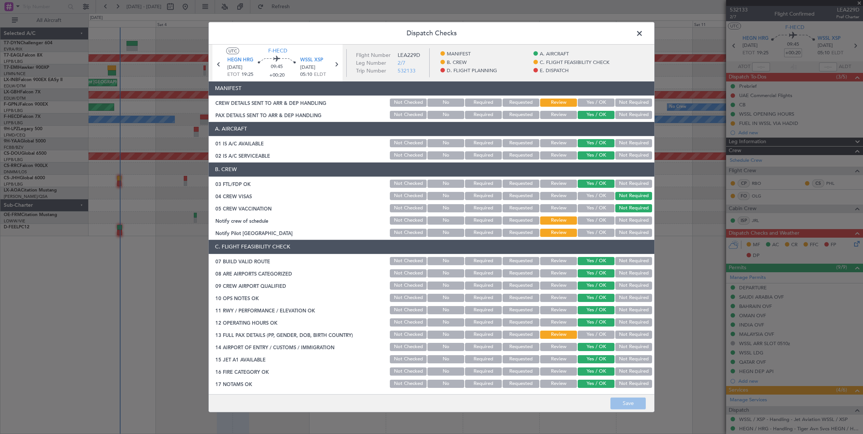
click at [643, 32] on span at bounding box center [643, 35] width 0 height 15
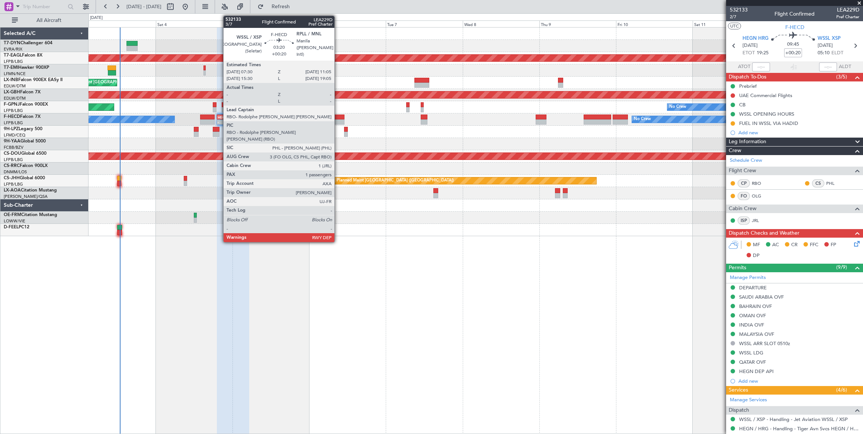
click at [338, 117] on div at bounding box center [339, 117] width 12 height 5
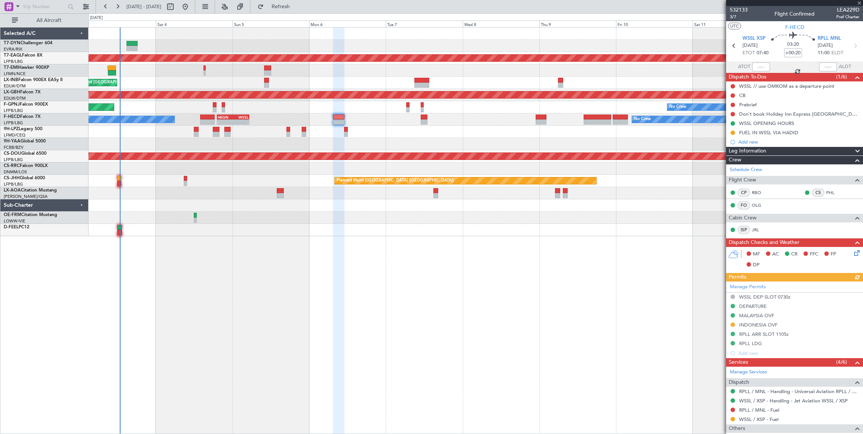
scroll to position [52, 0]
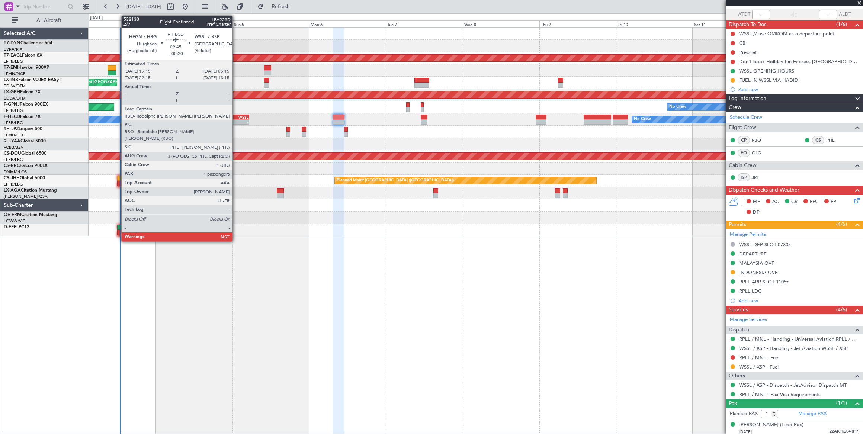
click at [236, 118] on div "WSSL" at bounding box center [240, 117] width 15 height 4
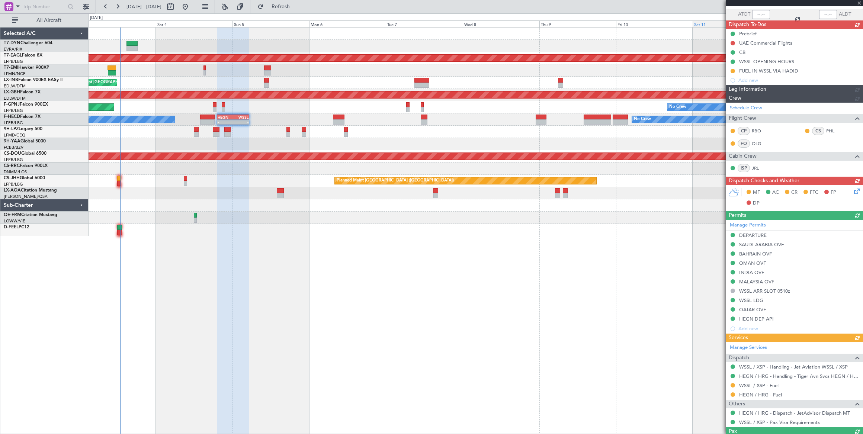
scroll to position [0, 0]
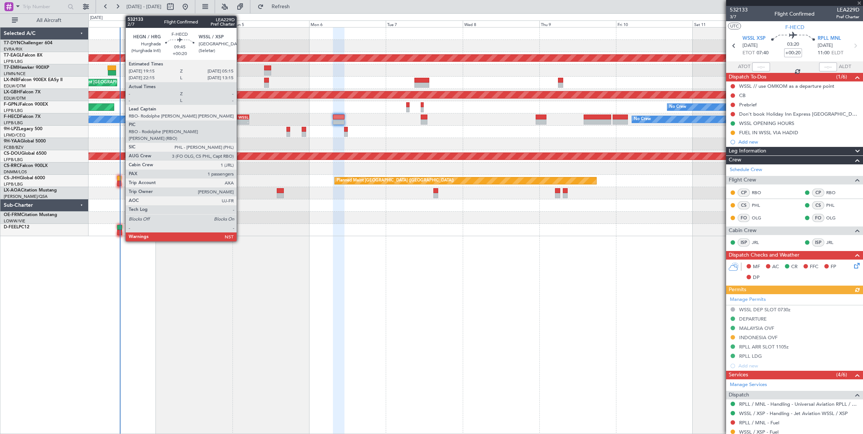
click at [241, 115] on div "WSSL" at bounding box center [240, 117] width 15 height 4
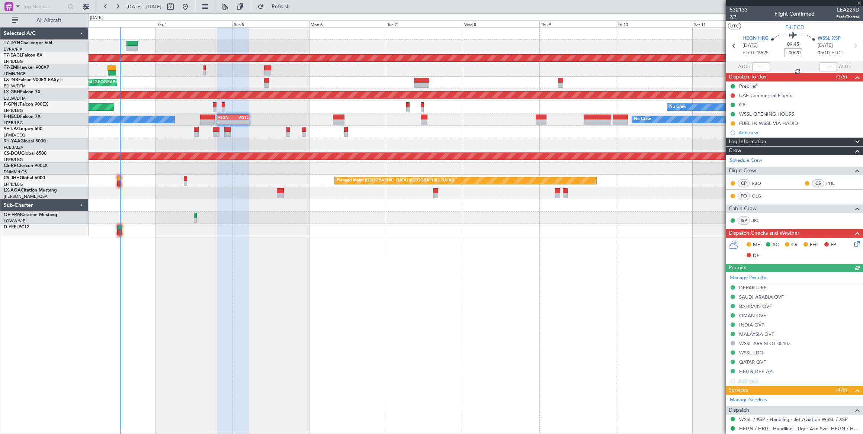
click at [732, 17] on span "2/7" at bounding box center [738, 17] width 18 height 6
click at [296, 5] on span "Refresh" at bounding box center [280, 6] width 31 height 5
click at [731, 16] on span "2/7" at bounding box center [738, 17] width 18 height 6
click at [756, 218] on link "JRL" at bounding box center [759, 220] width 17 height 7
click at [852, 242] on icon at bounding box center [855, 242] width 6 height 6
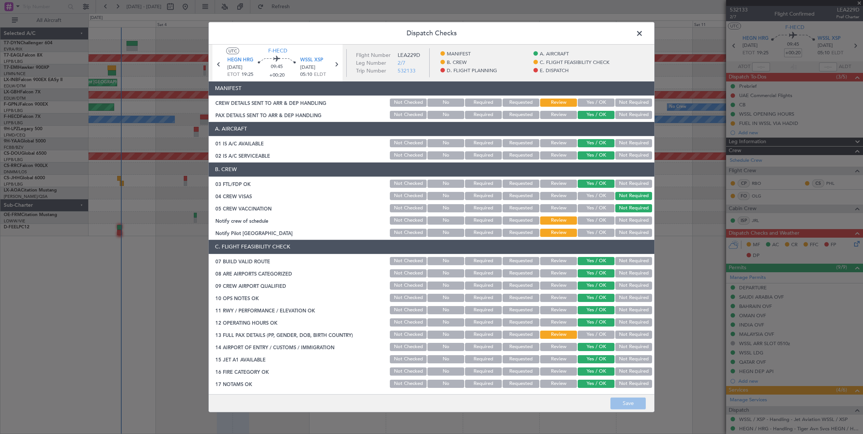
click at [594, 100] on button "Yes / OK" at bounding box center [595, 103] width 37 height 8
click at [632, 403] on button "Save" at bounding box center [627, 403] width 35 height 12
click at [643, 31] on span at bounding box center [643, 35] width 0 height 15
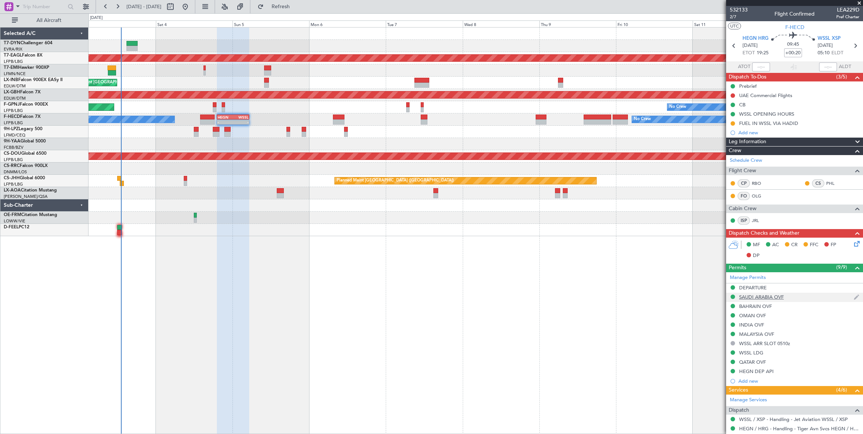
scroll to position [80, 0]
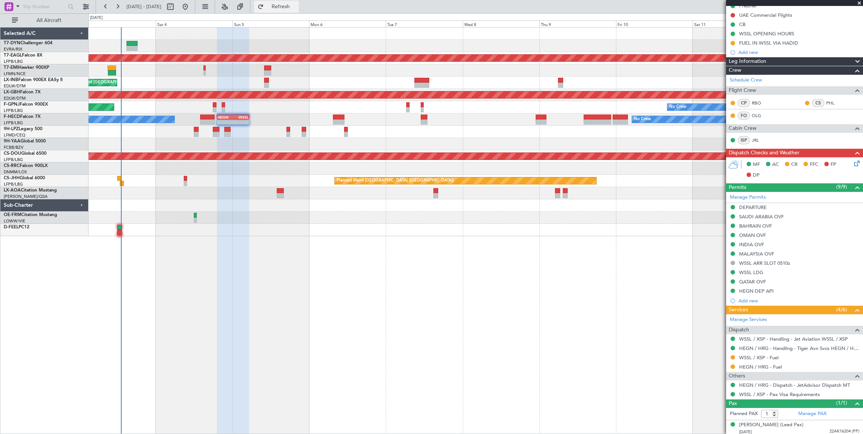
click at [299, 2] on button "Refresh" at bounding box center [276, 7] width 45 height 12
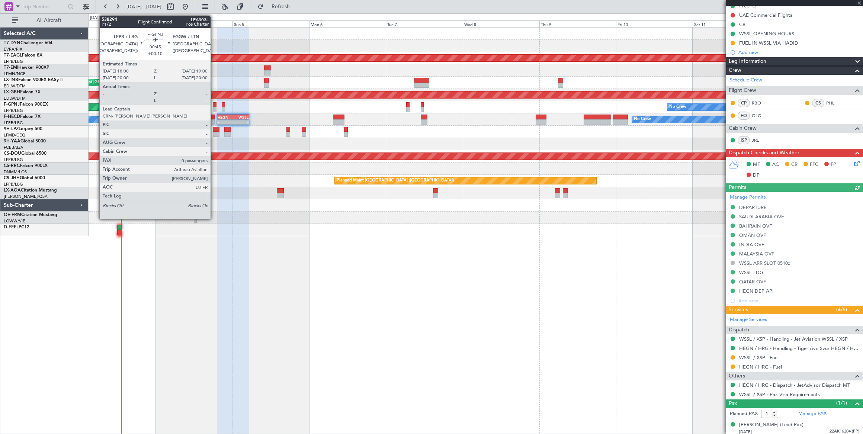
click at [214, 105] on div at bounding box center [214, 104] width 3 height 5
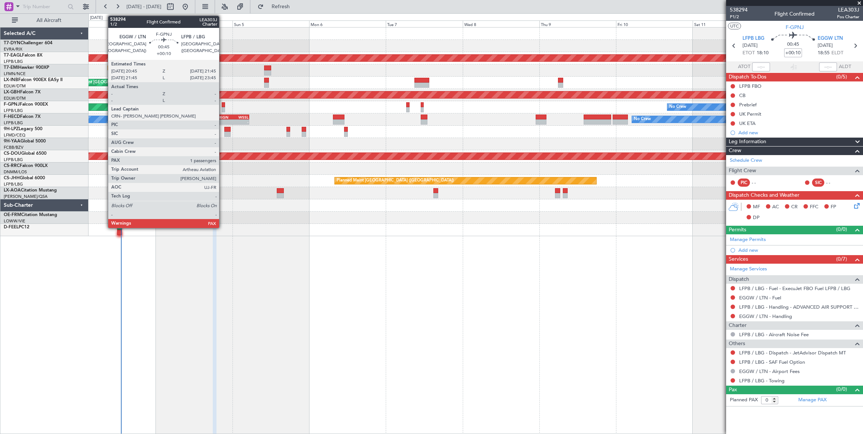
click at [223, 105] on div at bounding box center [223, 104] width 3 height 5
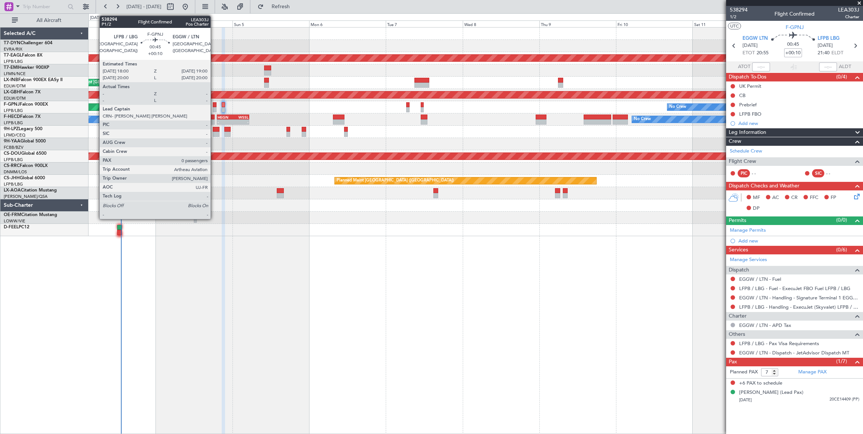
click at [214, 106] on div at bounding box center [214, 104] width 3 height 5
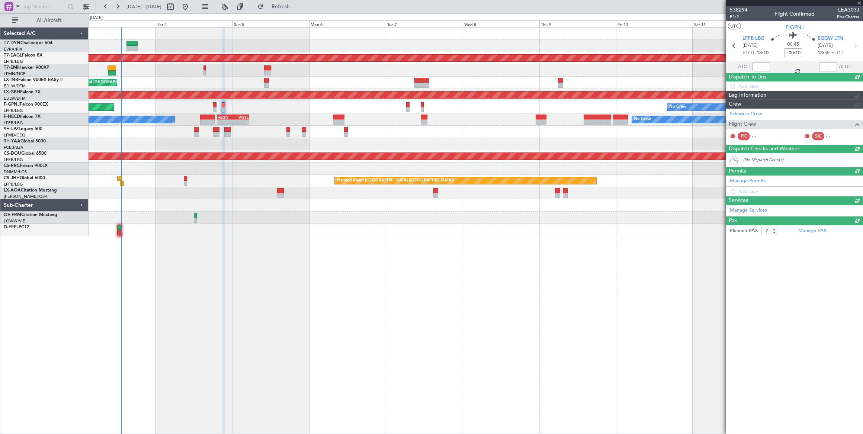
type input "0"
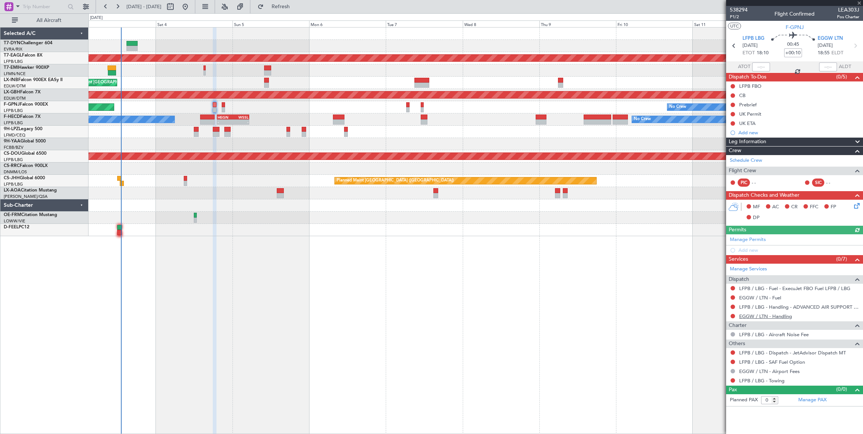
click at [787, 315] on link "EGGW / LTN - Handling" at bounding box center [765, 316] width 53 height 6
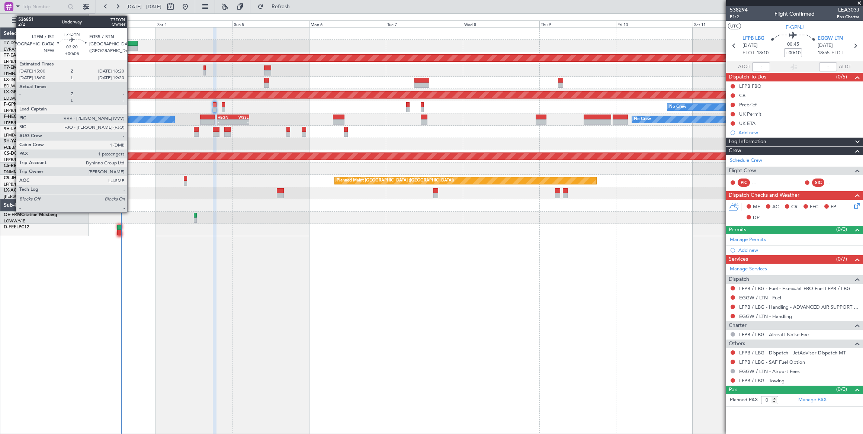
click at [131, 44] on div at bounding box center [131, 43] width 11 height 5
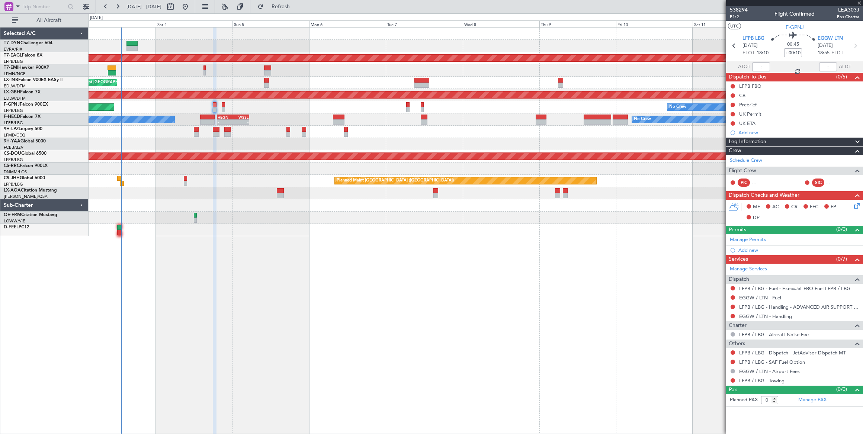
type input "+00:05"
type input "1"
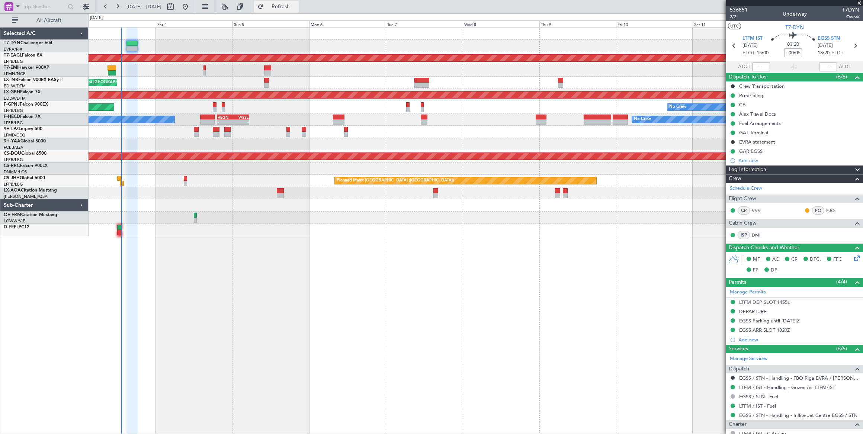
drag, startPoint x: 312, startPoint y: 5, endPoint x: 307, endPoint y: 7, distance: 4.4
click at [296, 6] on span "Refresh" at bounding box center [280, 6] width 31 height 5
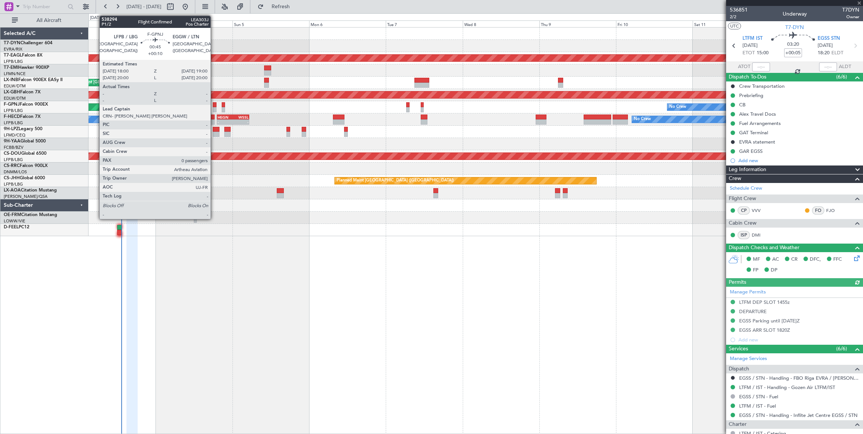
click at [214, 106] on div at bounding box center [214, 104] width 3 height 5
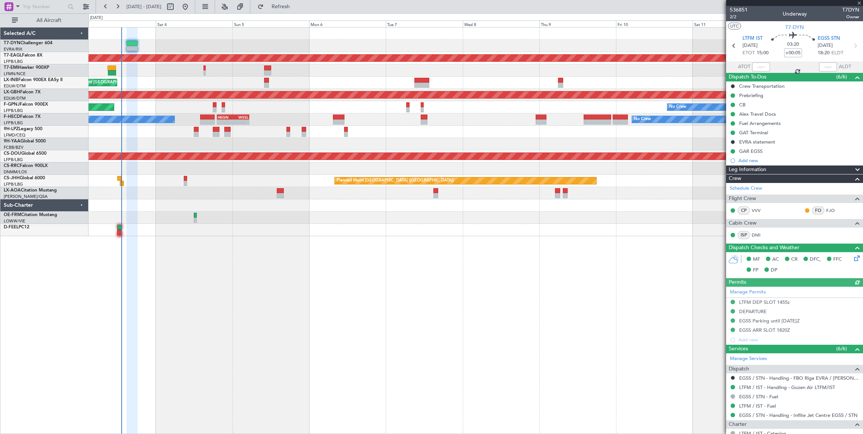
type input "+00:10"
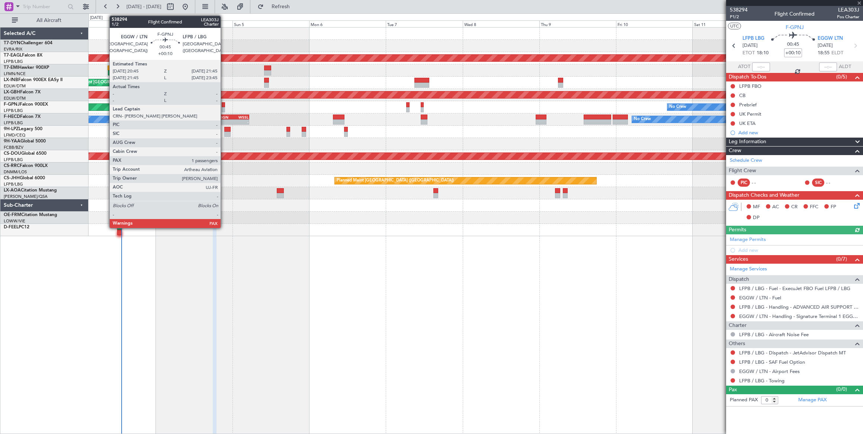
click at [224, 106] on div at bounding box center [223, 104] width 3 height 5
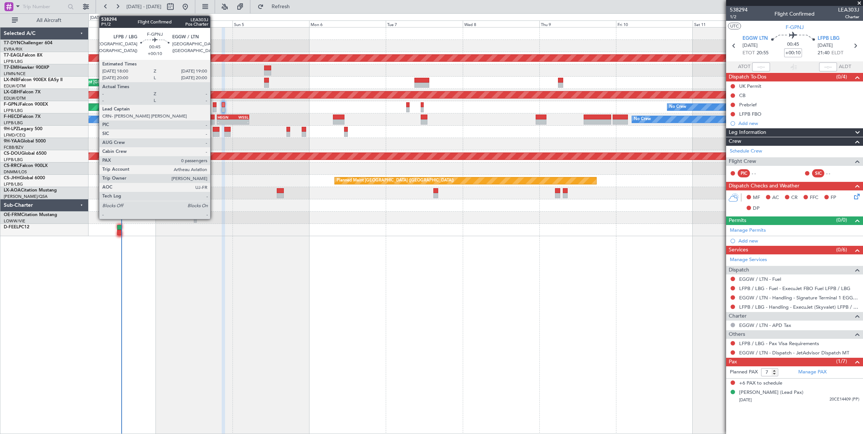
click at [214, 106] on div at bounding box center [214, 104] width 3 height 5
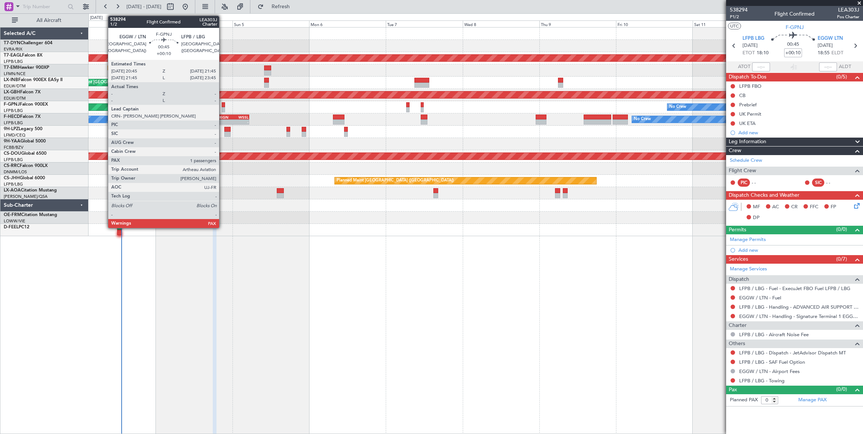
click at [223, 106] on div at bounding box center [223, 104] width 3 height 5
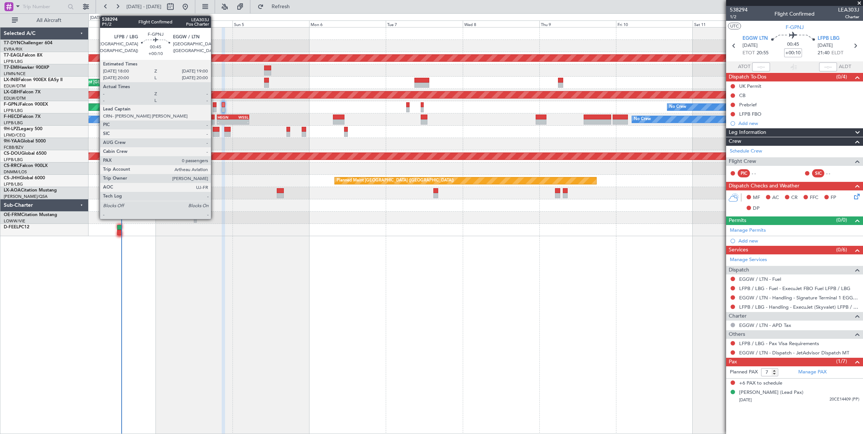
click at [215, 108] on div at bounding box center [214, 109] width 3 height 5
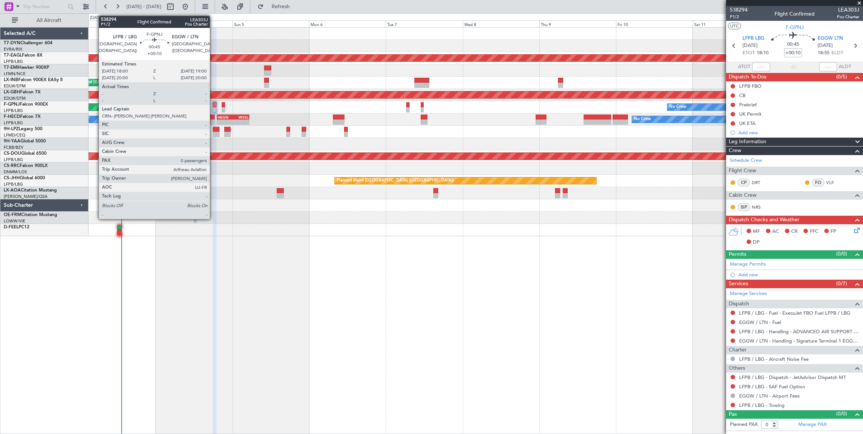
click at [213, 106] on div at bounding box center [214, 104] width 3 height 5
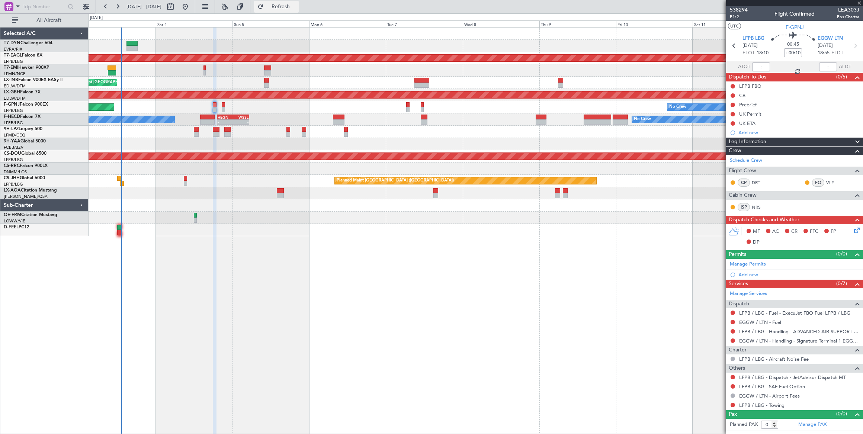
click at [296, 5] on span "Refresh" at bounding box center [280, 6] width 31 height 5
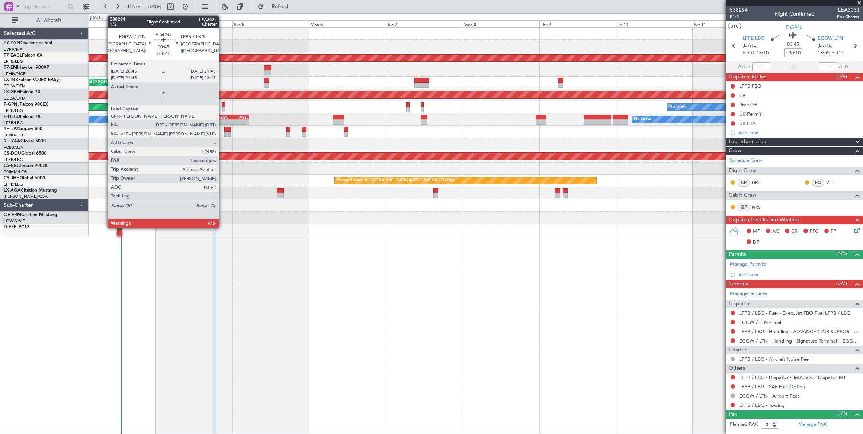
click at [222, 105] on div at bounding box center [223, 104] width 3 height 5
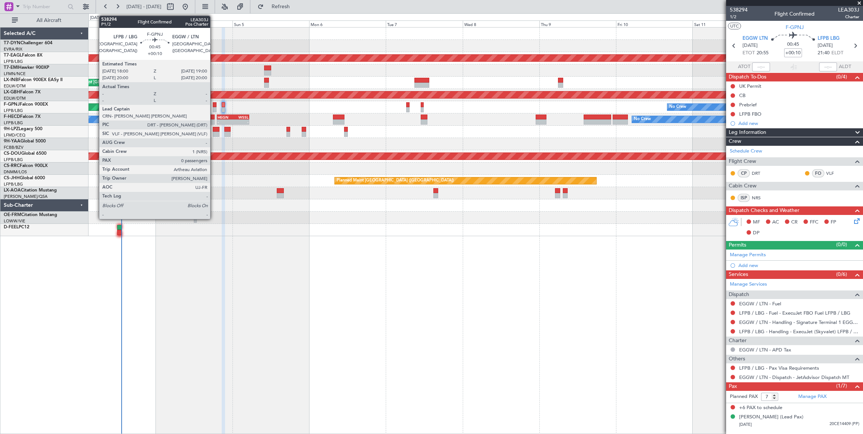
click at [214, 105] on div at bounding box center [214, 104] width 3 height 5
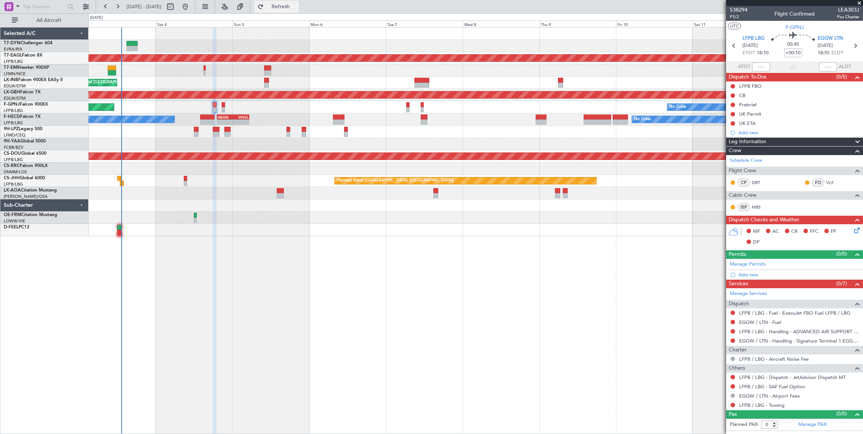
drag, startPoint x: 298, startPoint y: 8, endPoint x: 305, endPoint y: 7, distance: 7.5
click at [296, 7] on span "Refresh" at bounding box center [280, 6] width 31 height 5
click at [742, 5] on div at bounding box center [794, 3] width 137 height 6
click at [741, 9] on span "538294" at bounding box center [738, 10] width 18 height 8
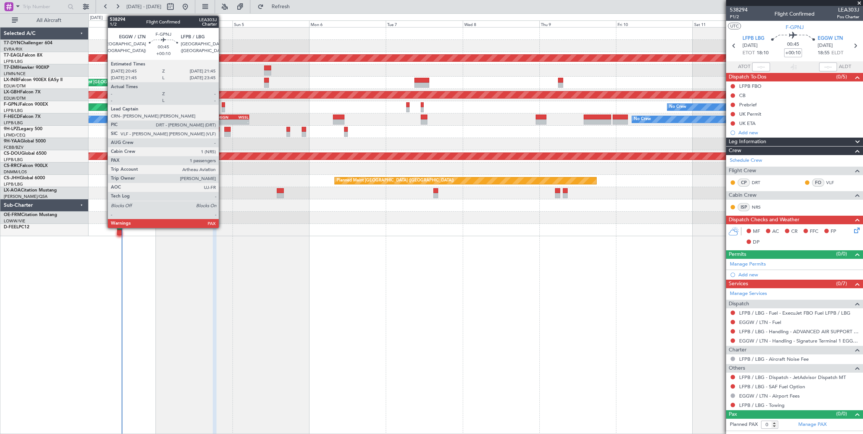
click at [223, 106] on div at bounding box center [223, 104] width 3 height 5
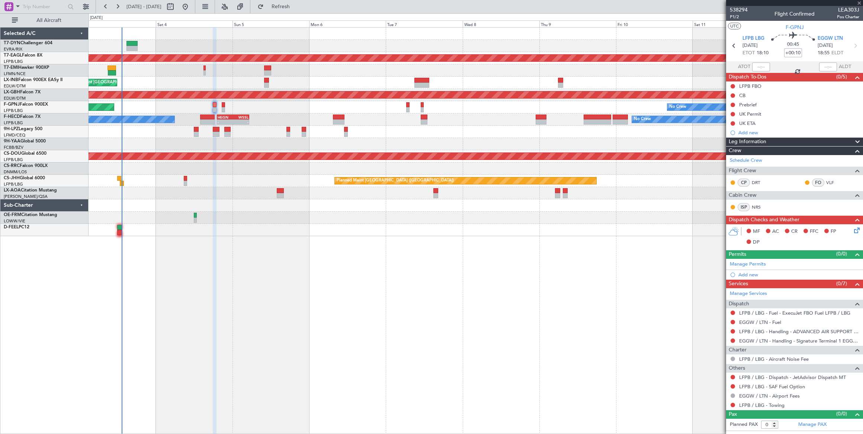
type input "7"
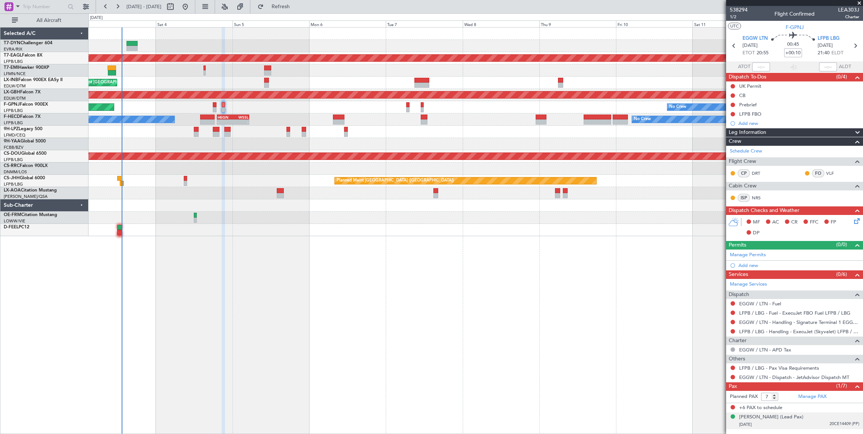
click at [811, 421] on div "25/05/1999 20CE14409 (PP)" at bounding box center [799, 424] width 120 height 7
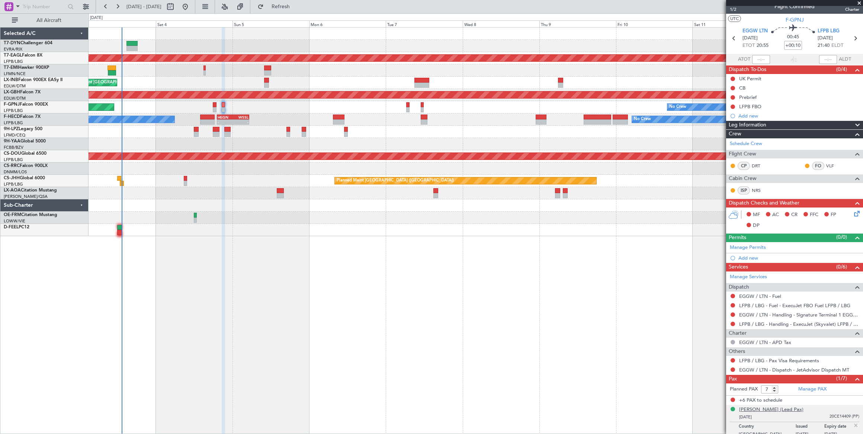
scroll to position [10, 0]
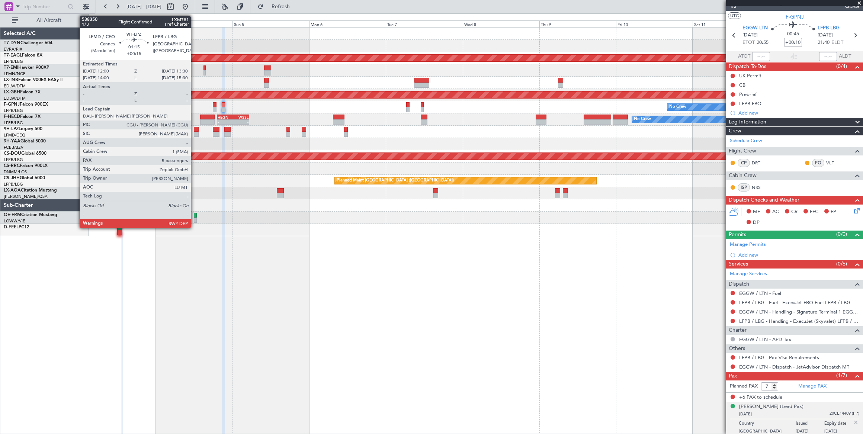
click at [194, 127] on div at bounding box center [196, 129] width 5 height 5
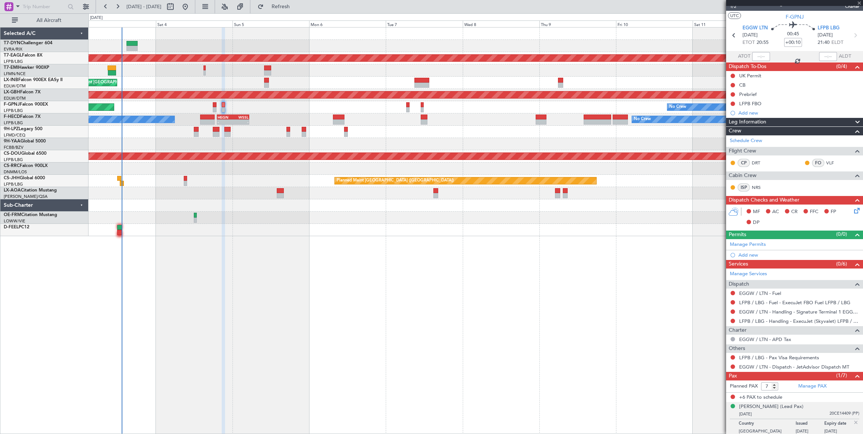
type input "+00:15"
type input "5"
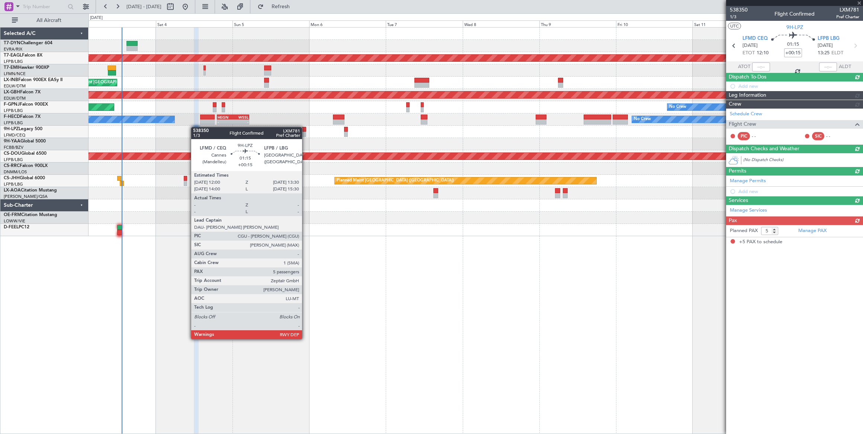
scroll to position [0, 0]
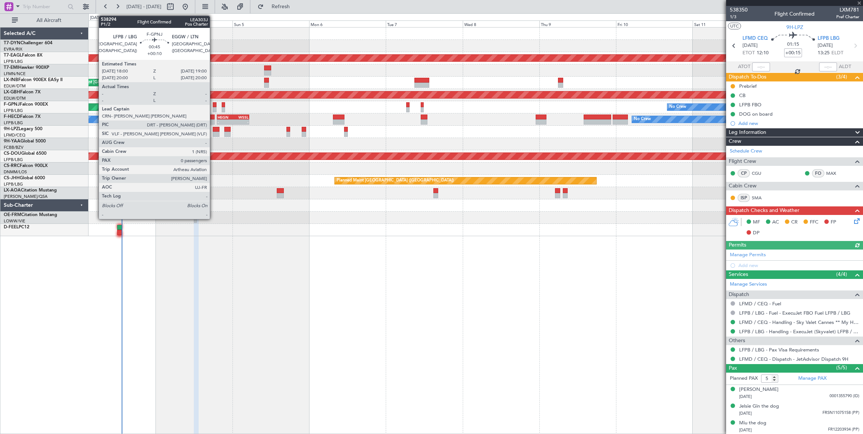
click at [214, 106] on div at bounding box center [214, 104] width 3 height 5
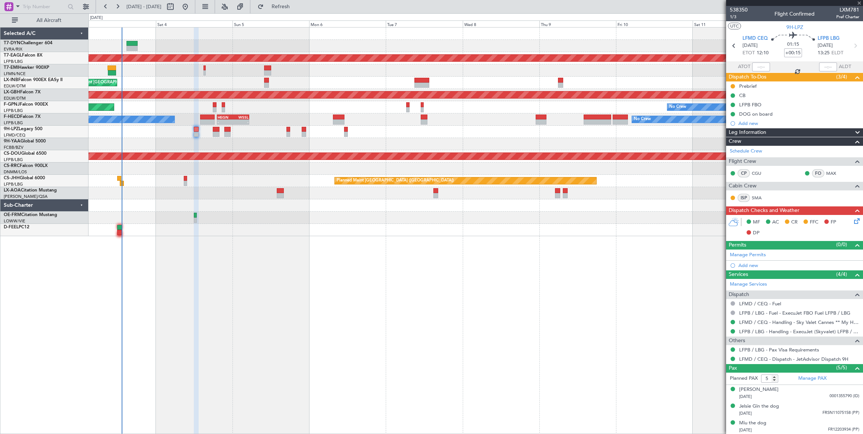
type input "+00:10"
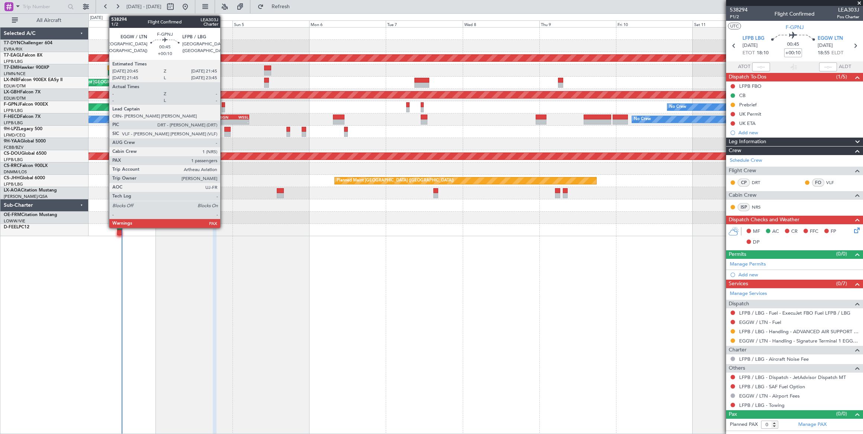
click at [223, 104] on div at bounding box center [223, 104] width 3 height 5
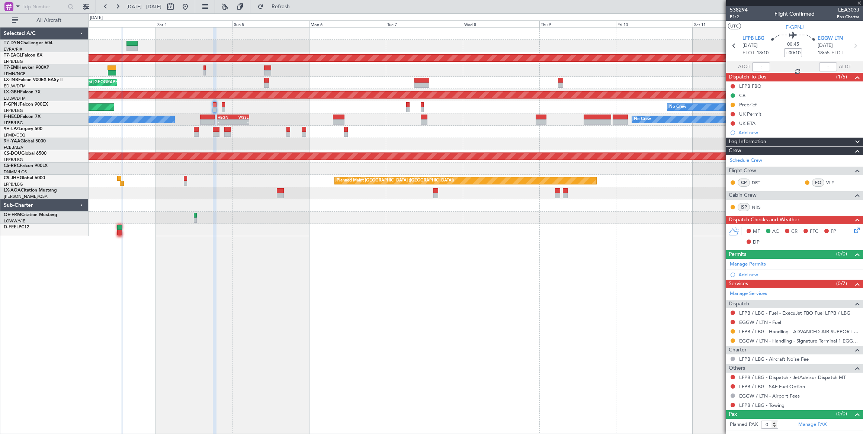
type input "7"
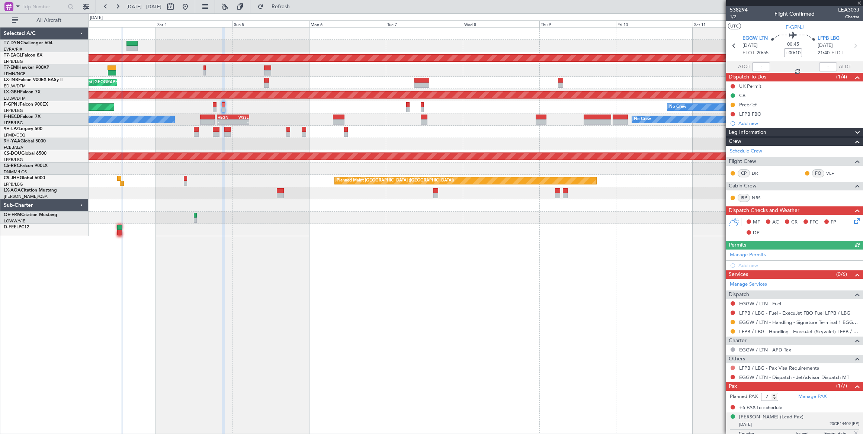
click at [732, 365] on button at bounding box center [732, 367] width 4 height 4
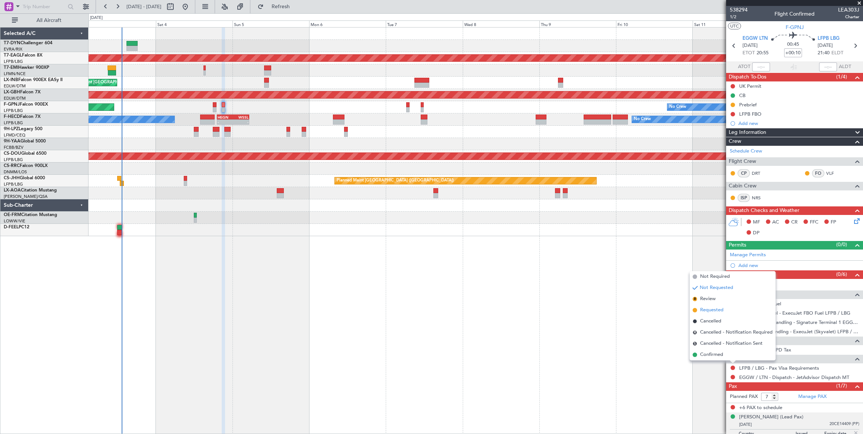
click at [700, 308] on span "Requested" at bounding box center [711, 309] width 23 height 7
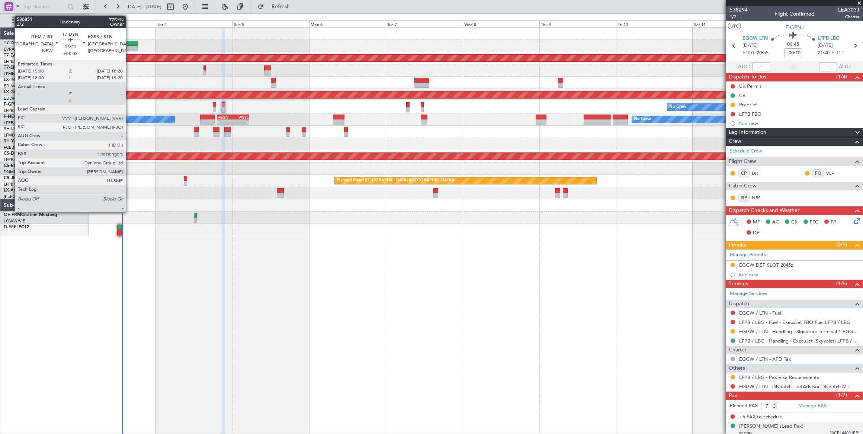
click at [130, 43] on div at bounding box center [131, 43] width 11 height 5
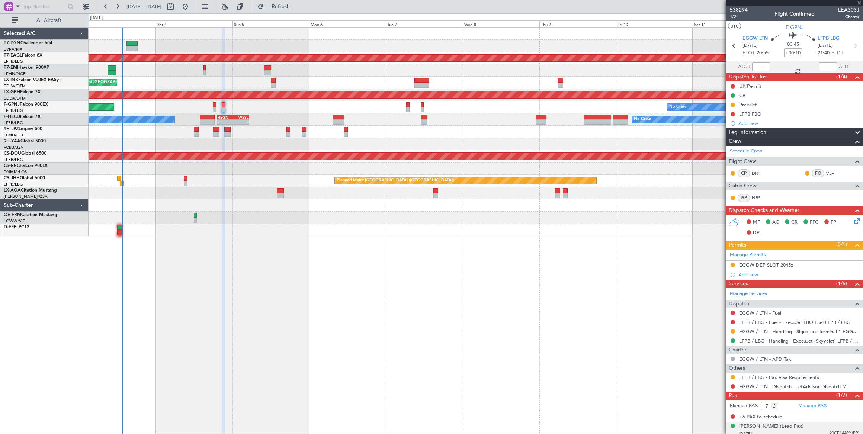
type input "+00:05"
type input "1"
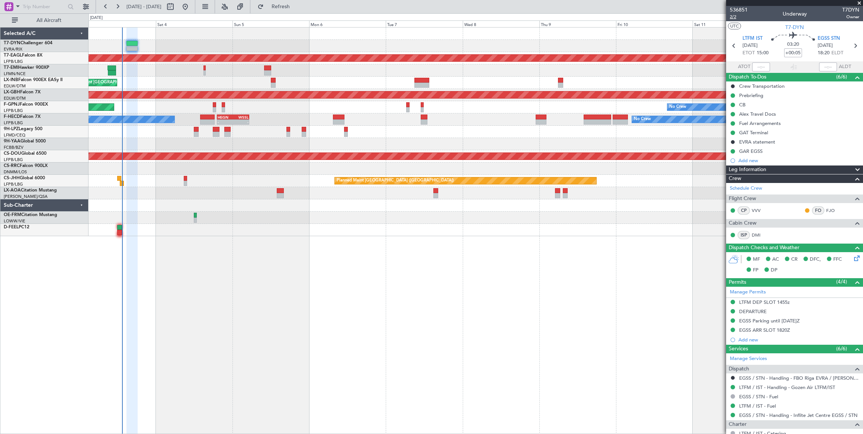
click at [731, 17] on span "2/2" at bounding box center [738, 17] width 18 height 6
click at [754, 234] on link "DMI" at bounding box center [759, 235] width 17 height 7
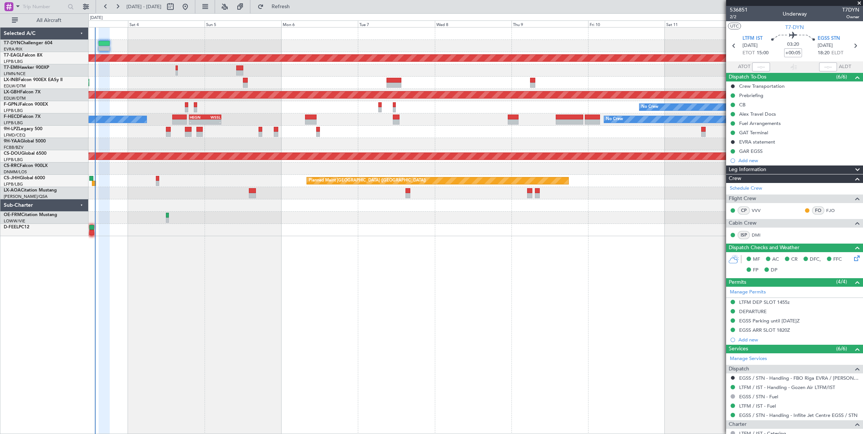
click at [152, 35] on div "Planned Maint Dubai (Al Maktoum Intl) No Crew Planned Maint Zurich Planned Main…" at bounding box center [475, 132] width 774 height 209
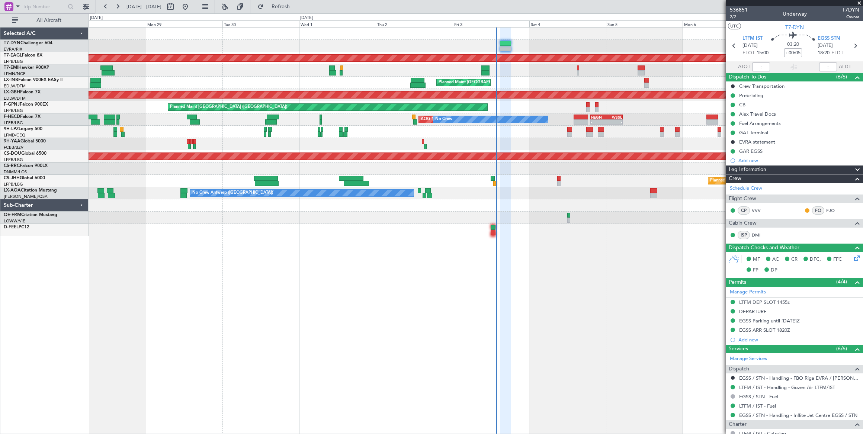
click at [565, 33] on div "Planned Maint Dubai (Al Maktoum Intl) Planned Maint Zurich Unplanned Maint Roma…" at bounding box center [475, 132] width 774 height 209
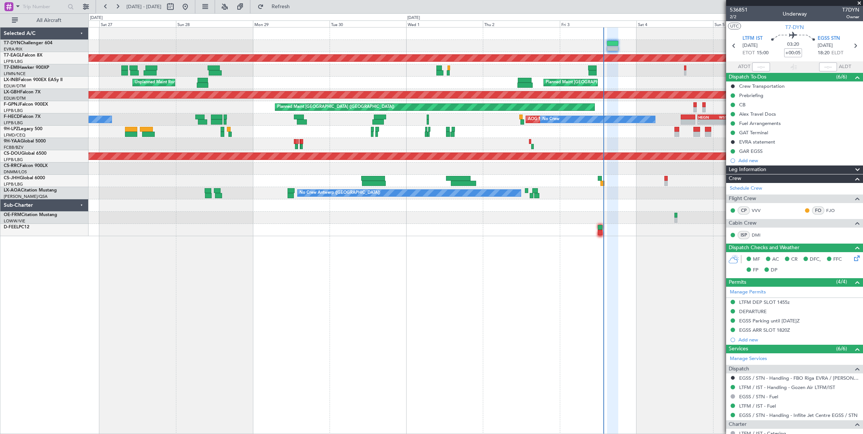
click at [435, 42] on div "Planned Maint Dubai (Al Maktoum Intl) Planned Maint Zurich Unplanned Maint Roma…" at bounding box center [475, 132] width 774 height 209
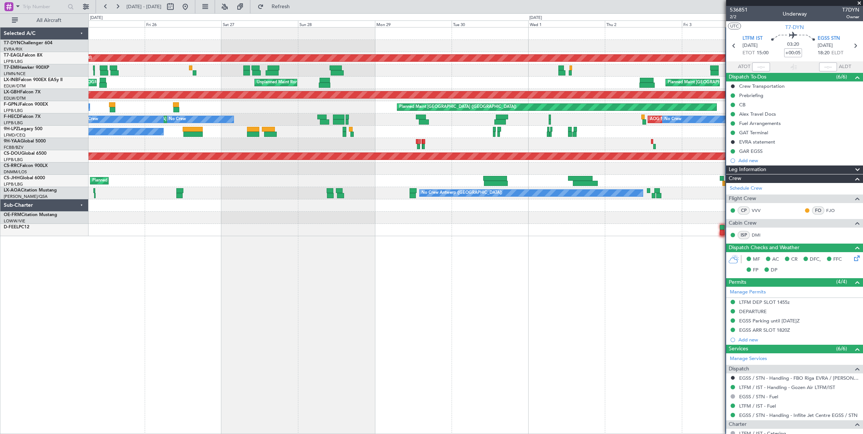
click at [508, 36] on div "Planned Maint Dubai (Al Maktoum Intl) Planned Maint Zurich Unplanned Maint Roma…" at bounding box center [475, 132] width 774 height 209
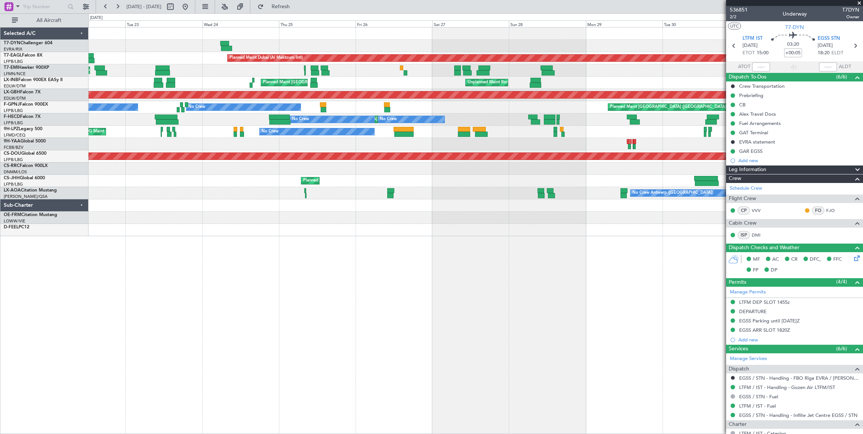
click at [227, 43] on div at bounding box center [224, 43] width 9 height 5
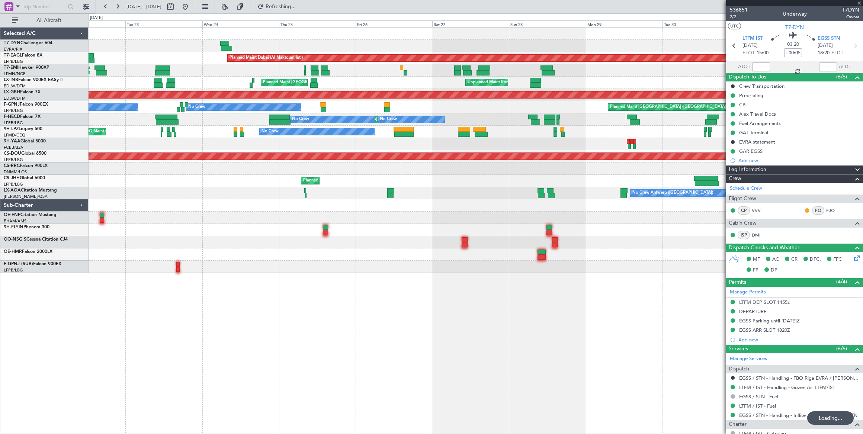
click at [222, 43] on div at bounding box center [224, 43] width 9 height 5
type input "+00:35"
type input "06:13"
type input "09:06"
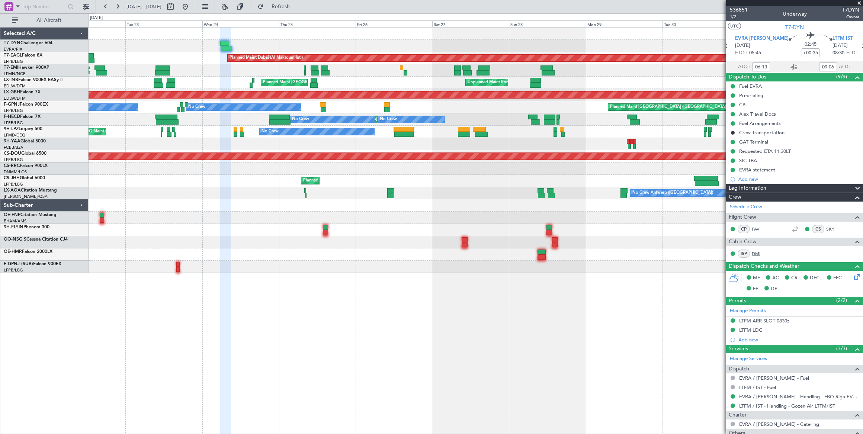
click at [756, 252] on link "DMI" at bounding box center [759, 253] width 17 height 7
click at [564, 39] on div "Planned Maint Dubai (Al Maktoum Intl) Unplanned Maint Paris (Le Bourget) Planne…" at bounding box center [475, 150] width 774 height 245
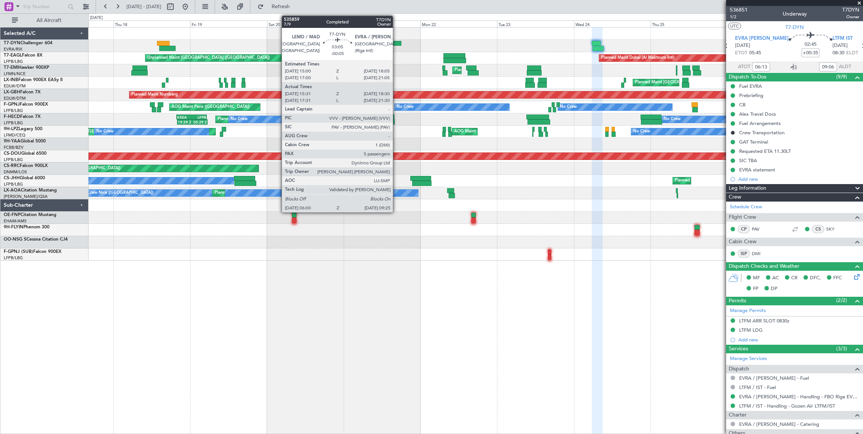
click at [396, 42] on div at bounding box center [396, 43] width 10 height 5
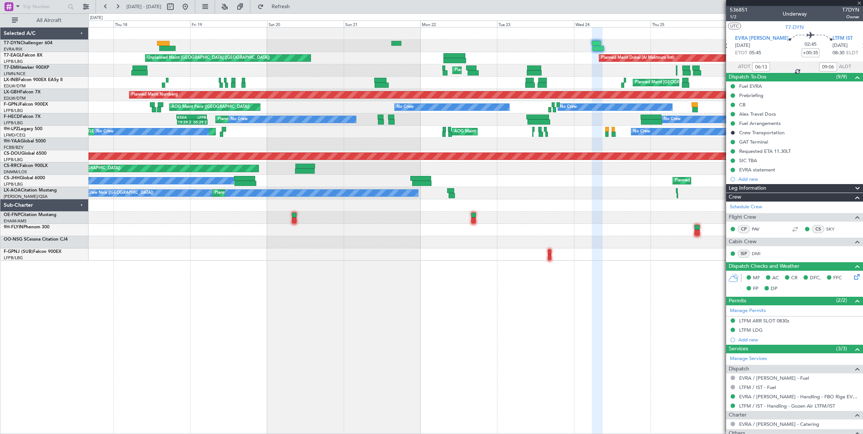
type input "-00:05"
type input "15:31"
type input "18:30"
type input "5"
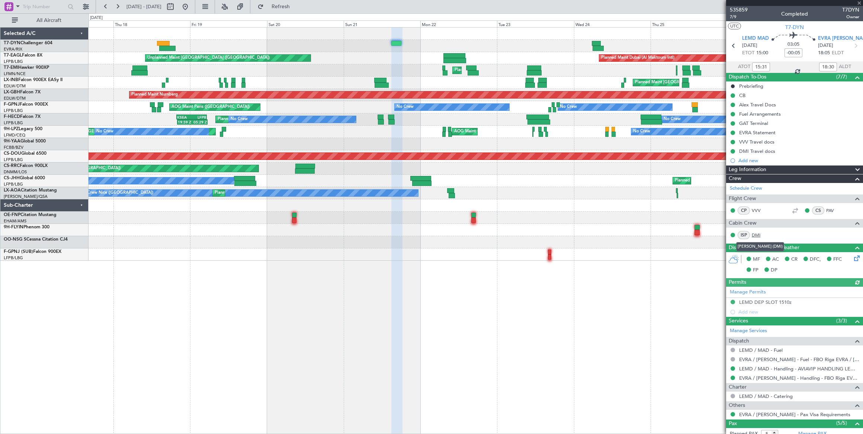
click at [755, 232] on link "DMI" at bounding box center [759, 235] width 17 height 7
click at [191, 6] on button at bounding box center [185, 7] width 12 height 12
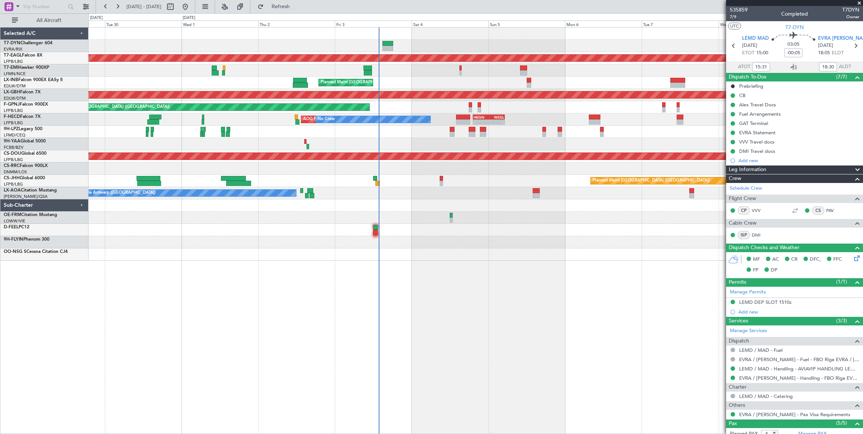
click at [480, 41] on div at bounding box center [475, 46] width 774 height 12
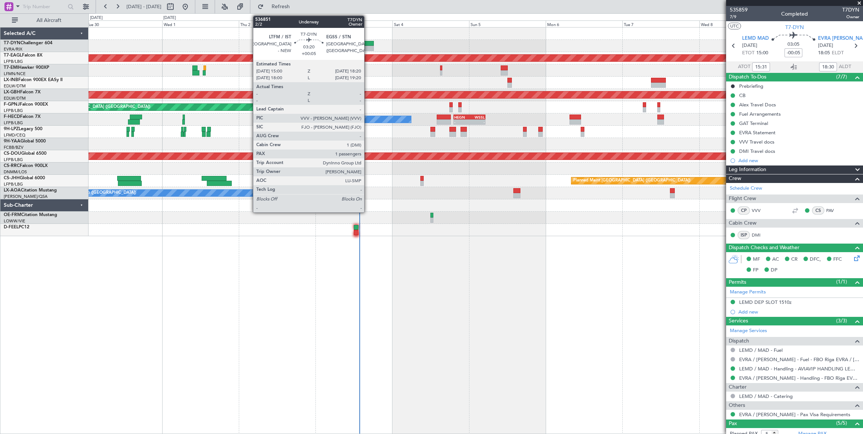
click at [368, 43] on div at bounding box center [368, 43] width 11 height 5
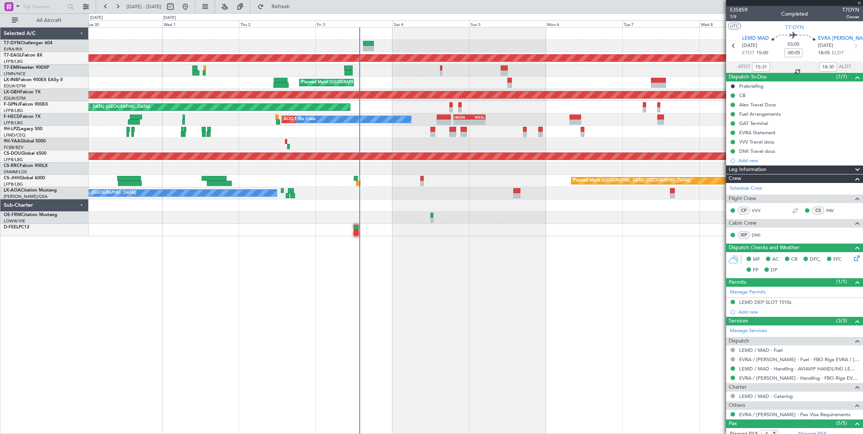
type input "+00:05"
type input "1"
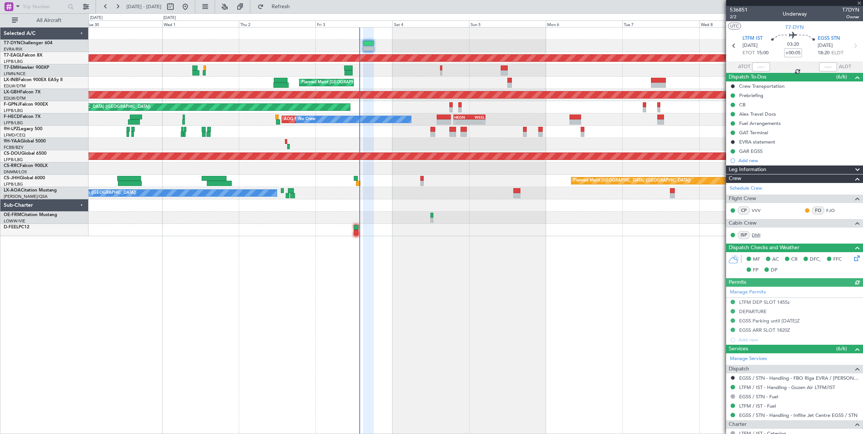
click at [758, 232] on link "DMI" at bounding box center [759, 235] width 17 height 7
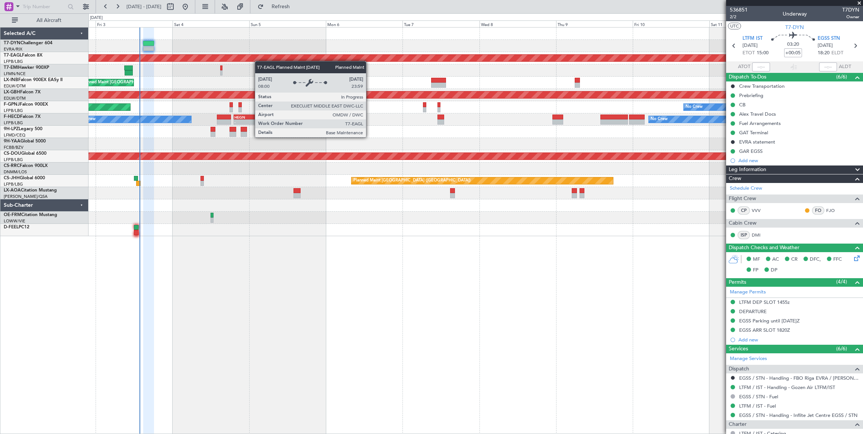
click at [217, 55] on div "Planned Maint Dubai (Al Maktoum Intl) No Crew Planned Maint Zurich Planned Main…" at bounding box center [475, 132] width 774 height 209
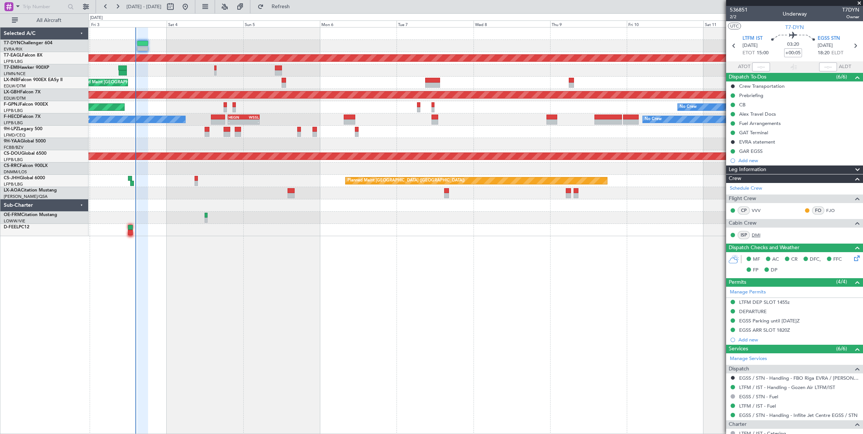
click at [754, 233] on link "DMI" at bounding box center [759, 235] width 17 height 7
click at [757, 210] on link "VVV" at bounding box center [759, 210] width 17 height 7
click at [732, 15] on span "2/2" at bounding box center [738, 17] width 18 height 6
click at [730, 14] on span "2/2" at bounding box center [738, 17] width 18 height 6
